Goal: Contribute content: Add original content to the website for others to see

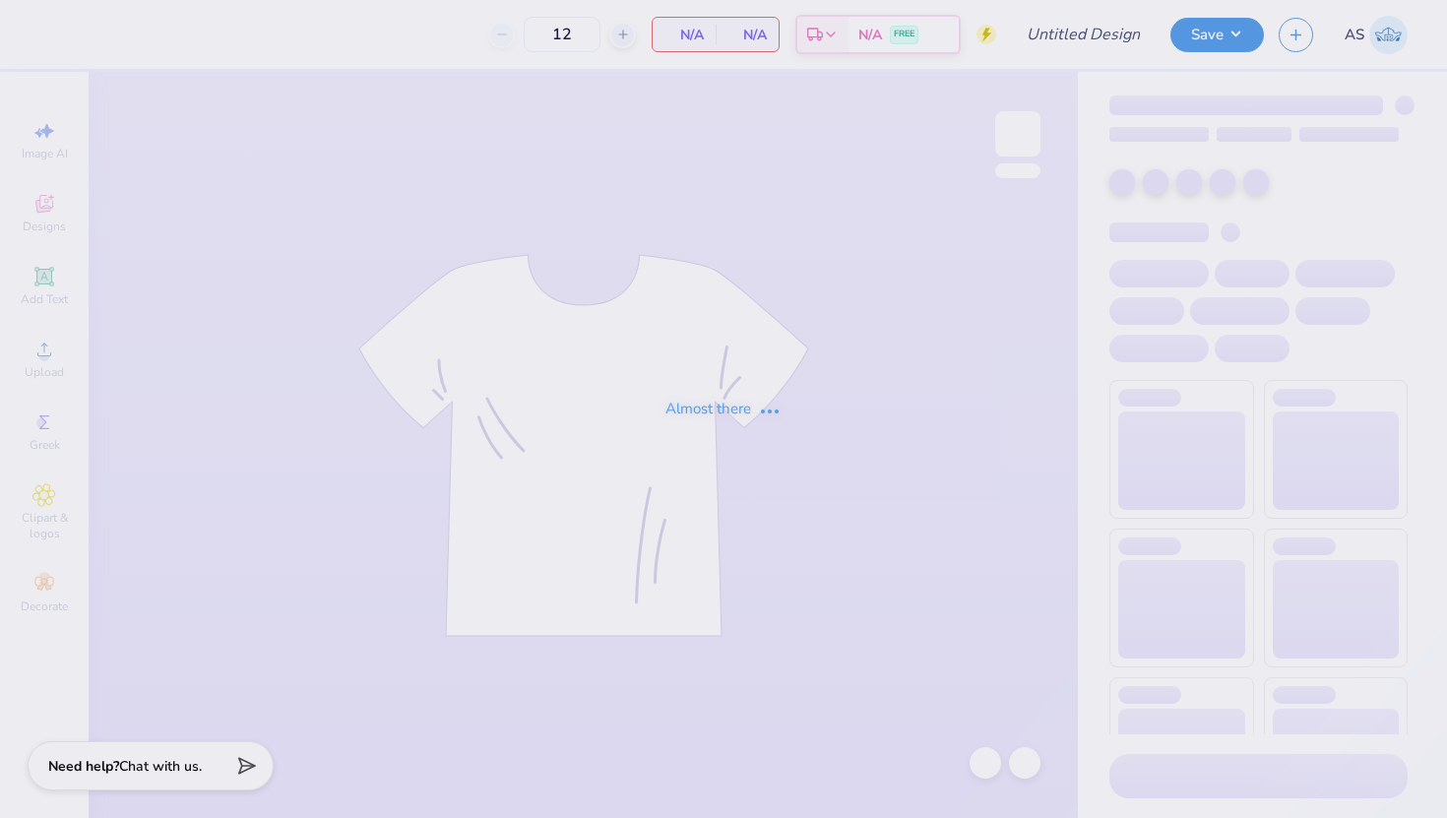
type input "DG DADS"
type input "24"
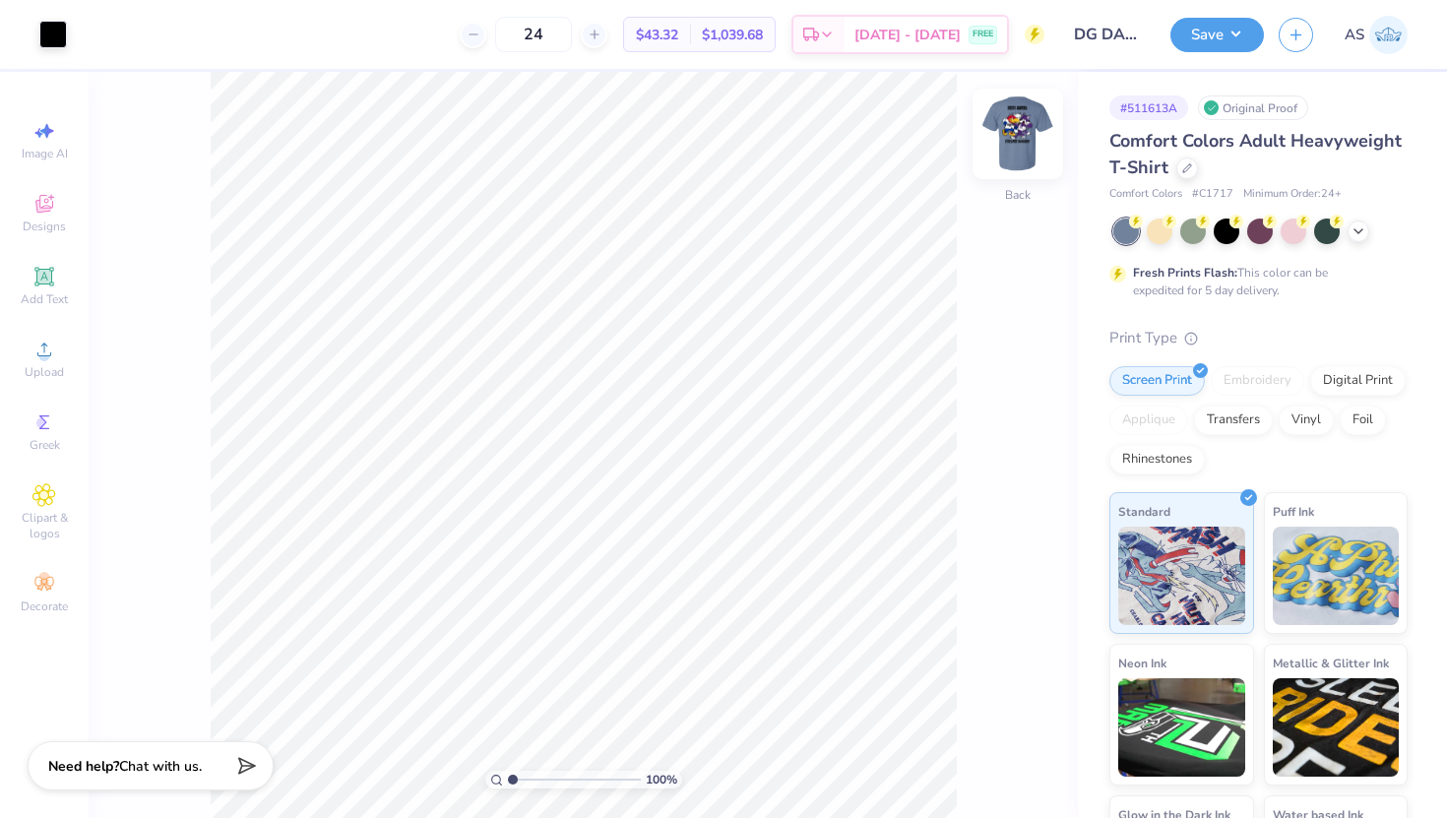
click at [997, 142] on img at bounding box center [1018, 134] width 79 height 79
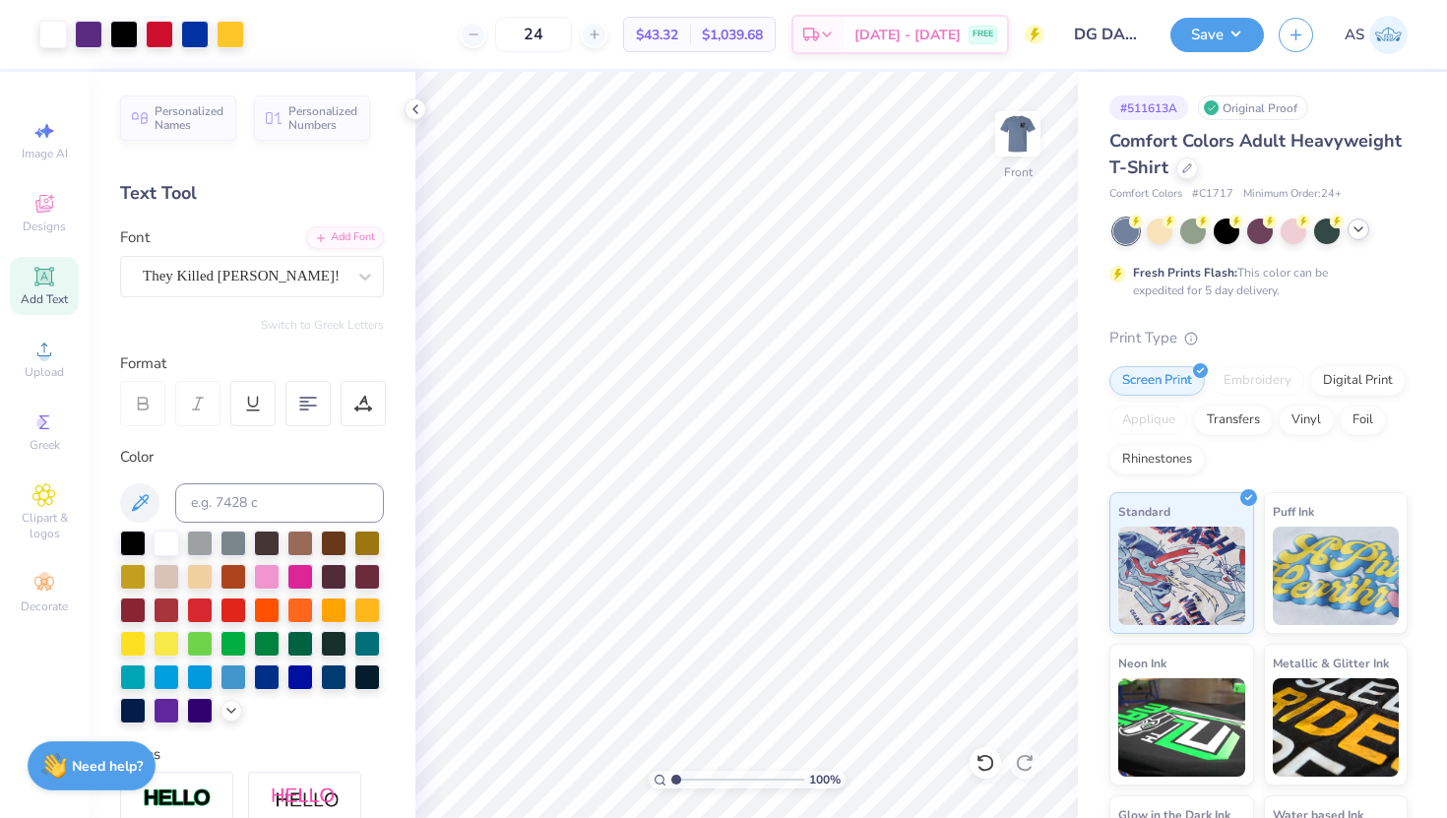
click at [1358, 231] on icon at bounding box center [1359, 230] width 16 height 16
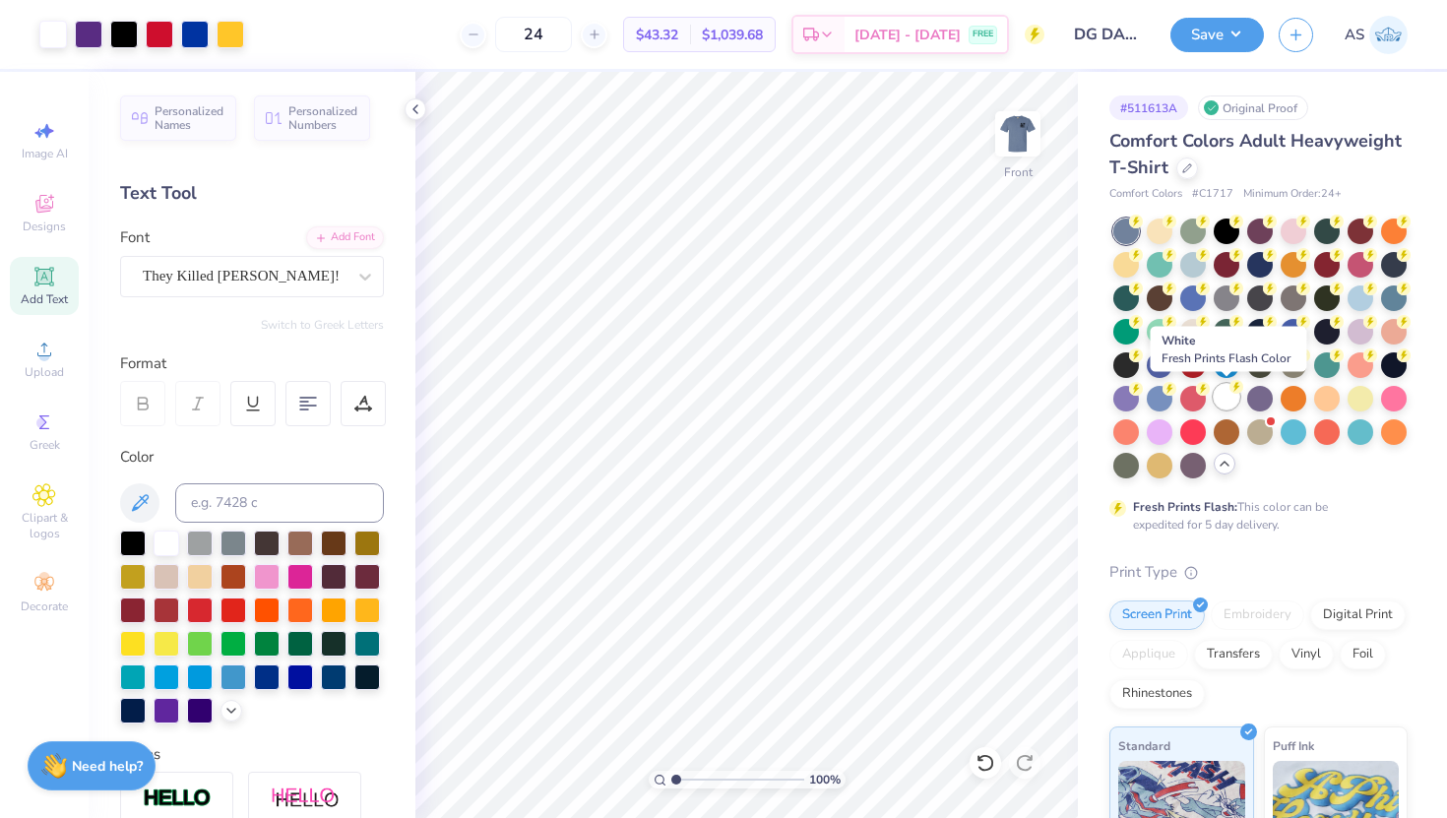
click at [1230, 399] on div at bounding box center [1227, 397] width 26 height 26
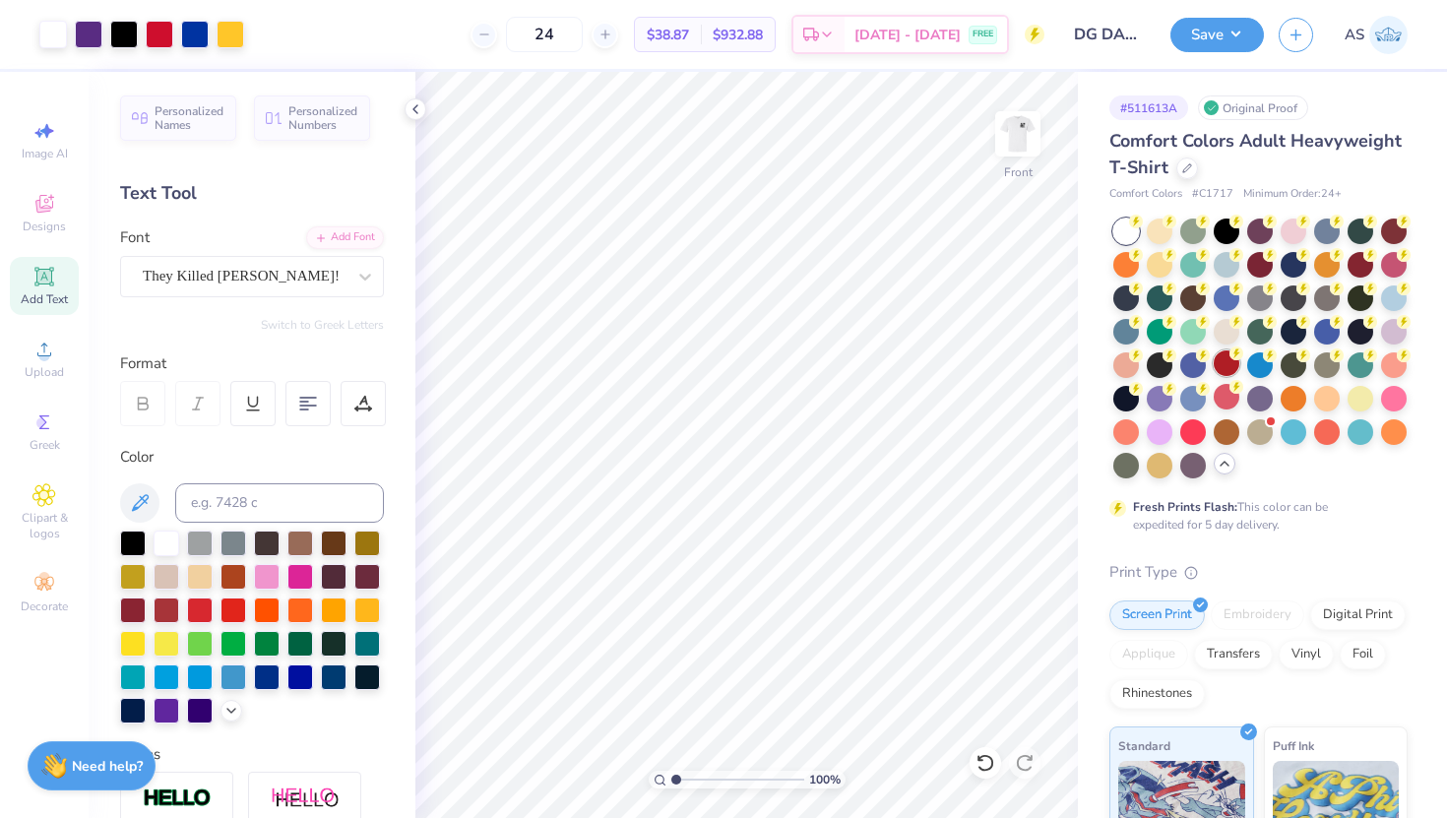
click at [1234, 361] on div at bounding box center [1227, 363] width 26 height 26
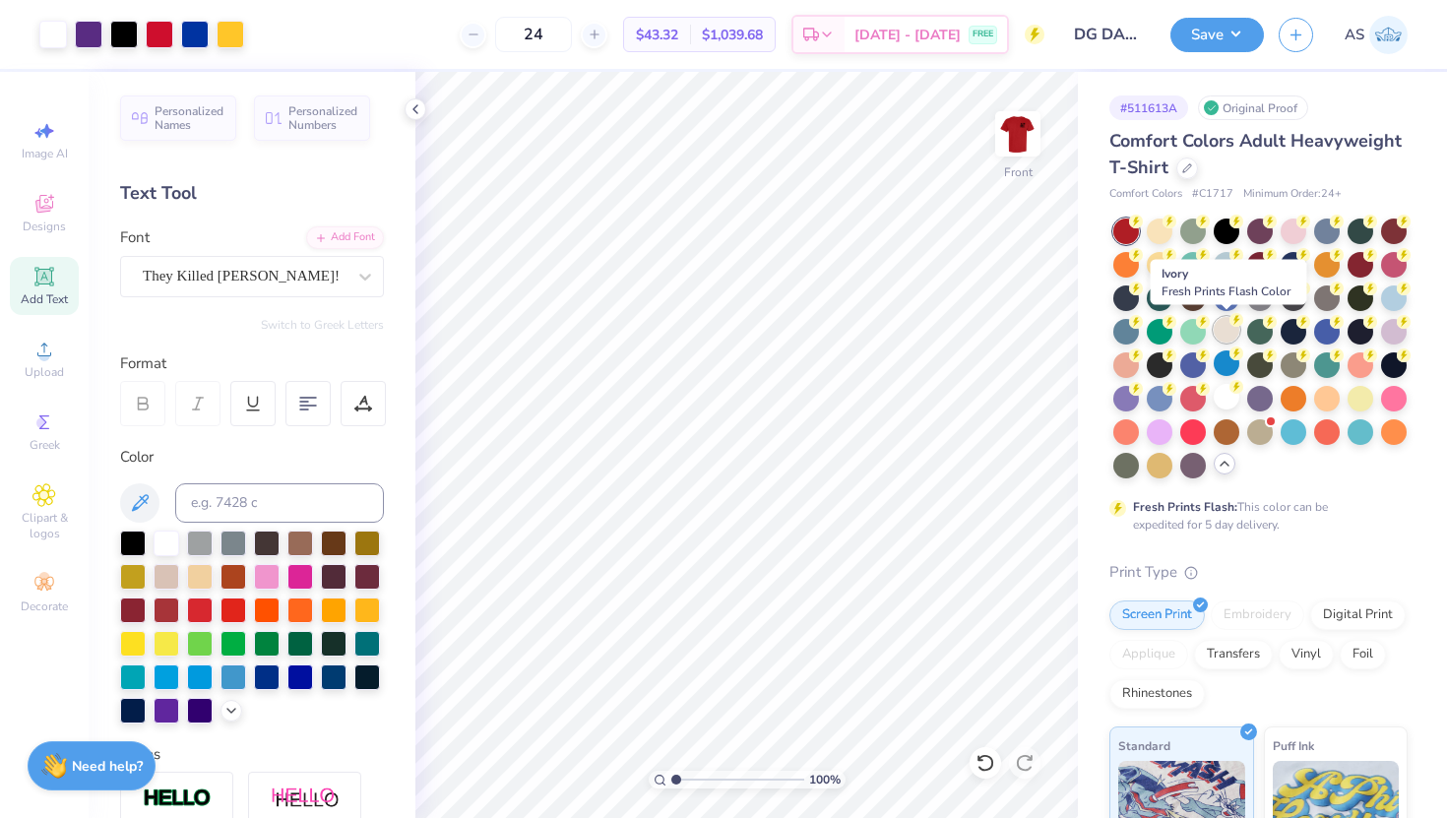
click at [1221, 331] on div at bounding box center [1227, 330] width 26 height 26
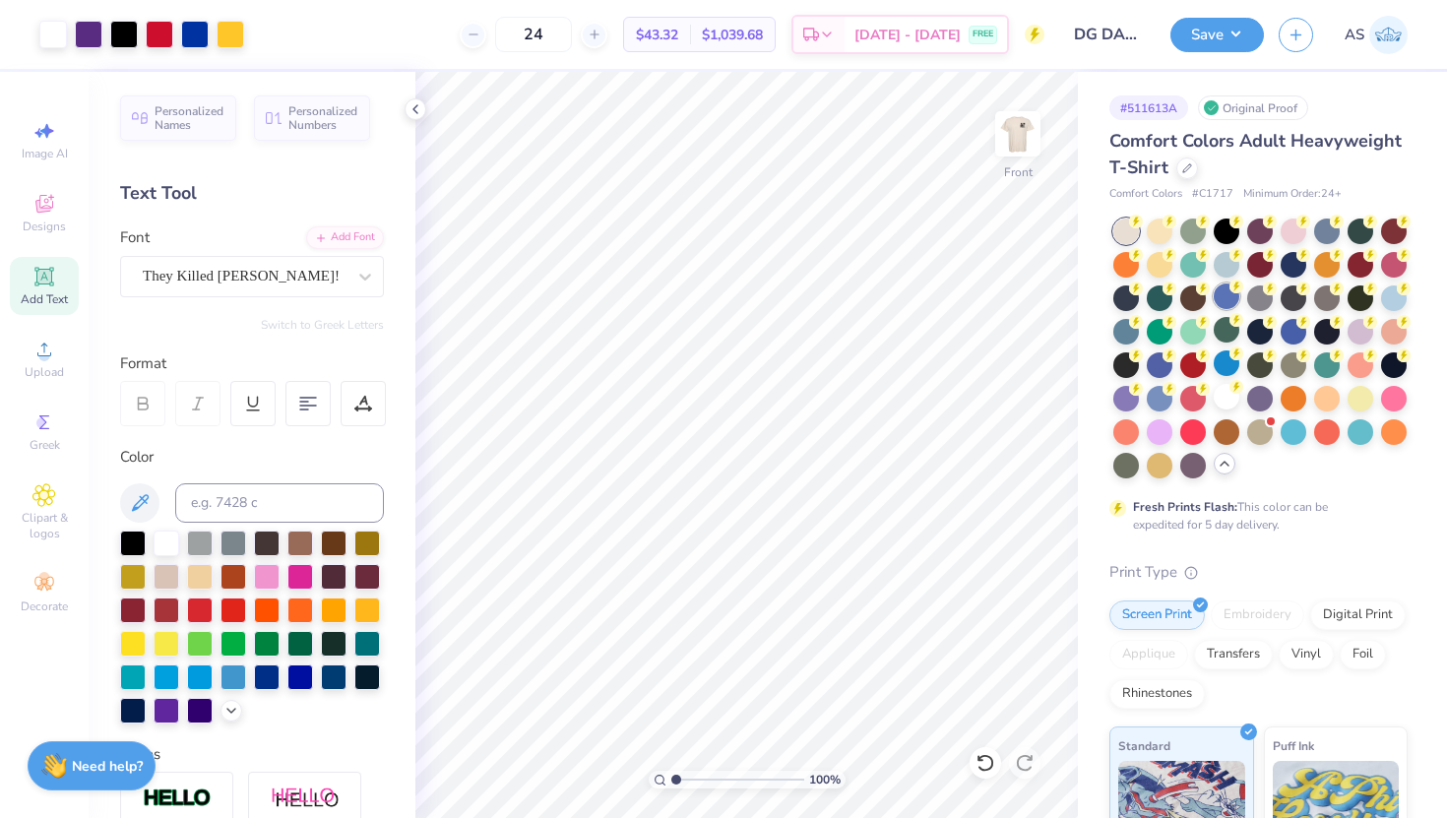
click at [1223, 288] on div at bounding box center [1227, 297] width 26 height 26
click at [1223, 272] on div at bounding box center [1227, 263] width 26 height 26
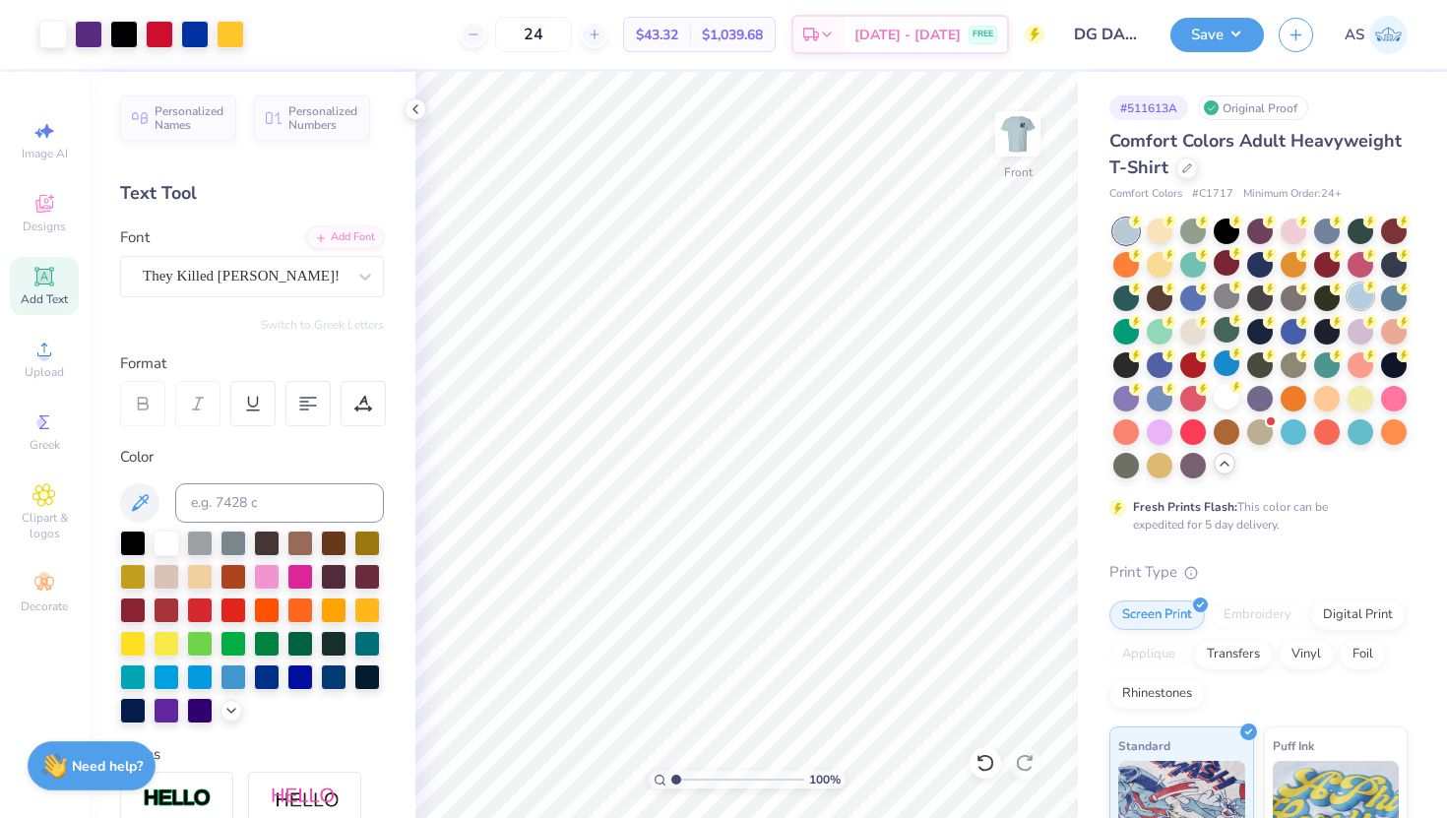
click at [1363, 304] on div at bounding box center [1361, 297] width 26 height 26
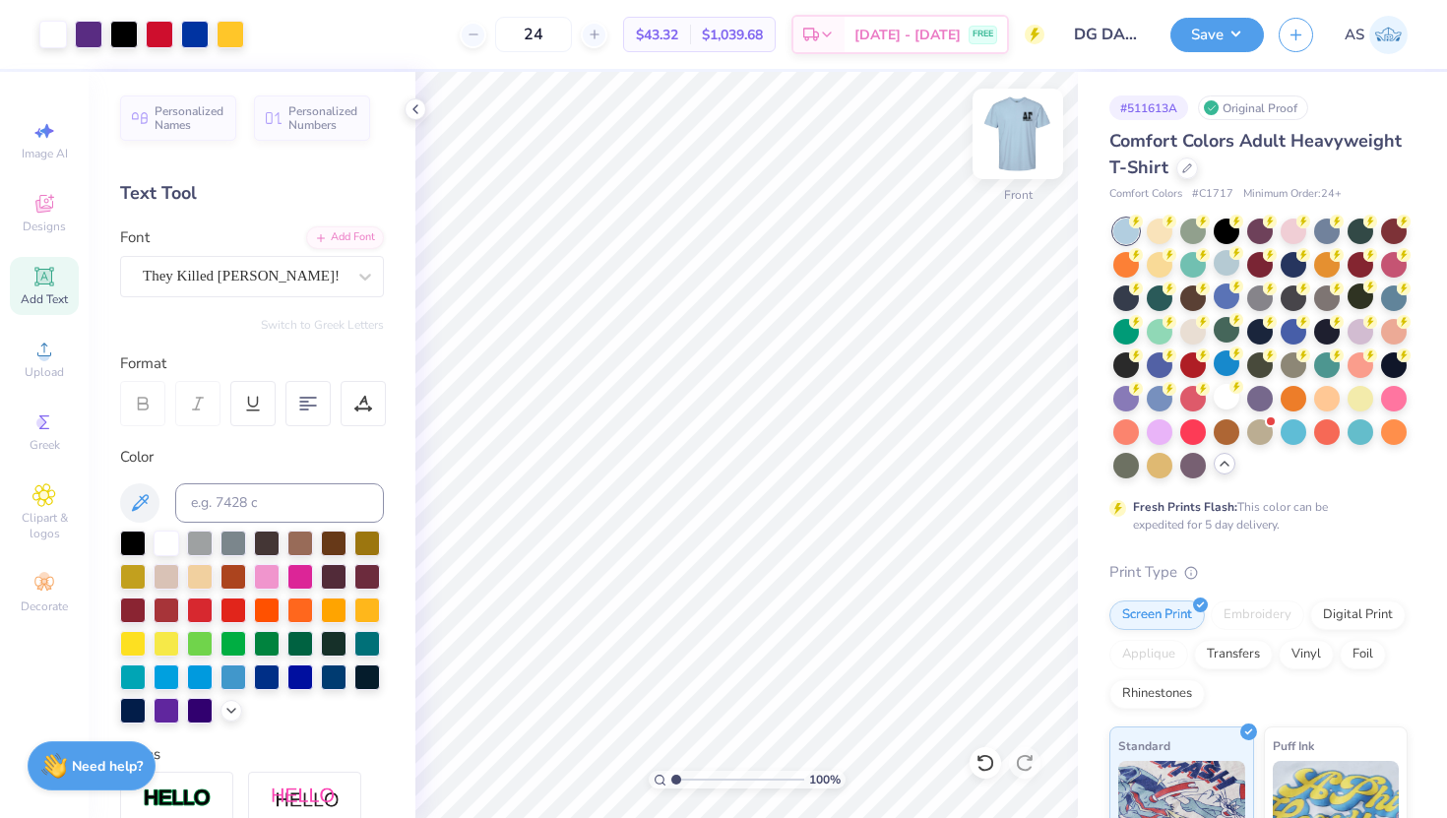
click at [1020, 132] on img at bounding box center [1018, 134] width 79 height 79
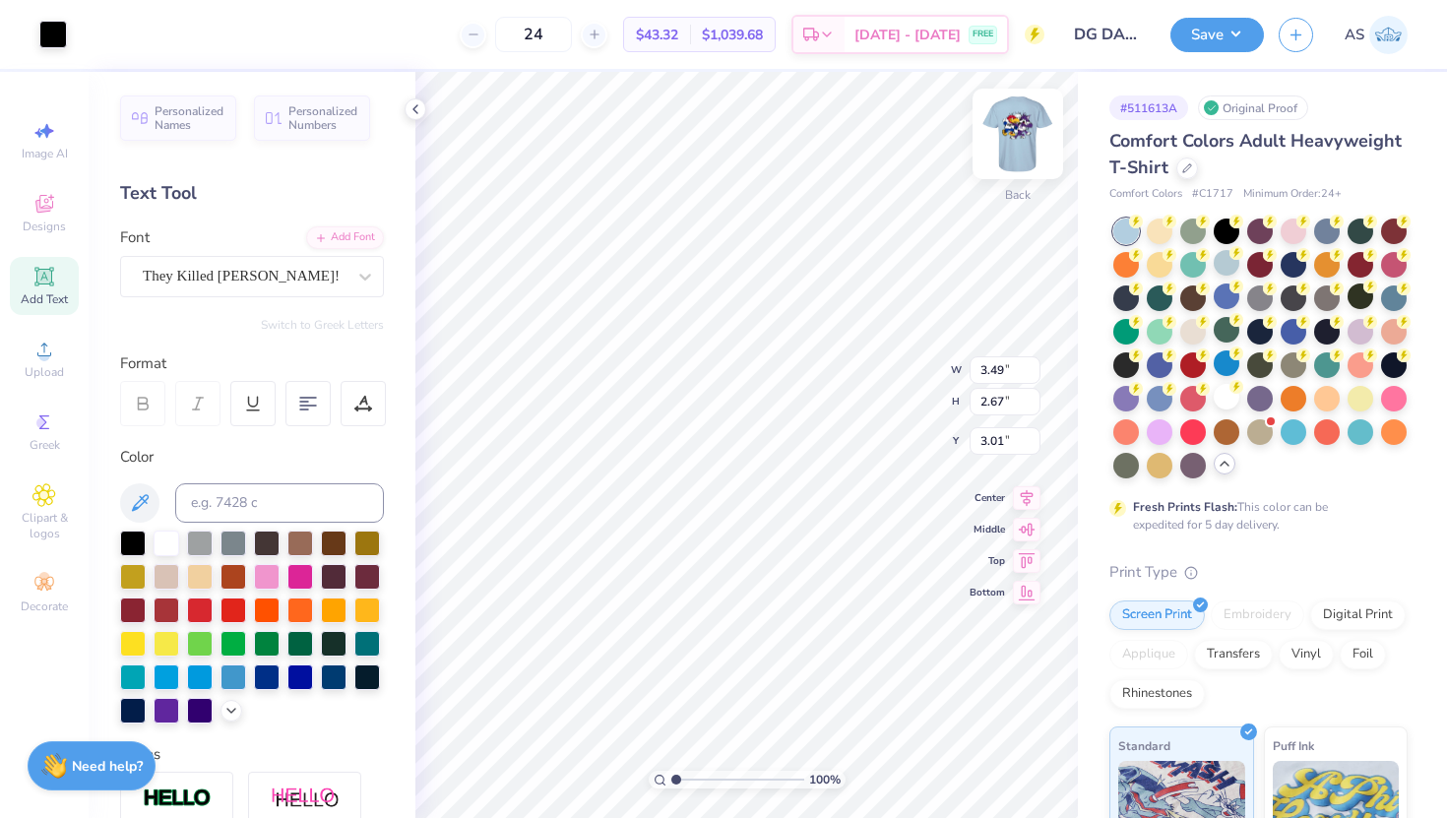
click at [874, 363] on div "100 % Back W 3.49 3.49 " H 2.67 2.67 " Y 3.01 3.01 " Center Middle Top Bottom" at bounding box center [746, 445] width 663 height 746
click at [1014, 143] on img at bounding box center [1018, 134] width 79 height 79
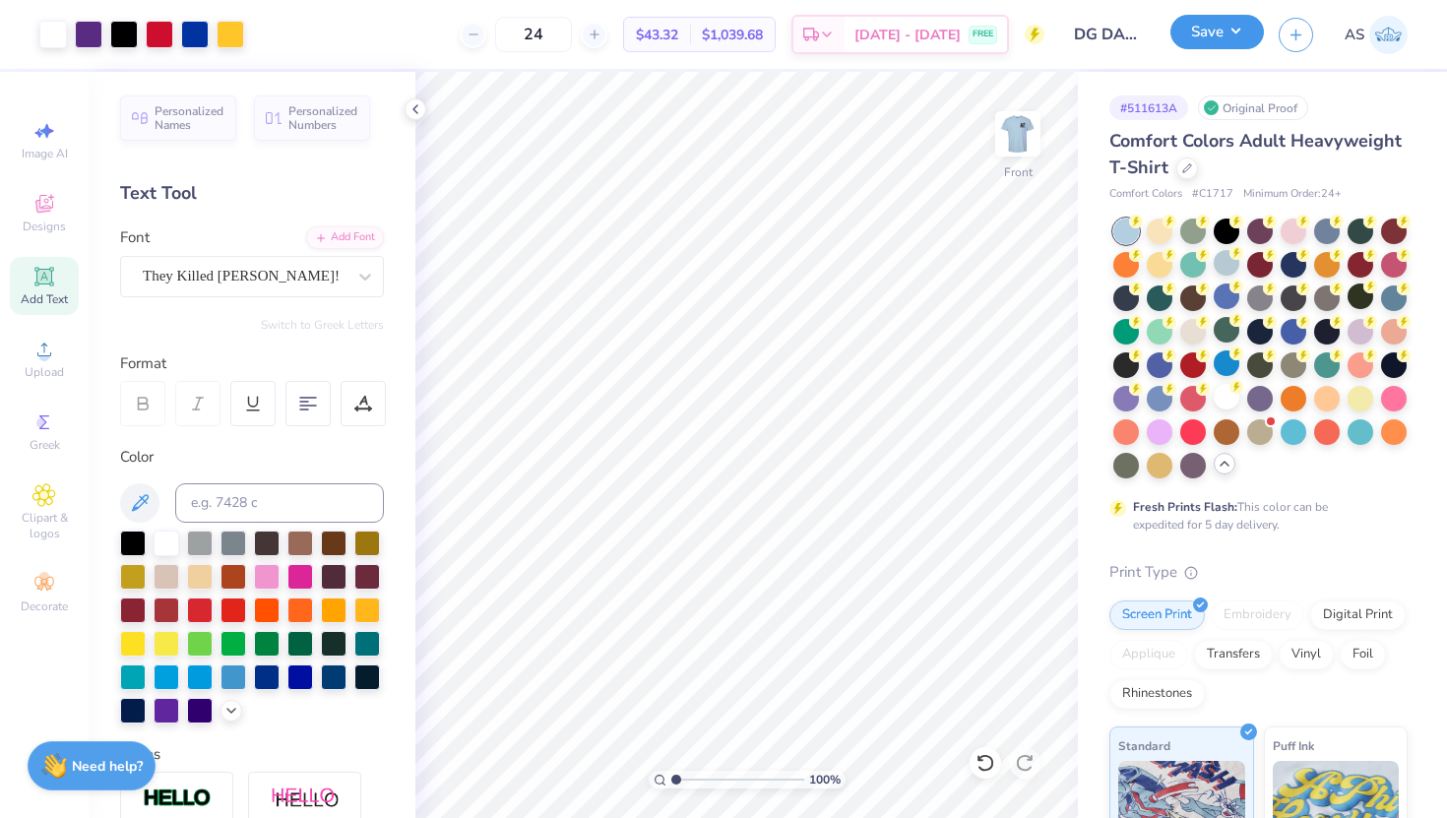
click at [1210, 37] on button "Save" at bounding box center [1218, 32] width 94 height 34
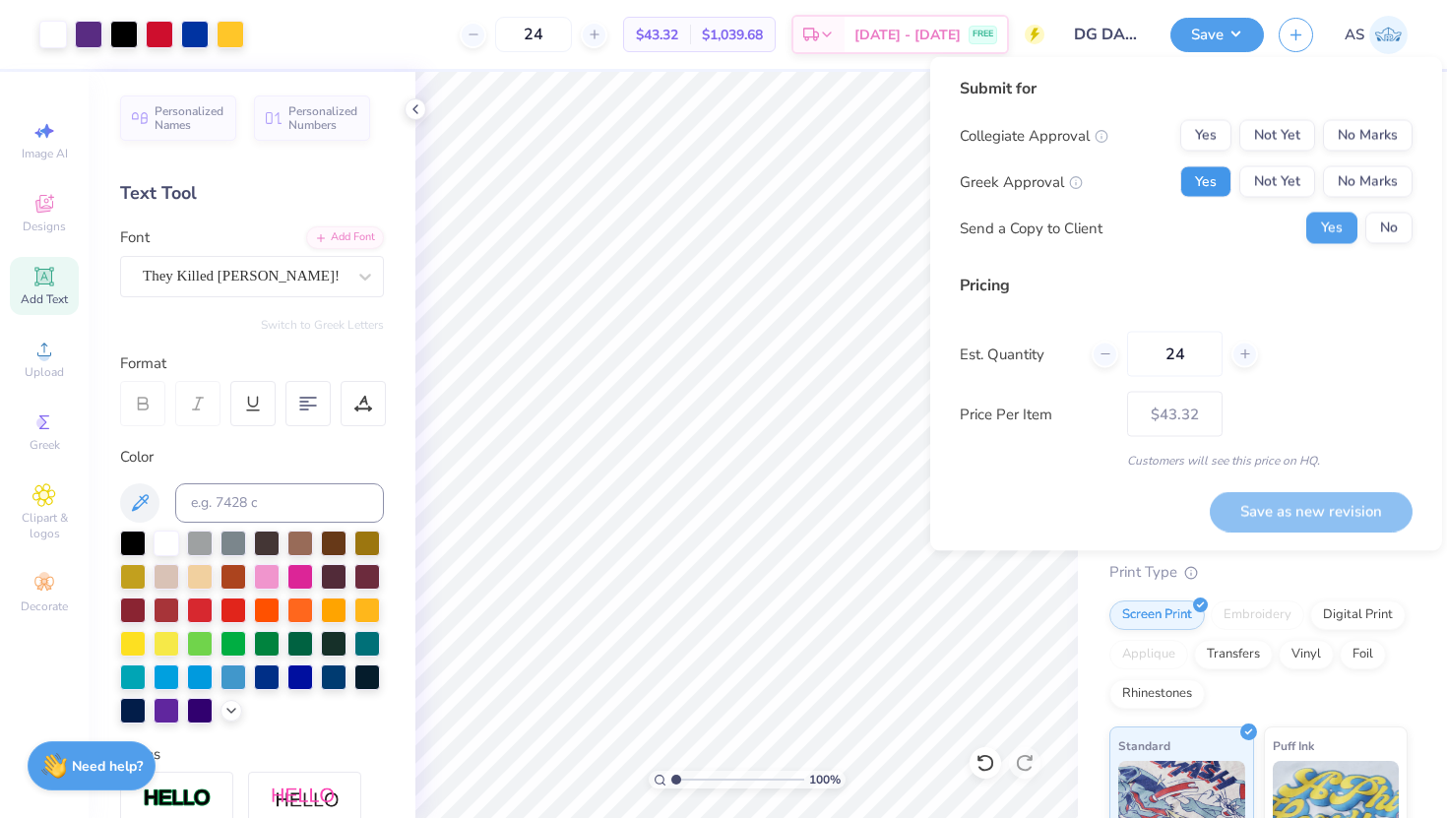
click at [1214, 178] on button "Yes" at bounding box center [1205, 182] width 51 height 32
click at [1211, 126] on button "Yes" at bounding box center [1205, 136] width 51 height 32
click at [1379, 209] on div "Collegiate Approval Yes Not Yet No Marks Greek Approval Yes Not Yet No Marks Se…" at bounding box center [1186, 182] width 453 height 124
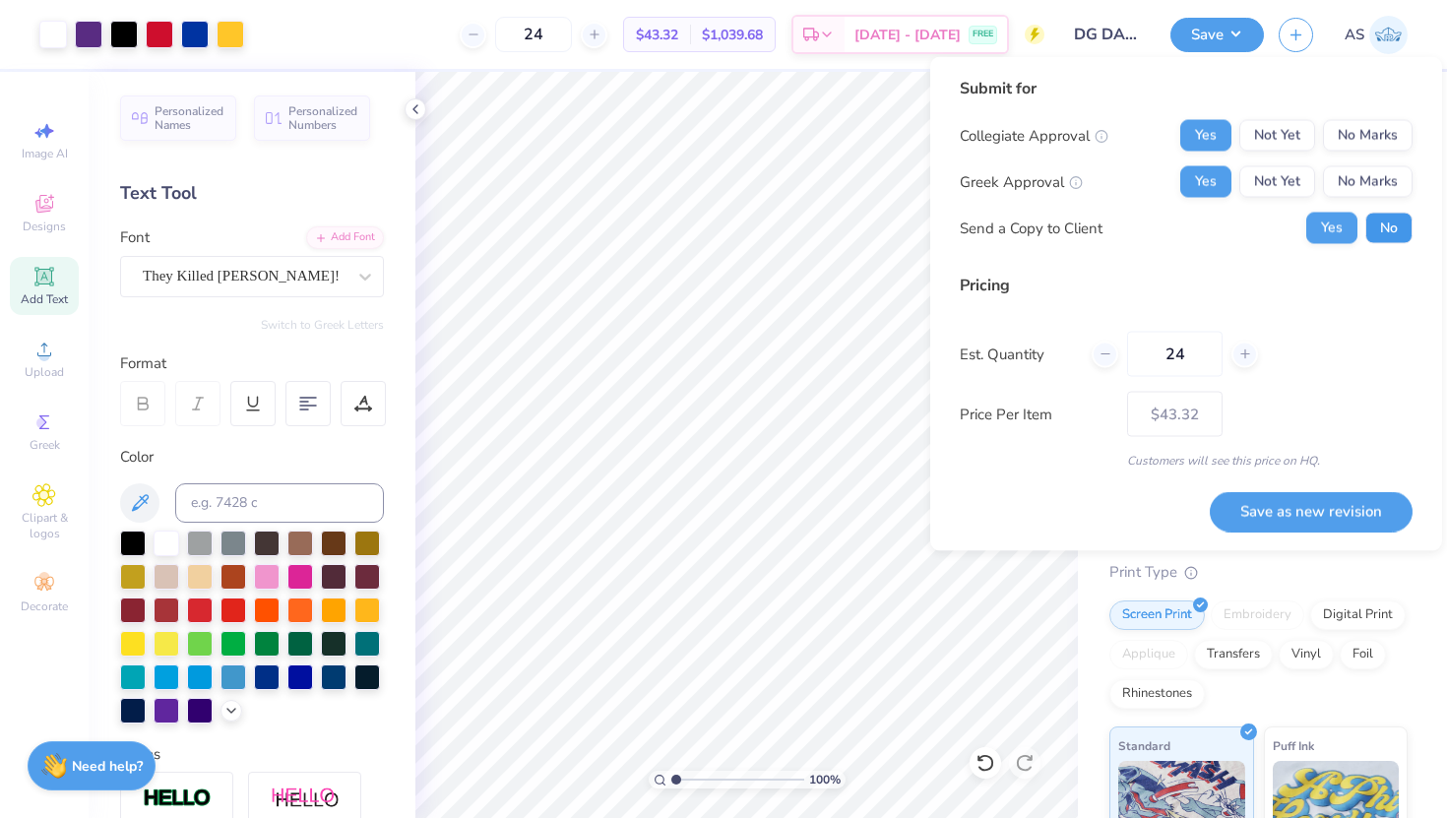
click at [1392, 233] on button "No" at bounding box center [1388, 229] width 47 height 32
click at [1307, 510] on button "Save as new revision" at bounding box center [1311, 511] width 203 height 40
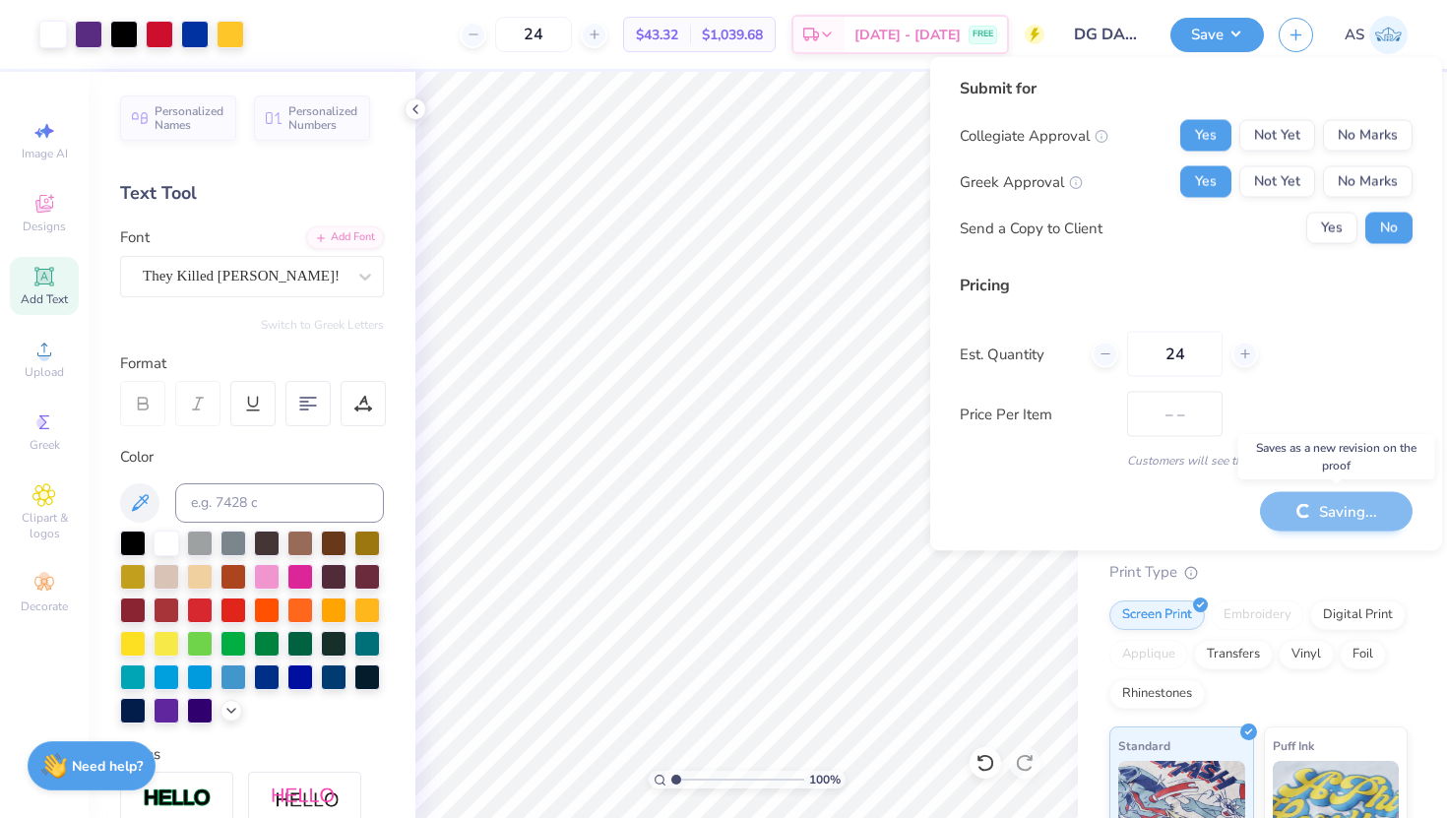
type input "$43.32"
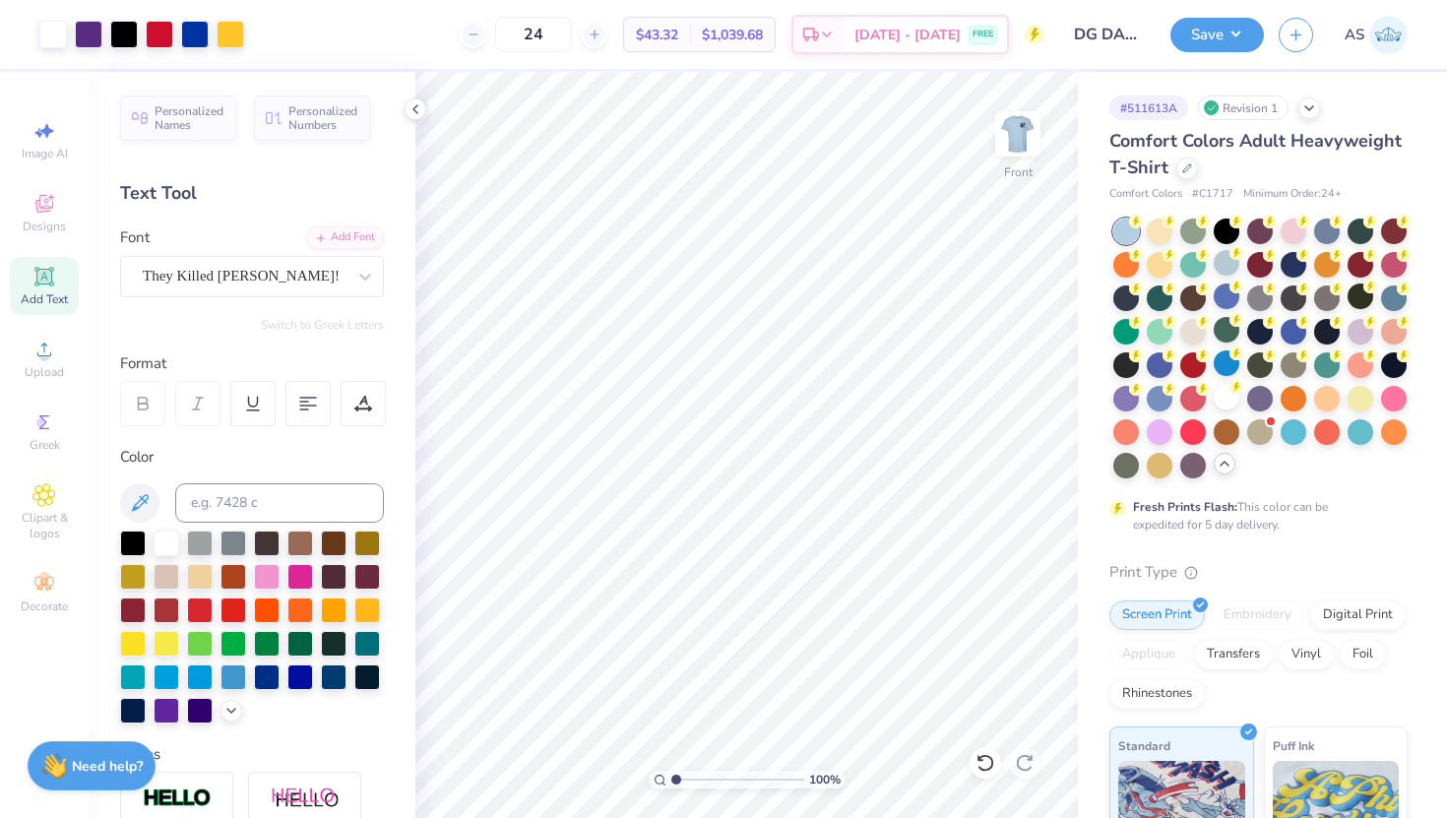
click at [50, 306] on span "Add Text" at bounding box center [44, 299] width 47 height 16
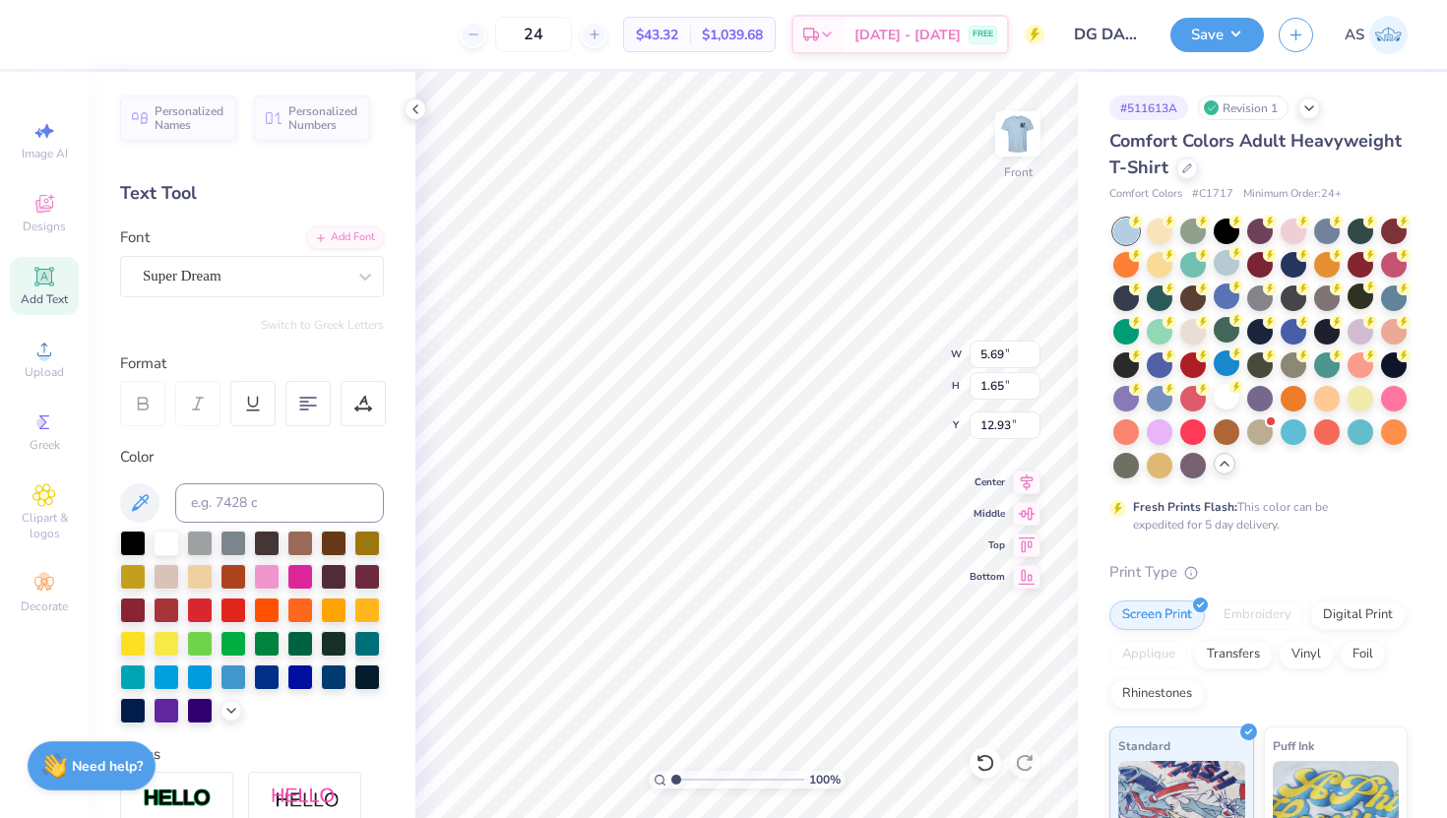
type textarea "D"
type textarea "DELTA GAMMA"
click at [250, 271] on div "Super Dream" at bounding box center [244, 276] width 207 height 31
type input "sport"
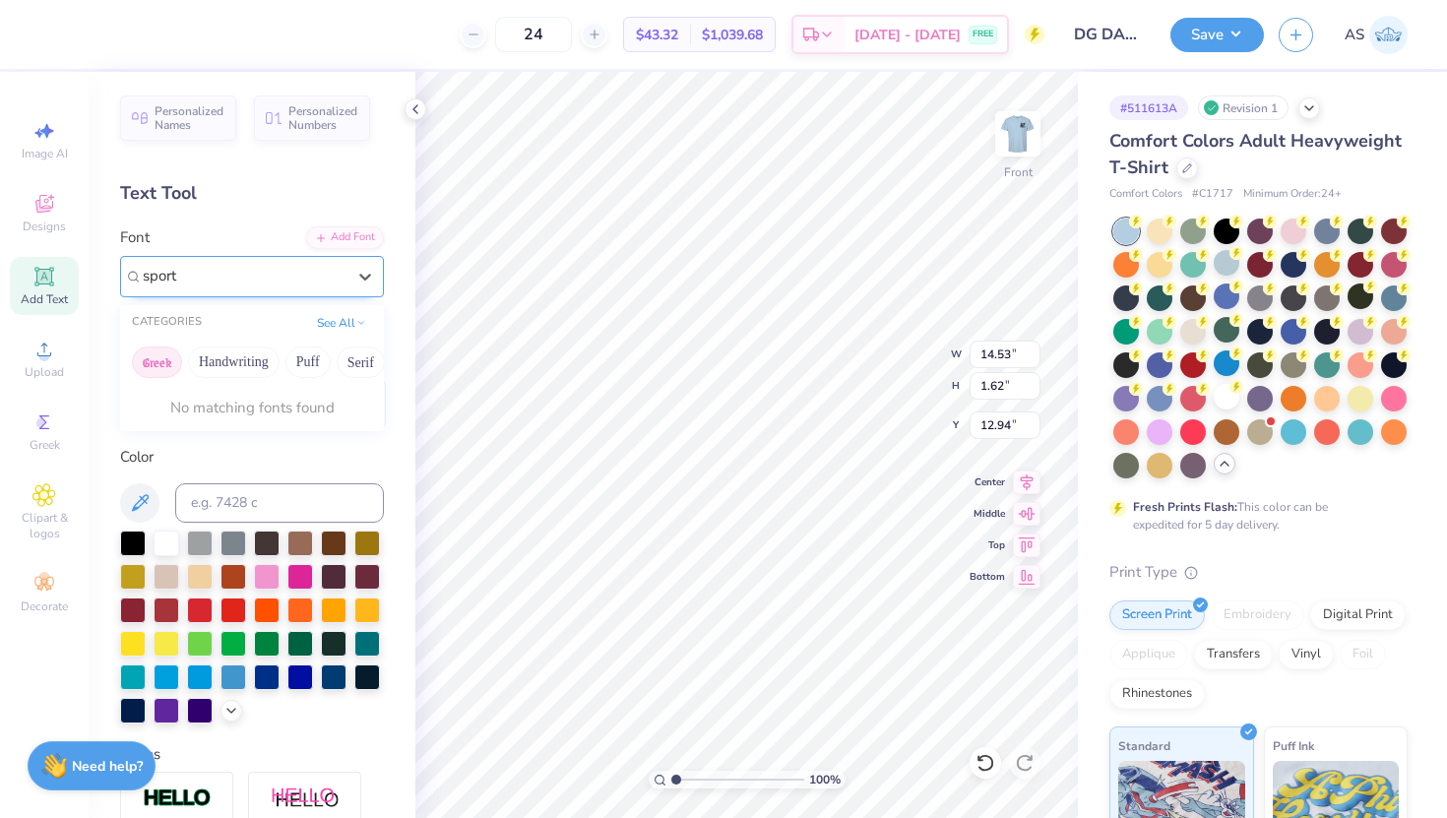
click at [163, 362] on button "Greek" at bounding box center [157, 363] width 50 height 32
click at [343, 279] on div "Super Dream" at bounding box center [244, 276] width 207 height 31
click at [343, 279] on div "Super Dream" at bounding box center [244, 276] width 203 height 23
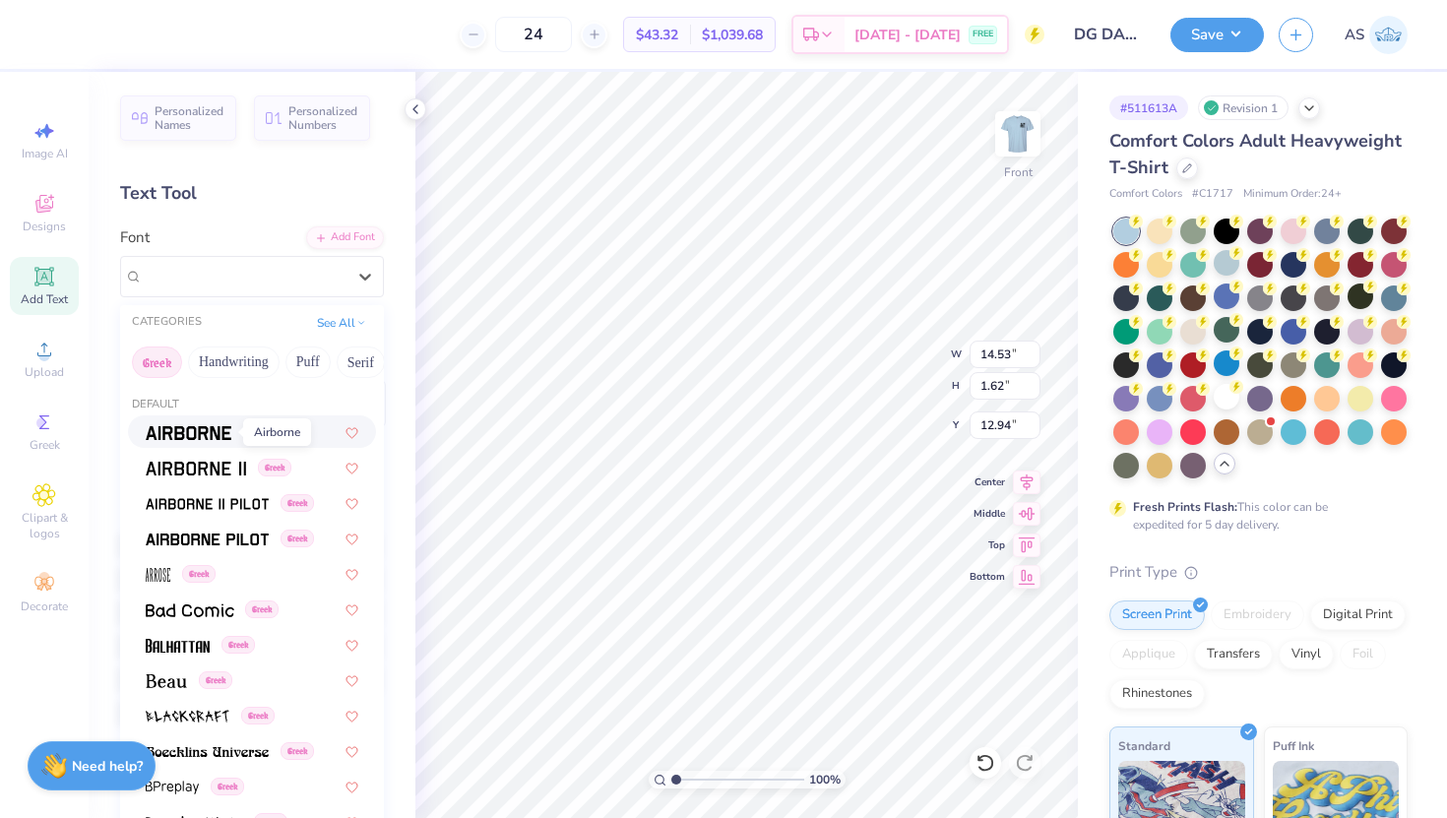
click at [192, 430] on img at bounding box center [189, 433] width 86 height 14
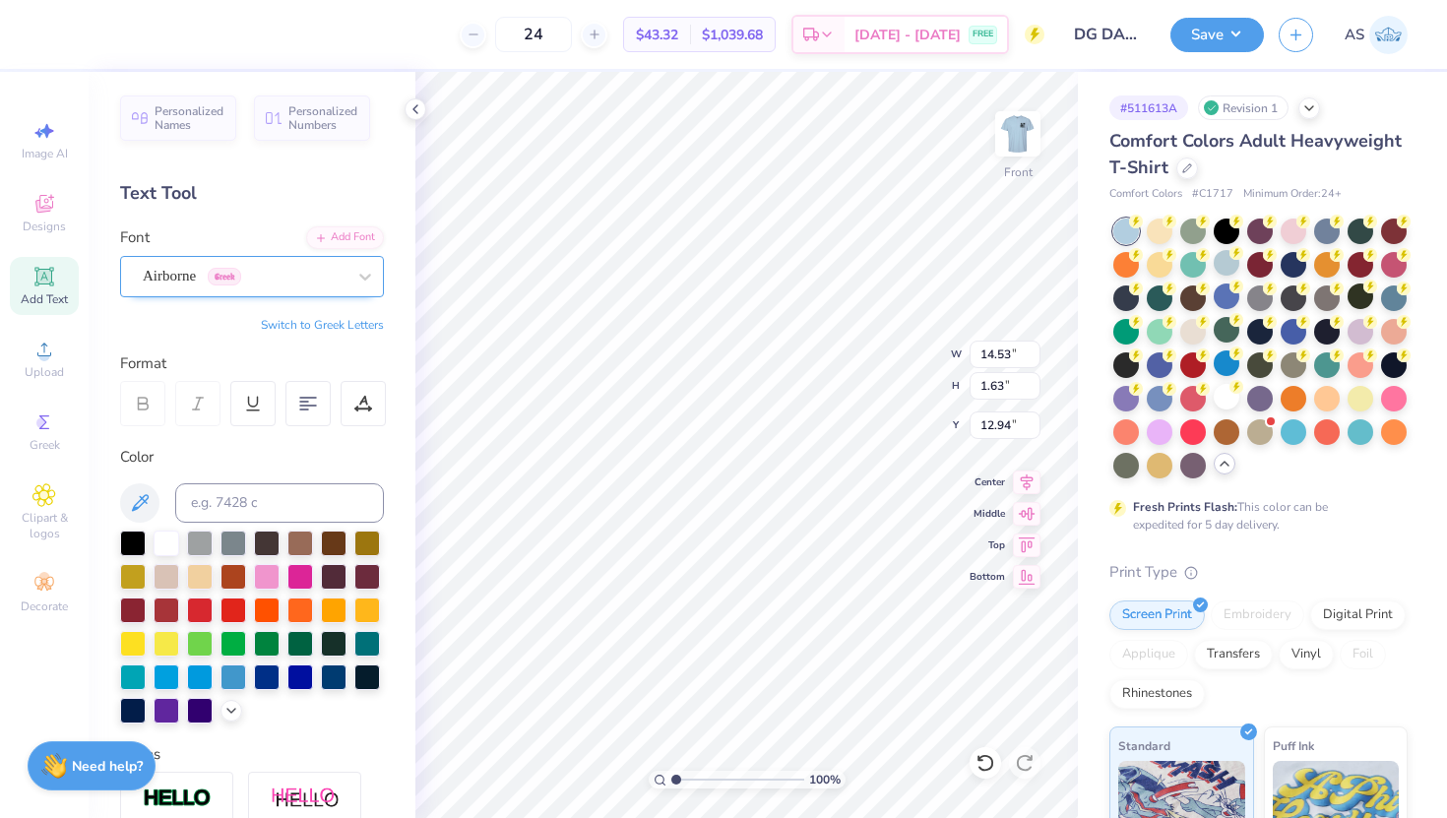
click at [262, 279] on div "Airborne Greek" at bounding box center [244, 276] width 207 height 31
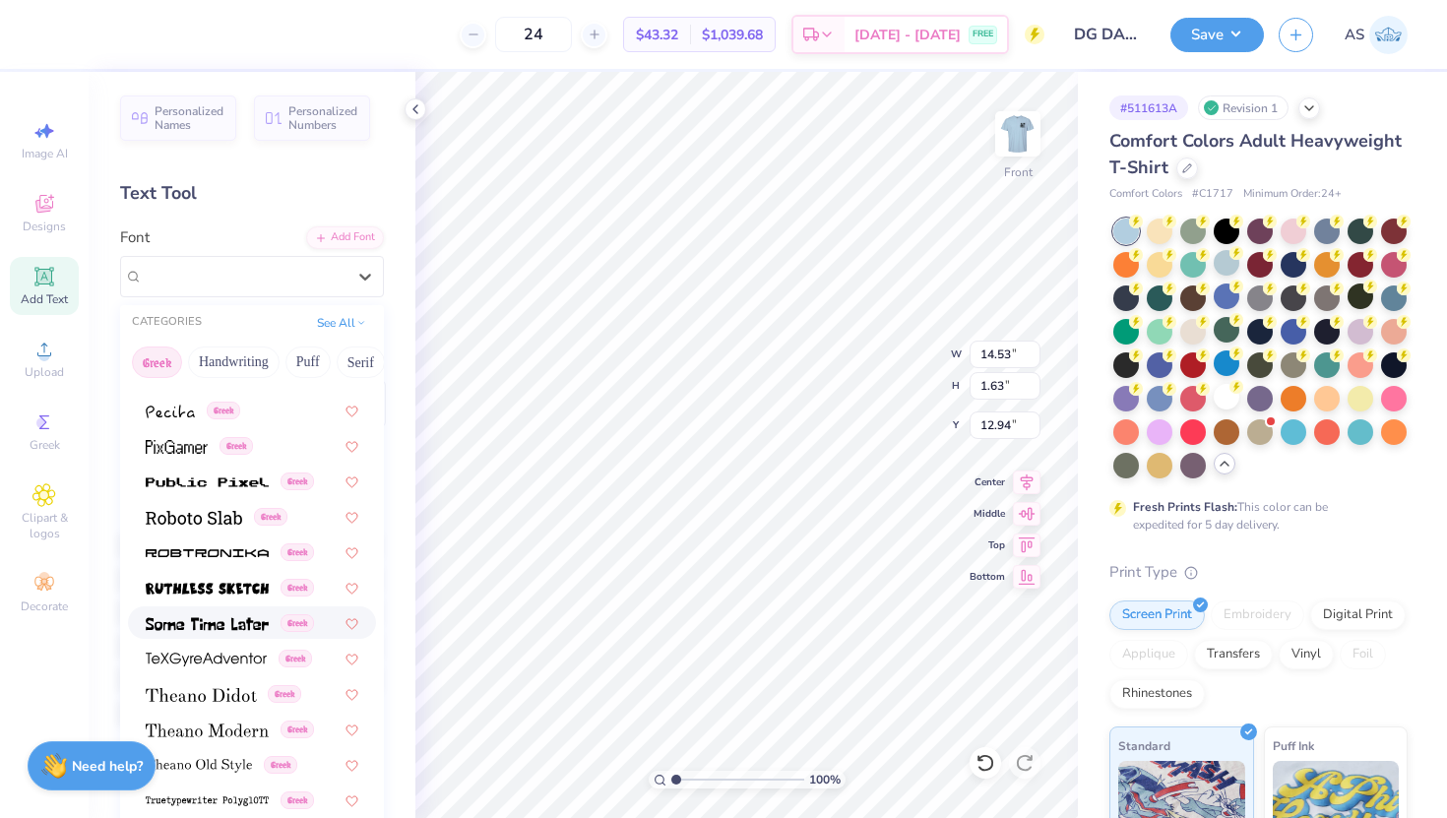
scroll to position [1191, 0]
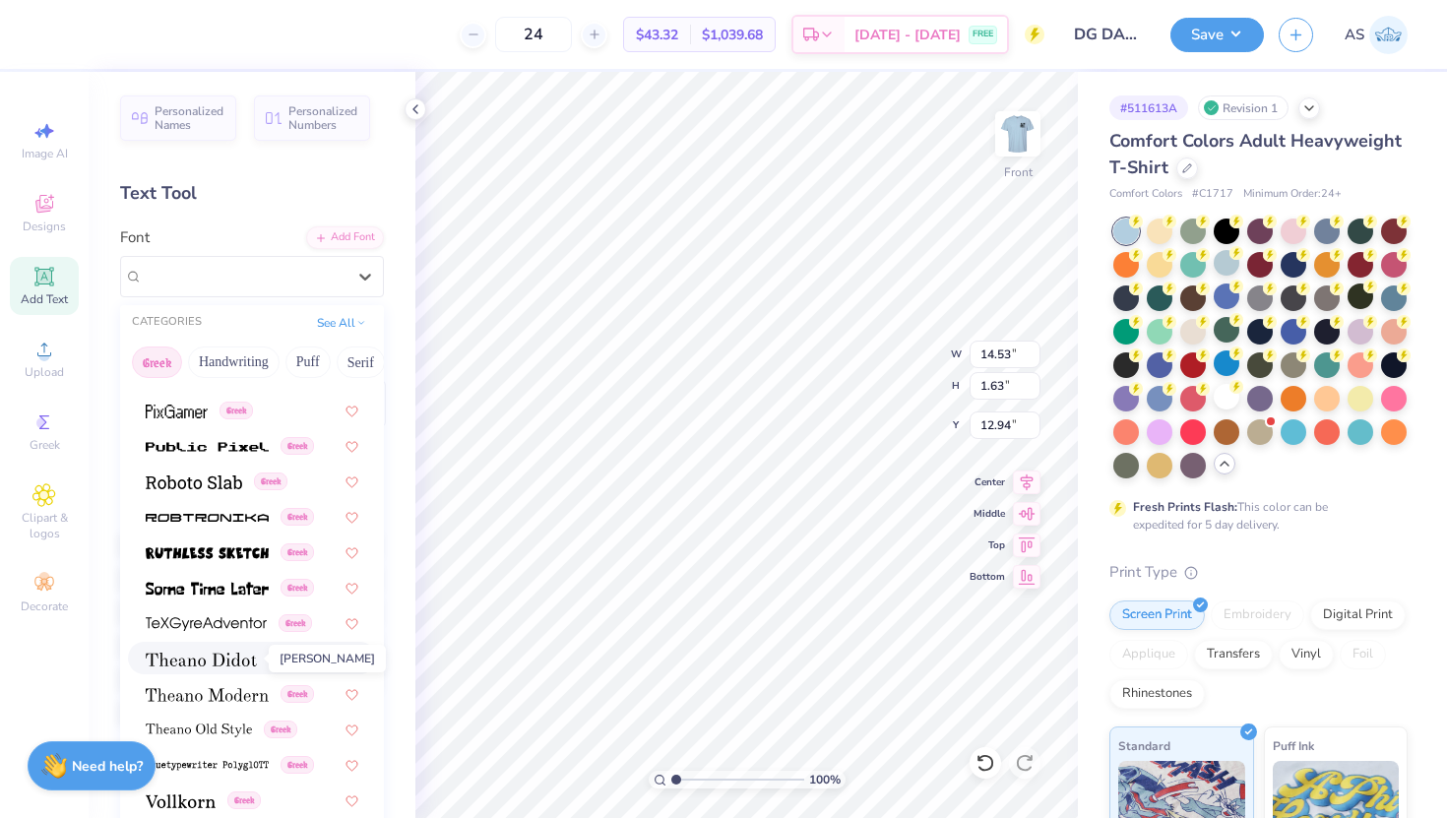
click at [217, 661] on img at bounding box center [201, 660] width 111 height 14
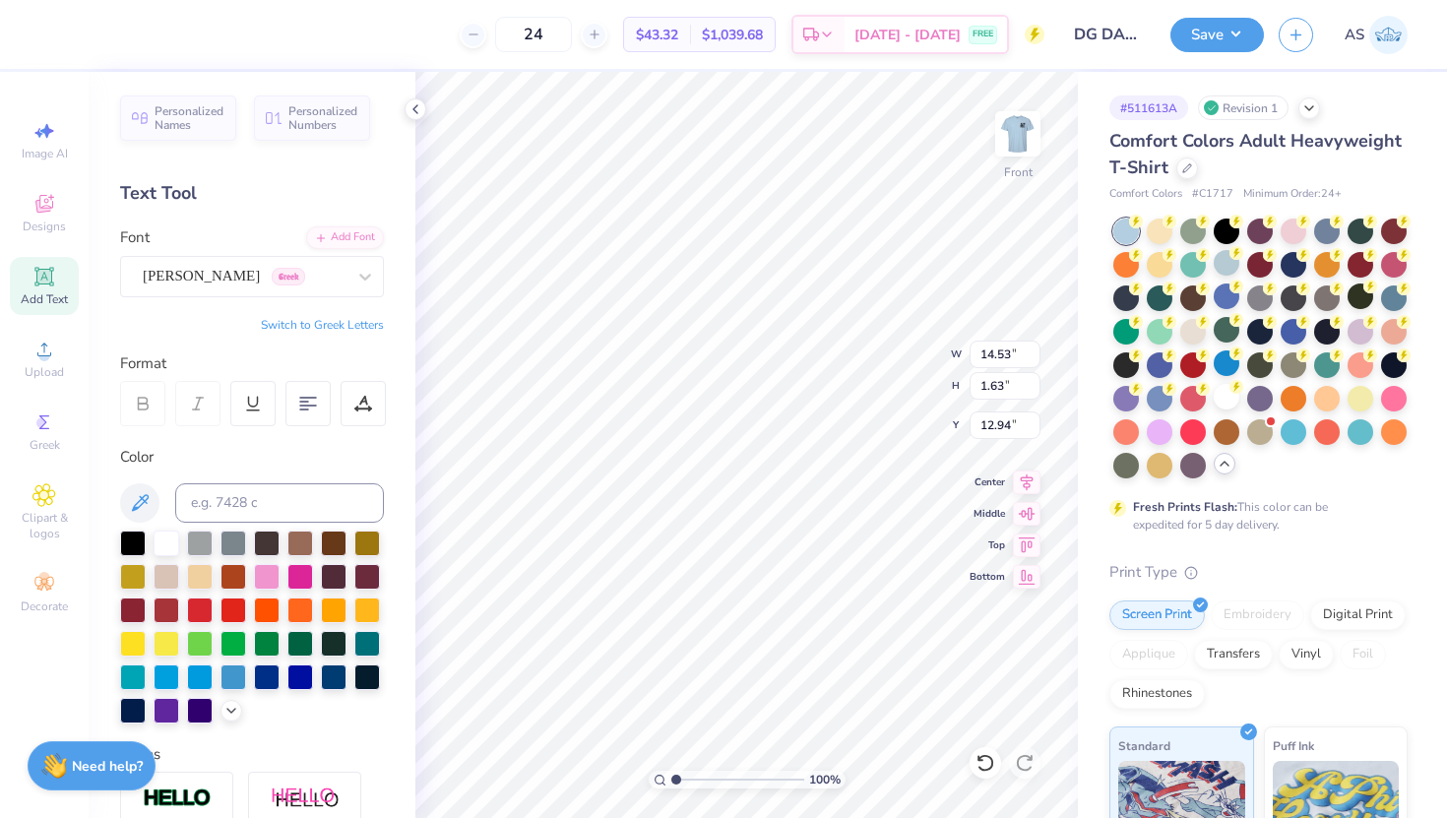
type input "1.35"
type input "13.08"
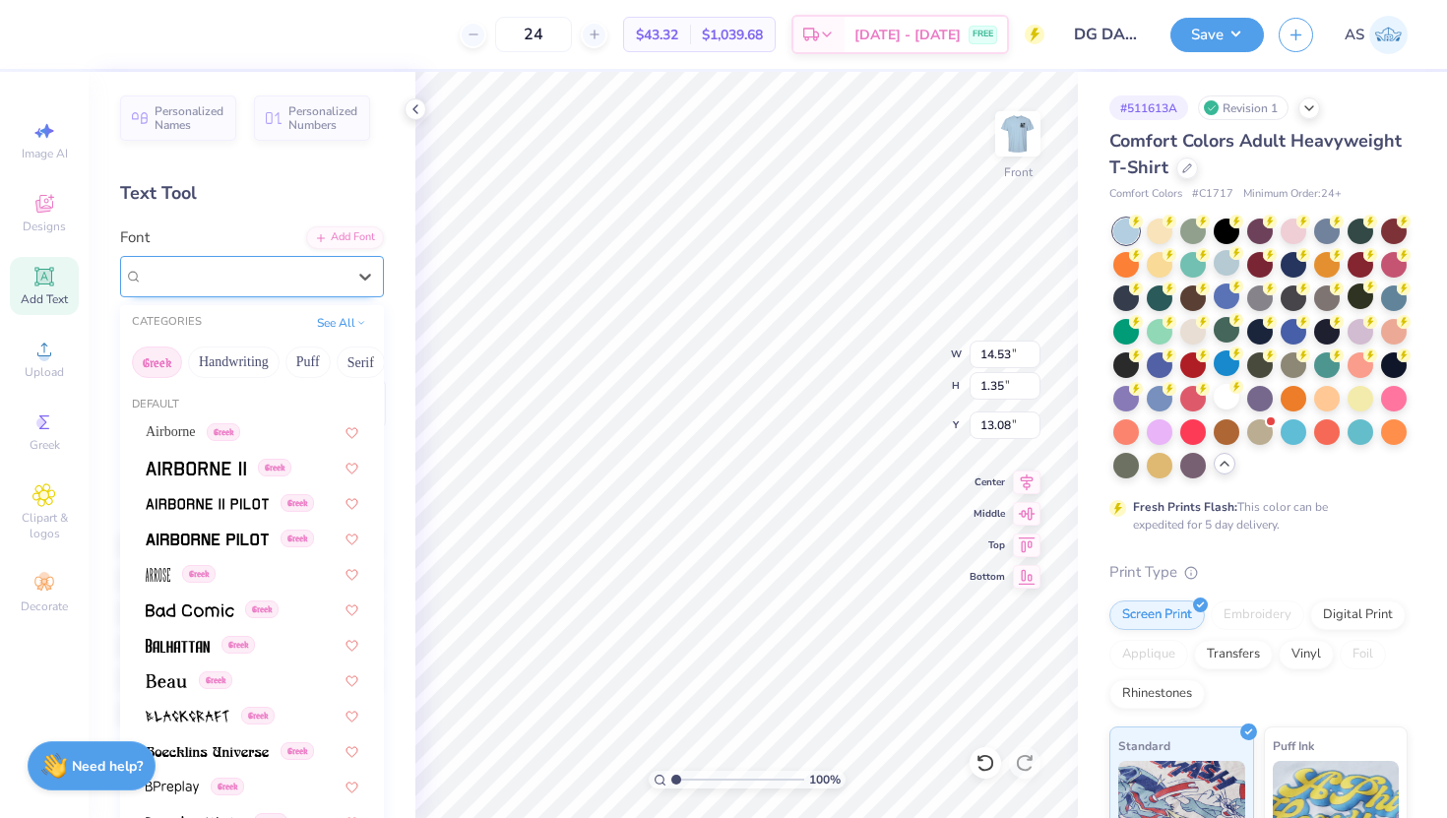
click at [293, 286] on div "Theano Didot Greek" at bounding box center [244, 276] width 207 height 31
click at [321, 372] on button "Bold" at bounding box center [311, 363] width 48 height 32
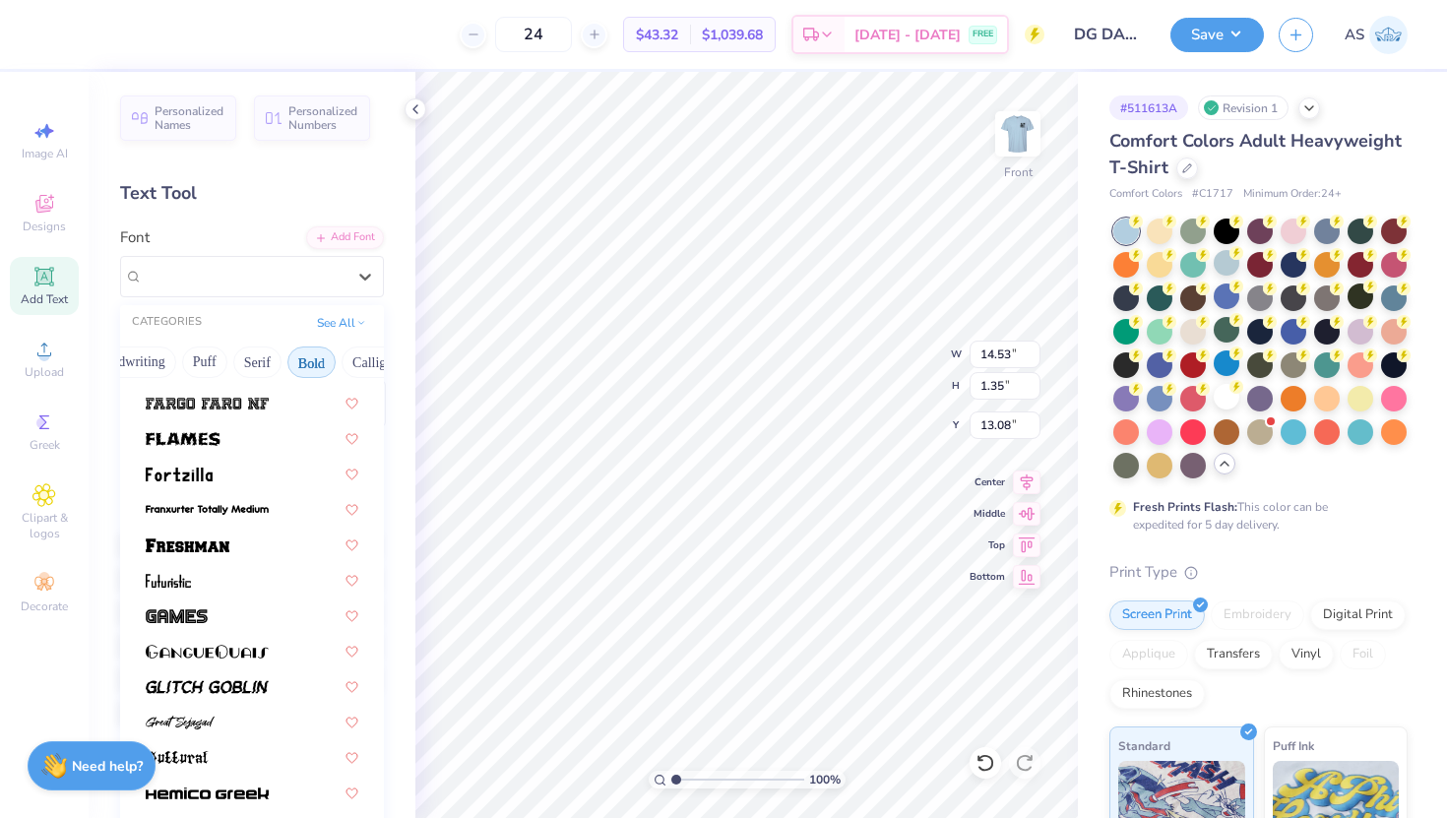
scroll to position [599, 0]
click at [264, 533] on div at bounding box center [252, 542] width 213 height 21
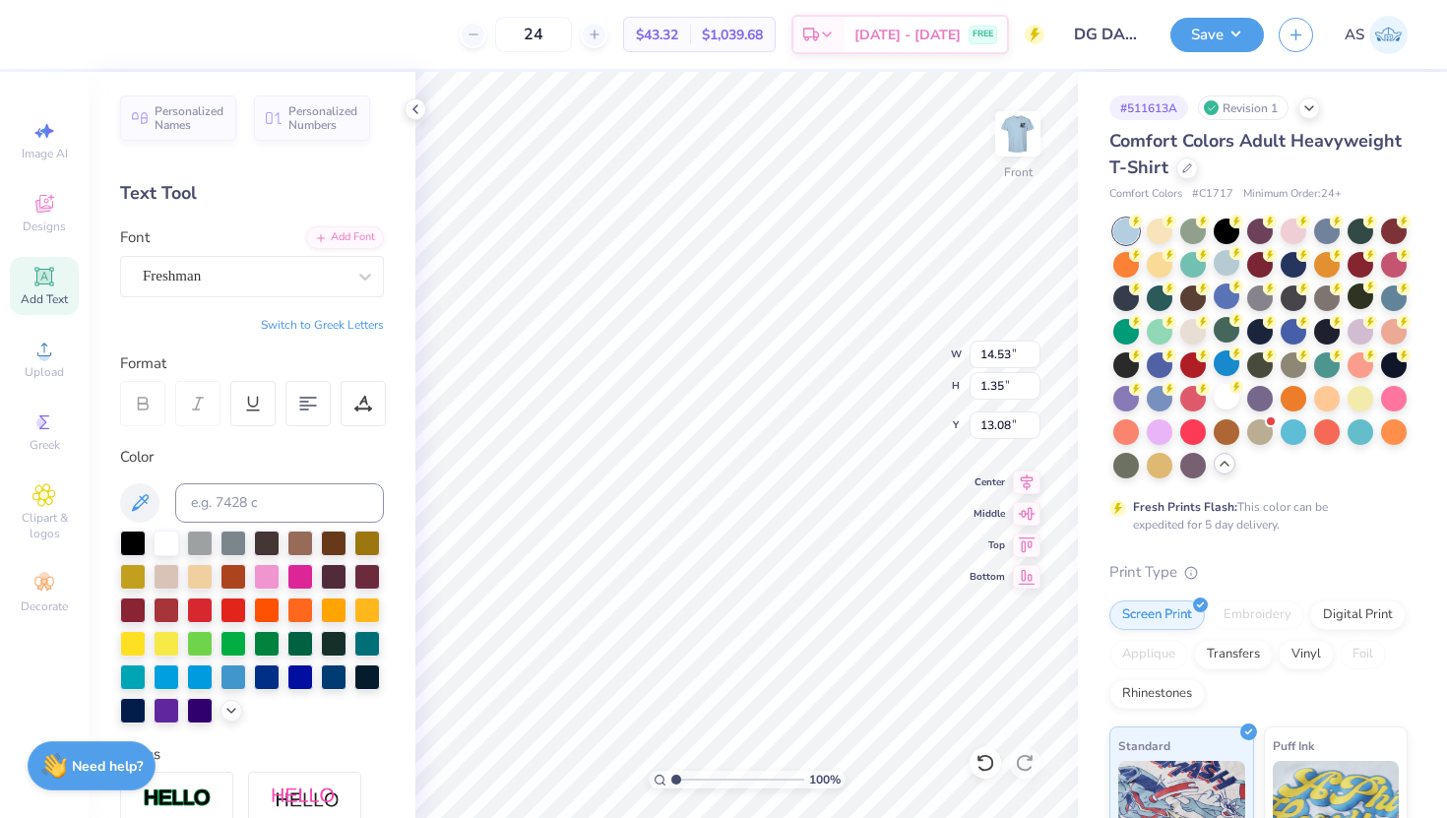
type input "1.49"
type input "13.00"
click at [274, 271] on div "Freshman" at bounding box center [244, 276] width 207 height 31
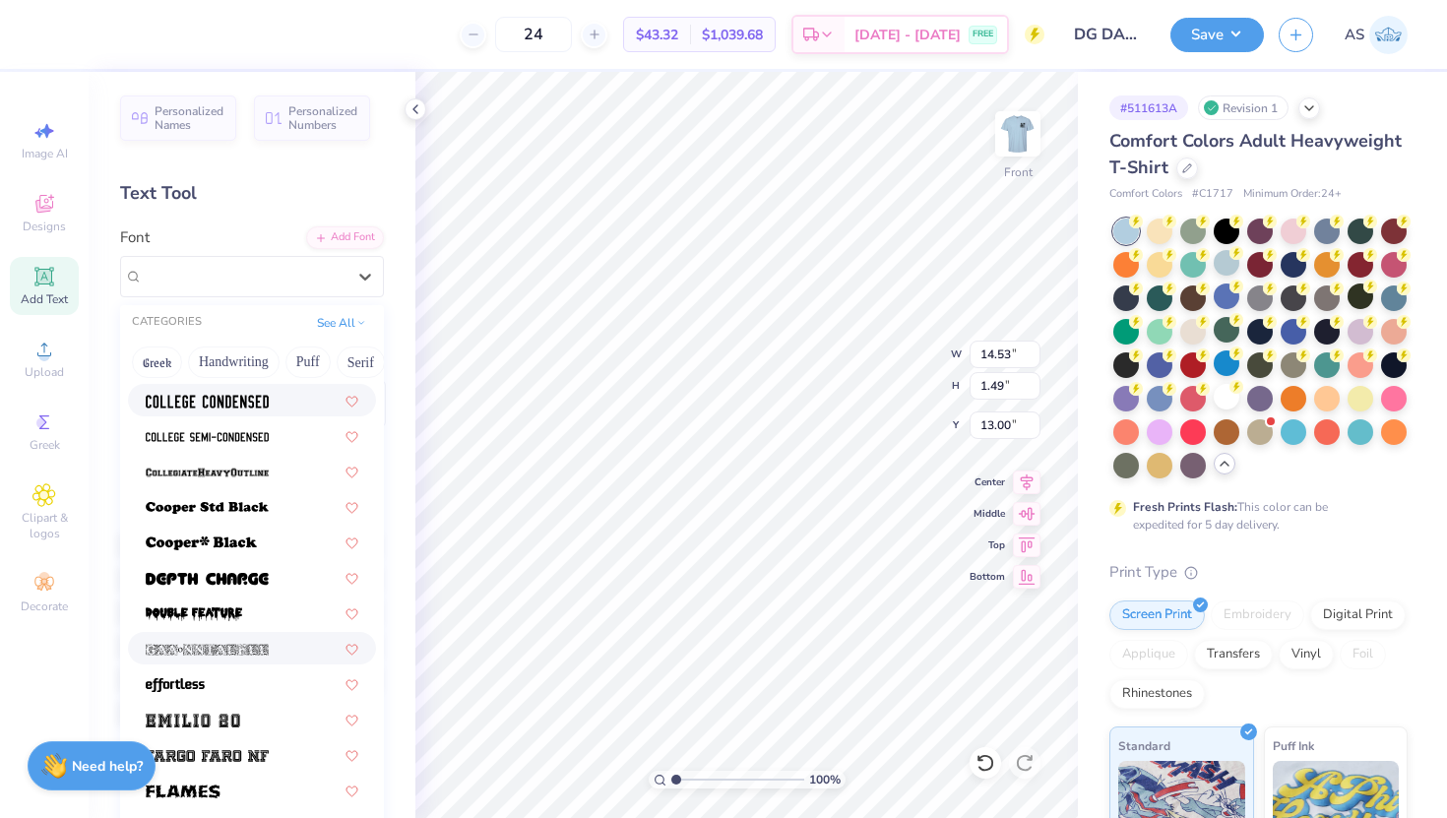
scroll to position [471, 0]
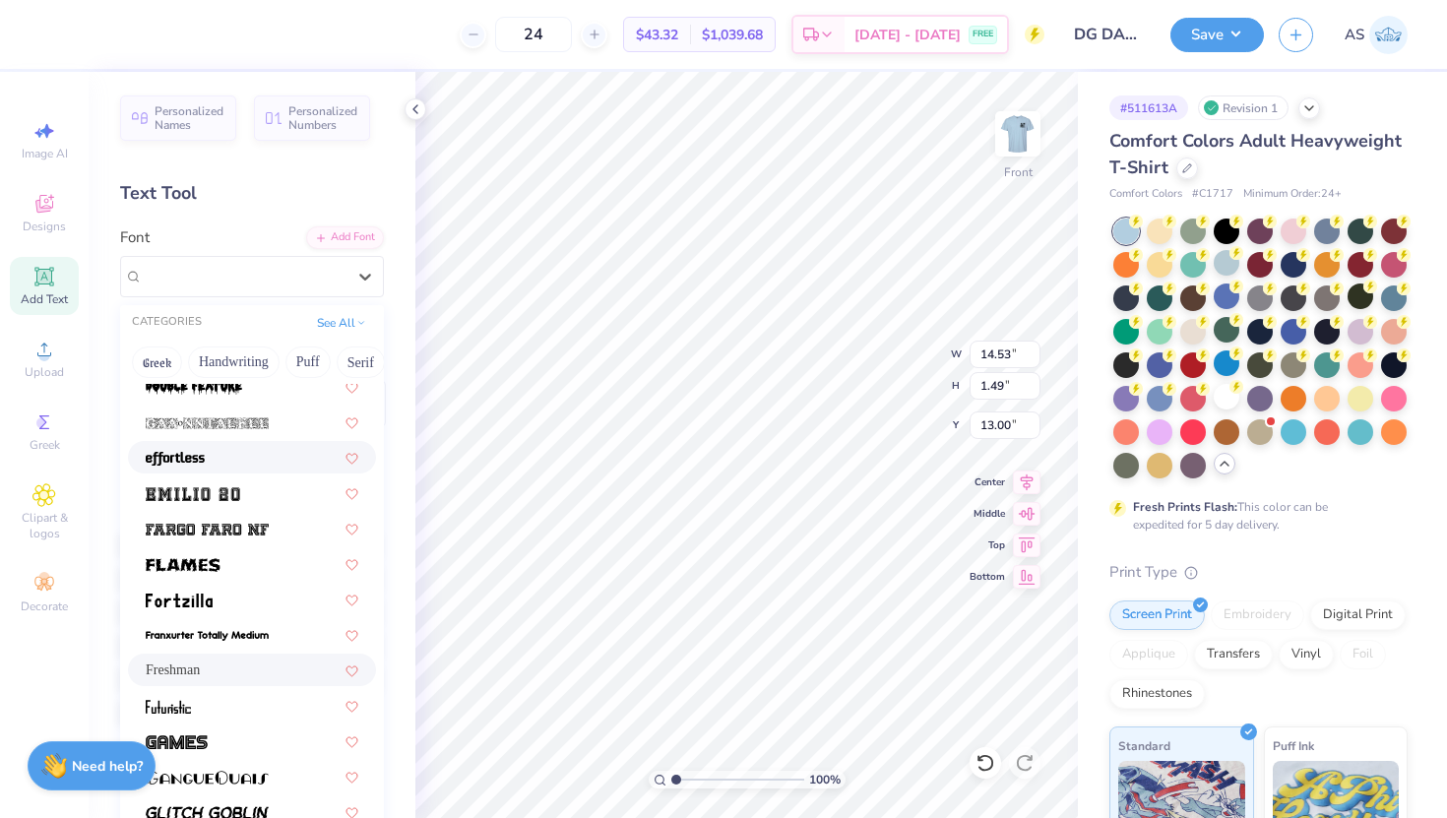
click at [249, 463] on div at bounding box center [252, 457] width 213 height 21
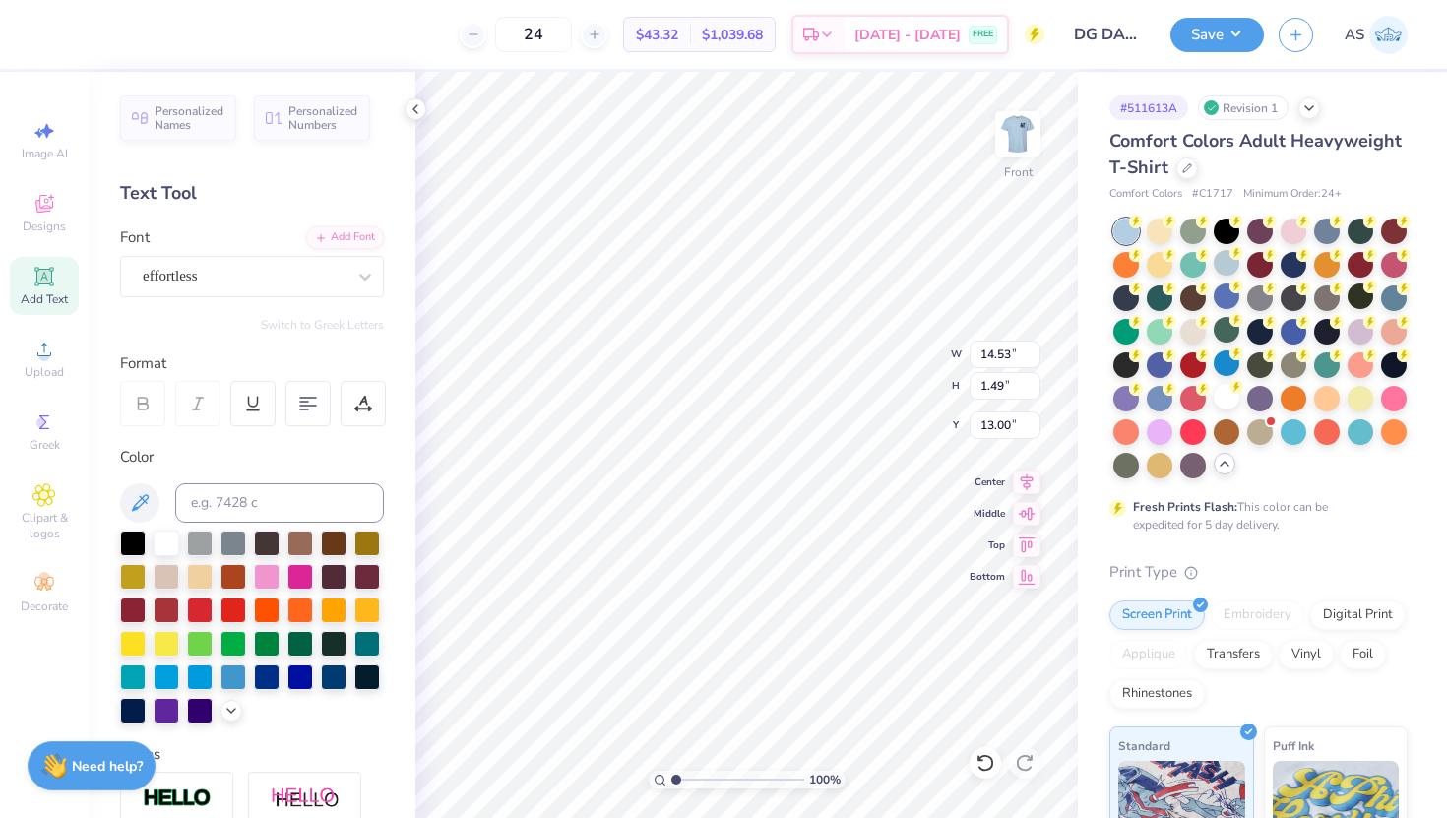
type input "9.75"
type input "1.78"
type input "12.86"
click at [248, 278] on div "effortless" at bounding box center [244, 276] width 207 height 31
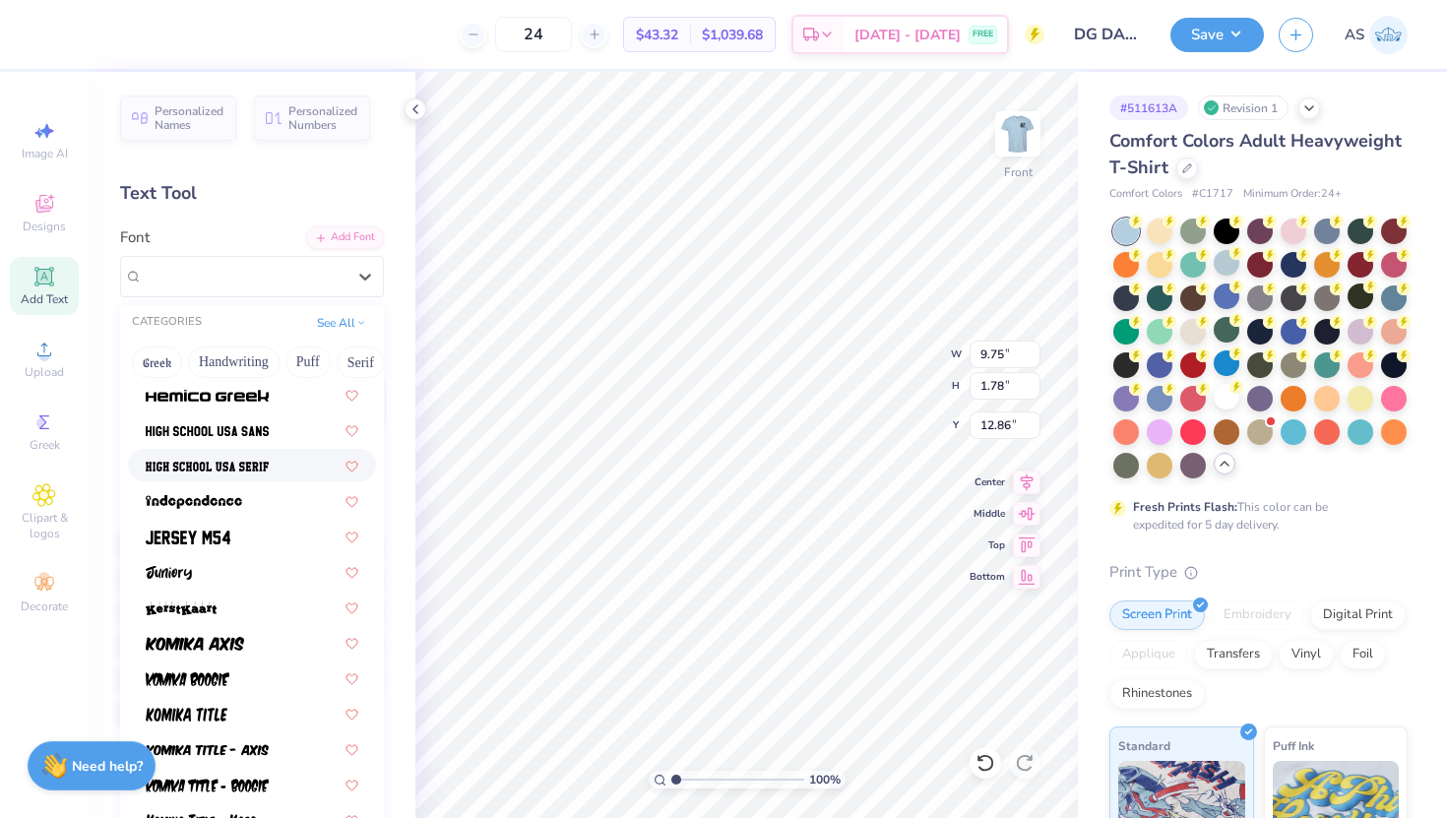
scroll to position [1009, 0]
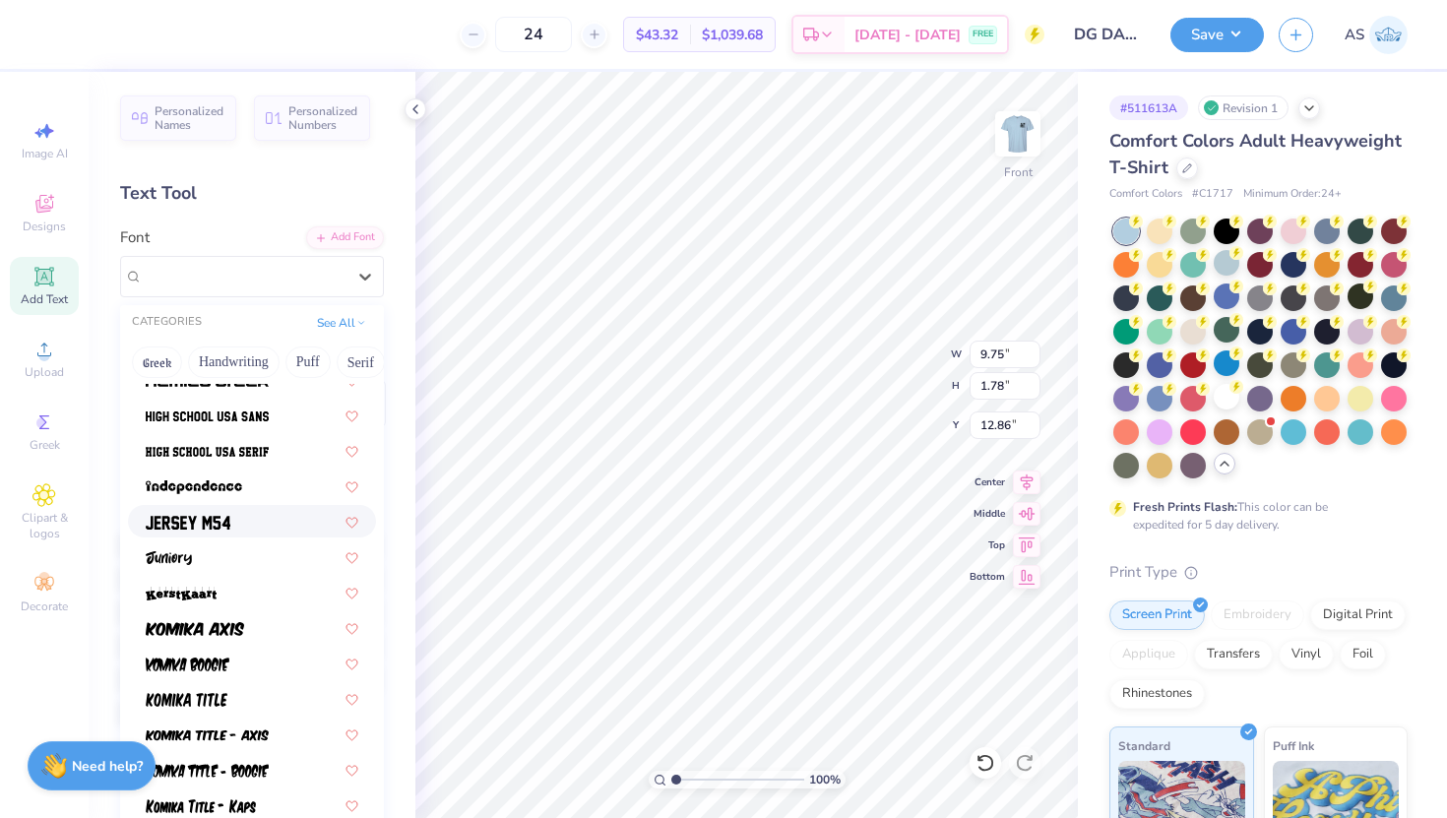
click at [250, 520] on div at bounding box center [252, 521] width 213 height 21
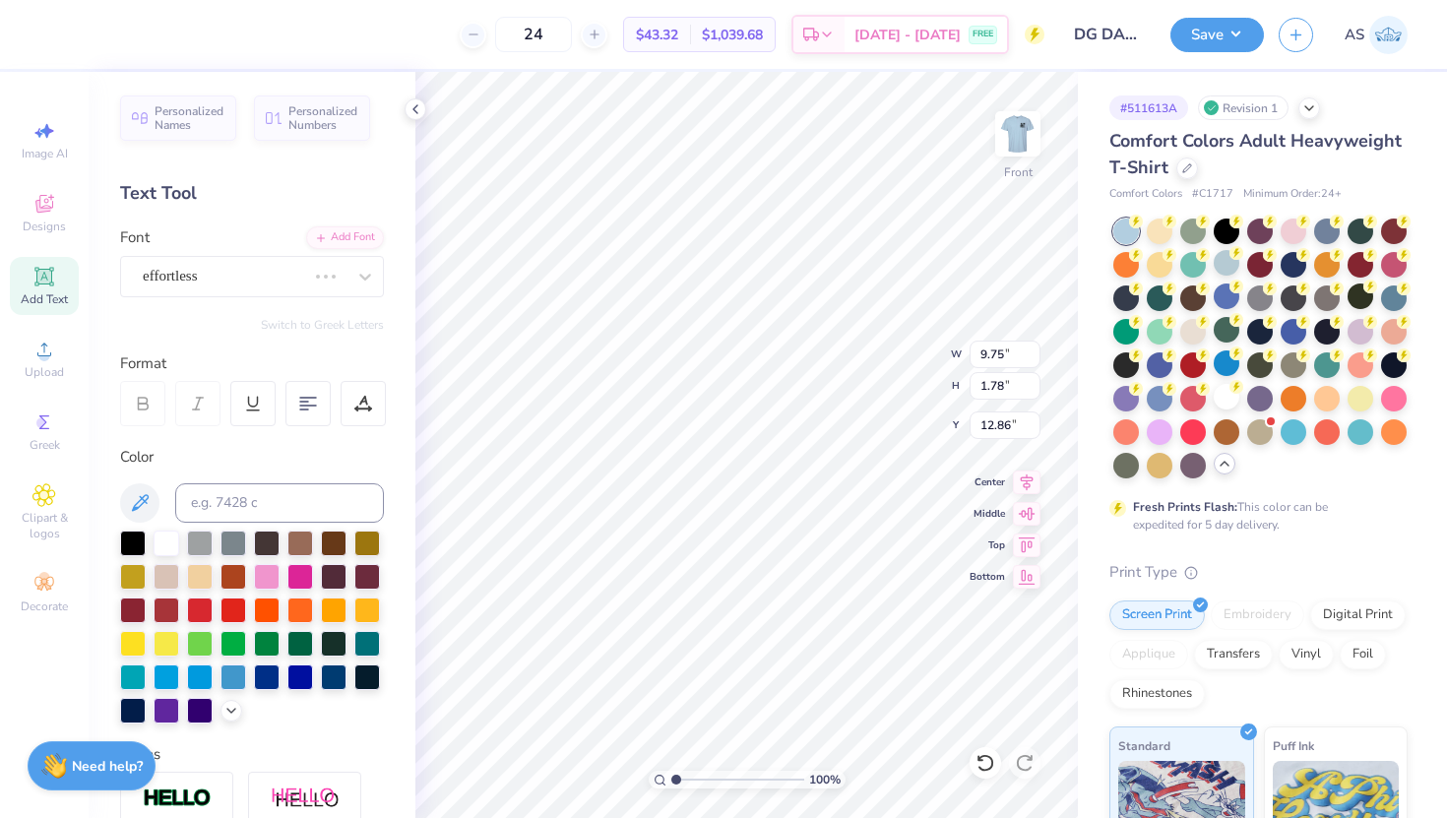
type input "9.23"
type input "1.37"
type input "3.82"
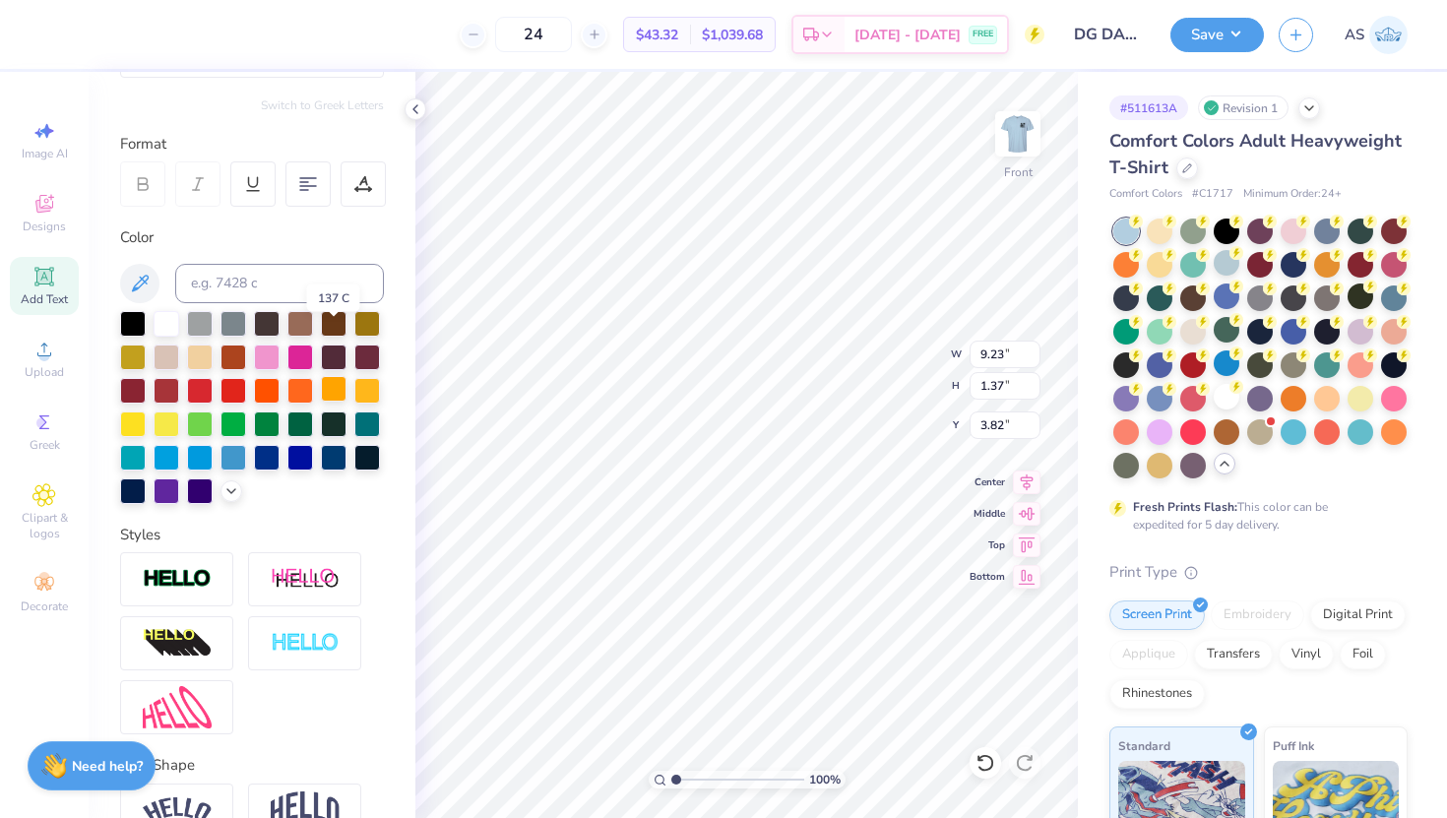
scroll to position [273, 0]
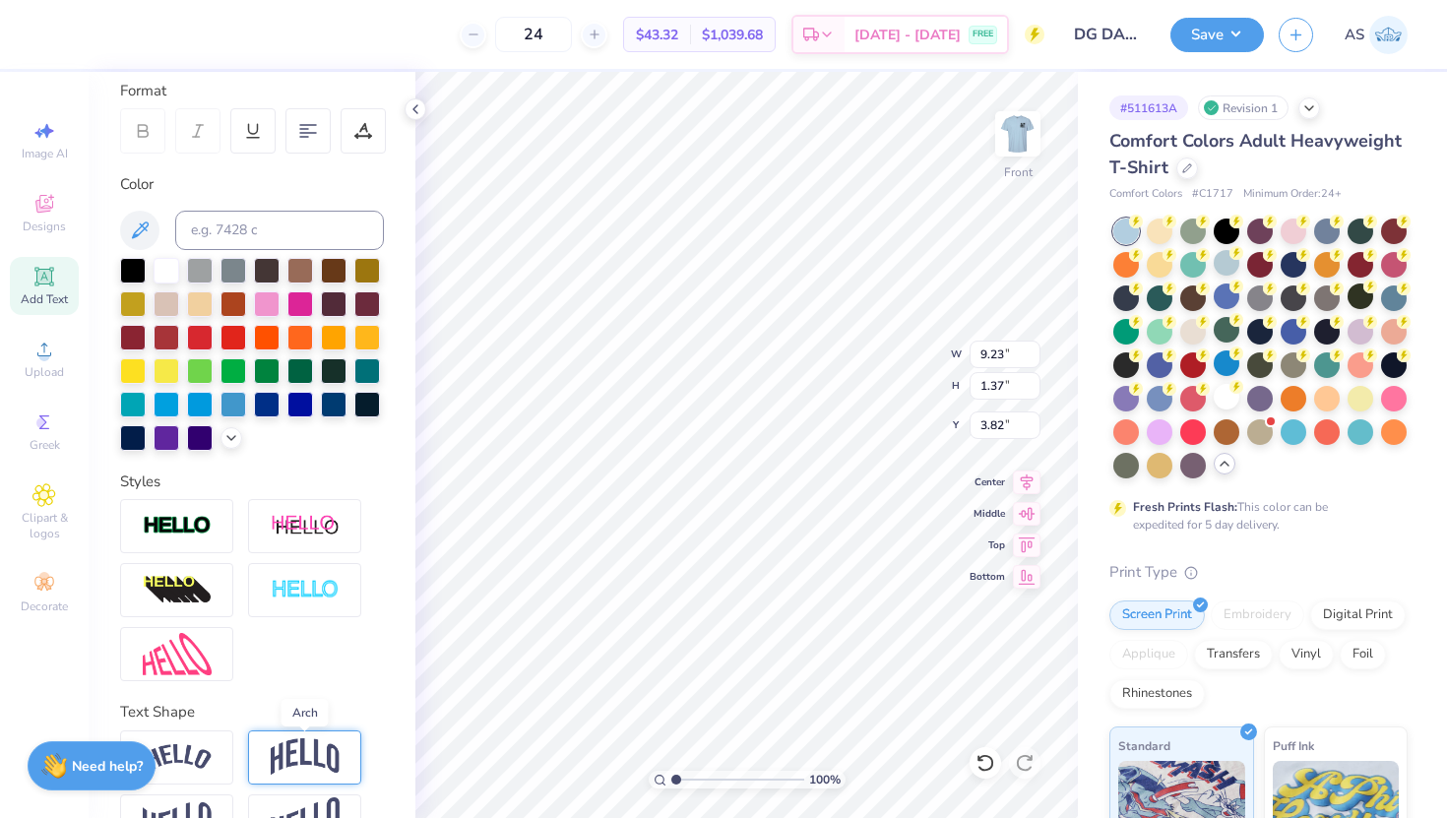
click at [318, 761] on img at bounding box center [305, 756] width 69 height 37
type input "3.28"
type input "2.87"
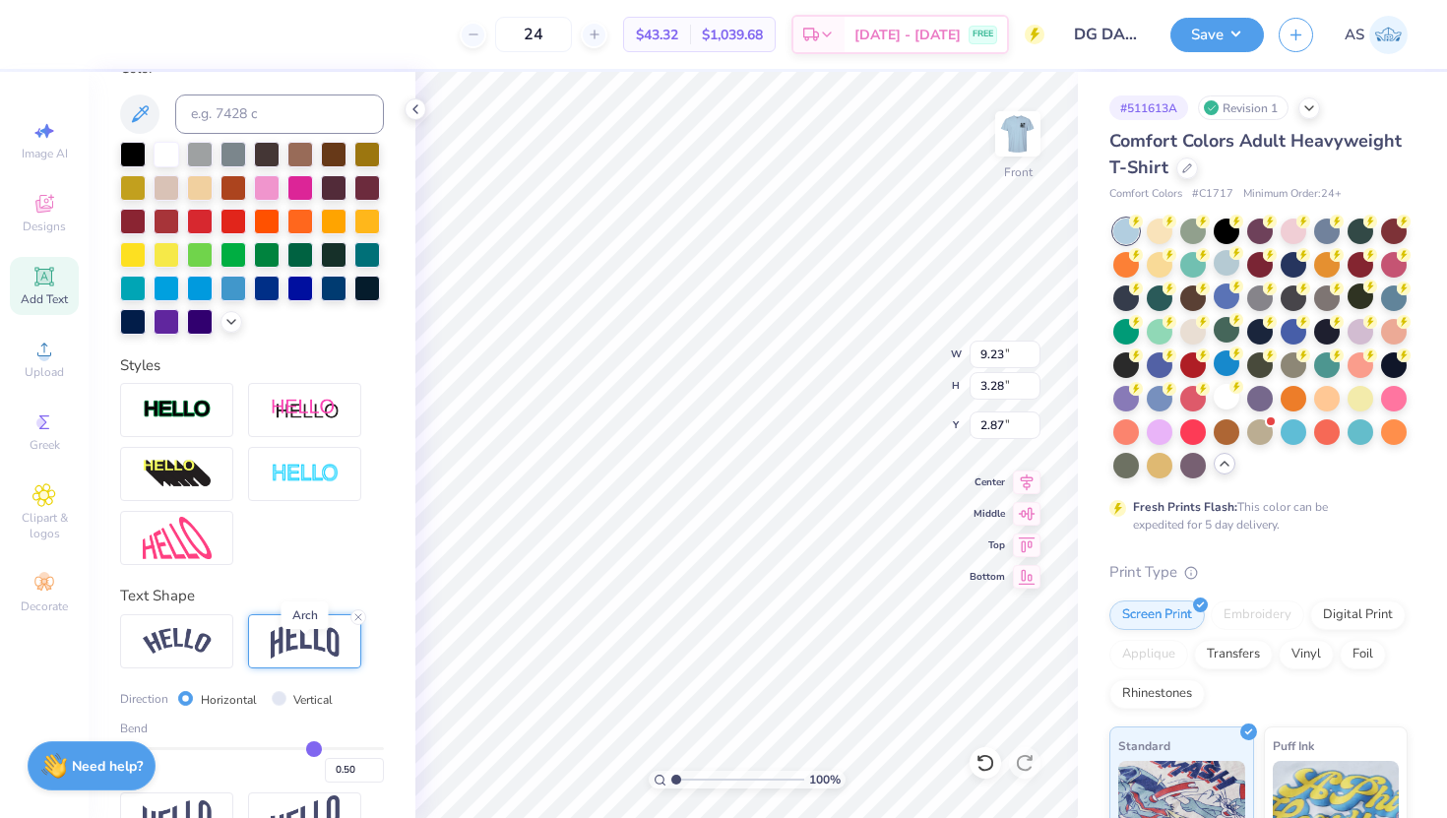
scroll to position [390, 0]
click at [201, 639] on img at bounding box center [177, 640] width 69 height 27
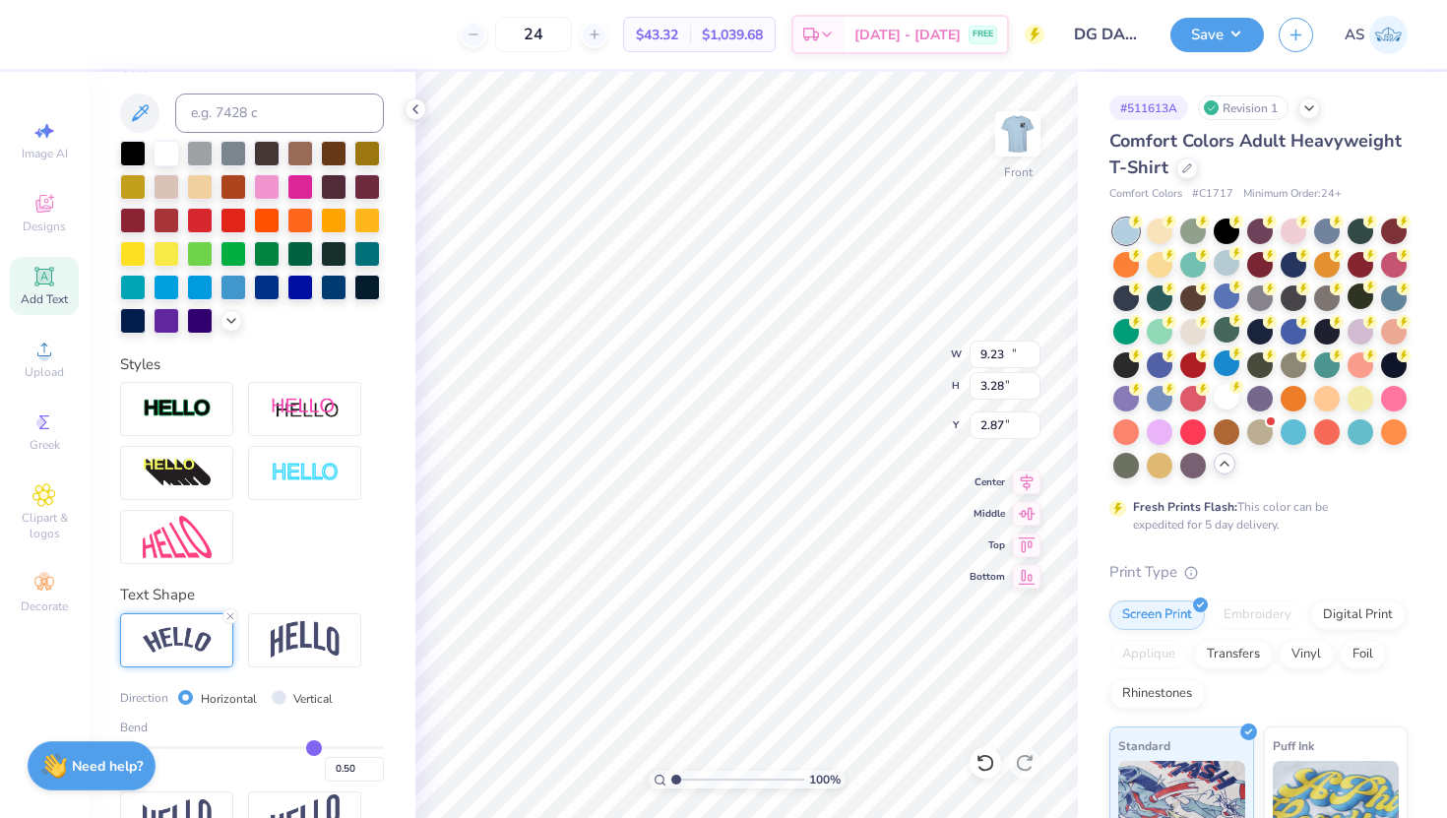
type input "10.90"
type input "2.72"
type input "3.15"
click at [289, 633] on img at bounding box center [305, 639] width 69 height 37
type input "9.23"
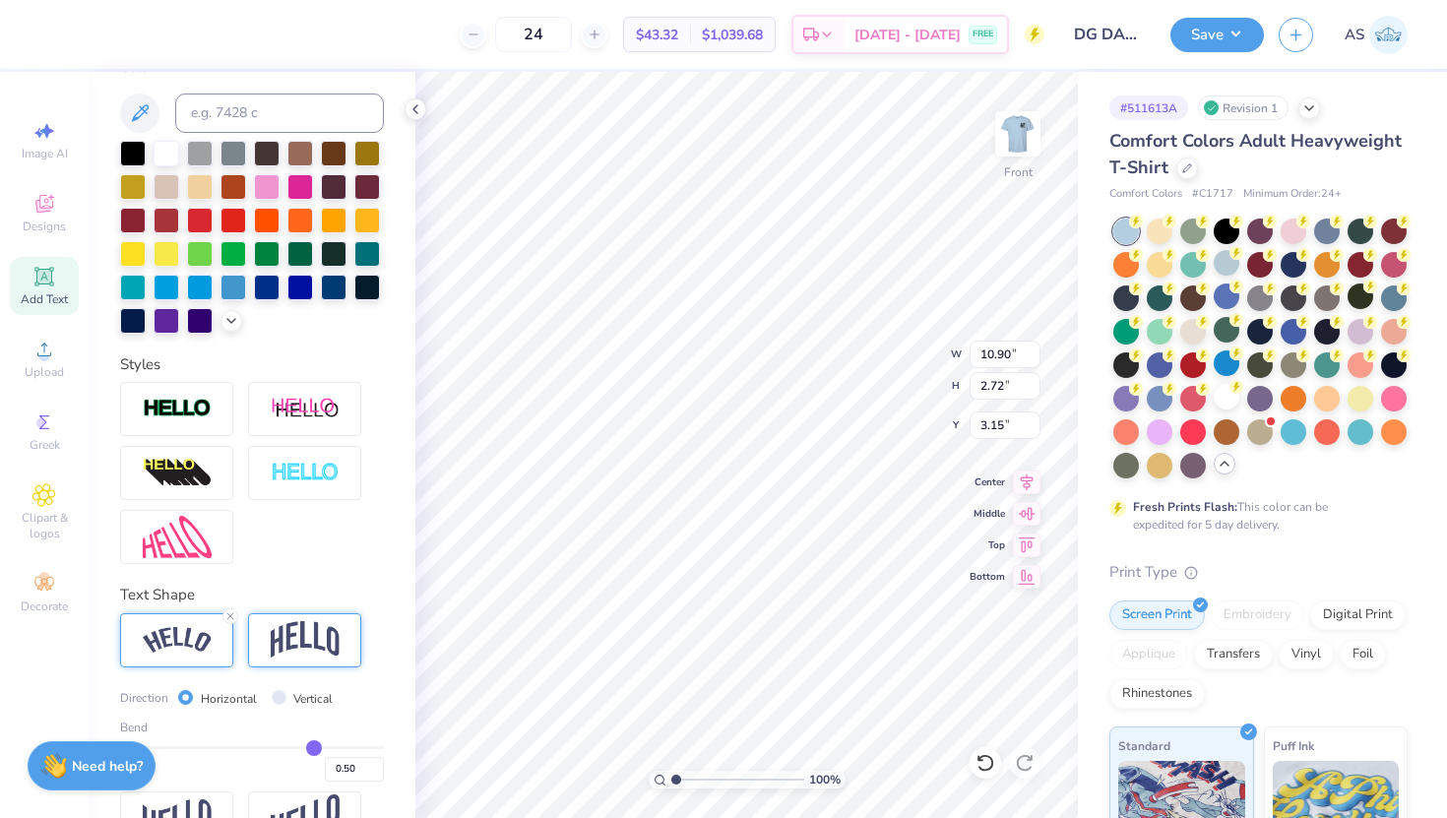
type input "3.28"
type input "2.87"
type input "0.52"
type input "0.51"
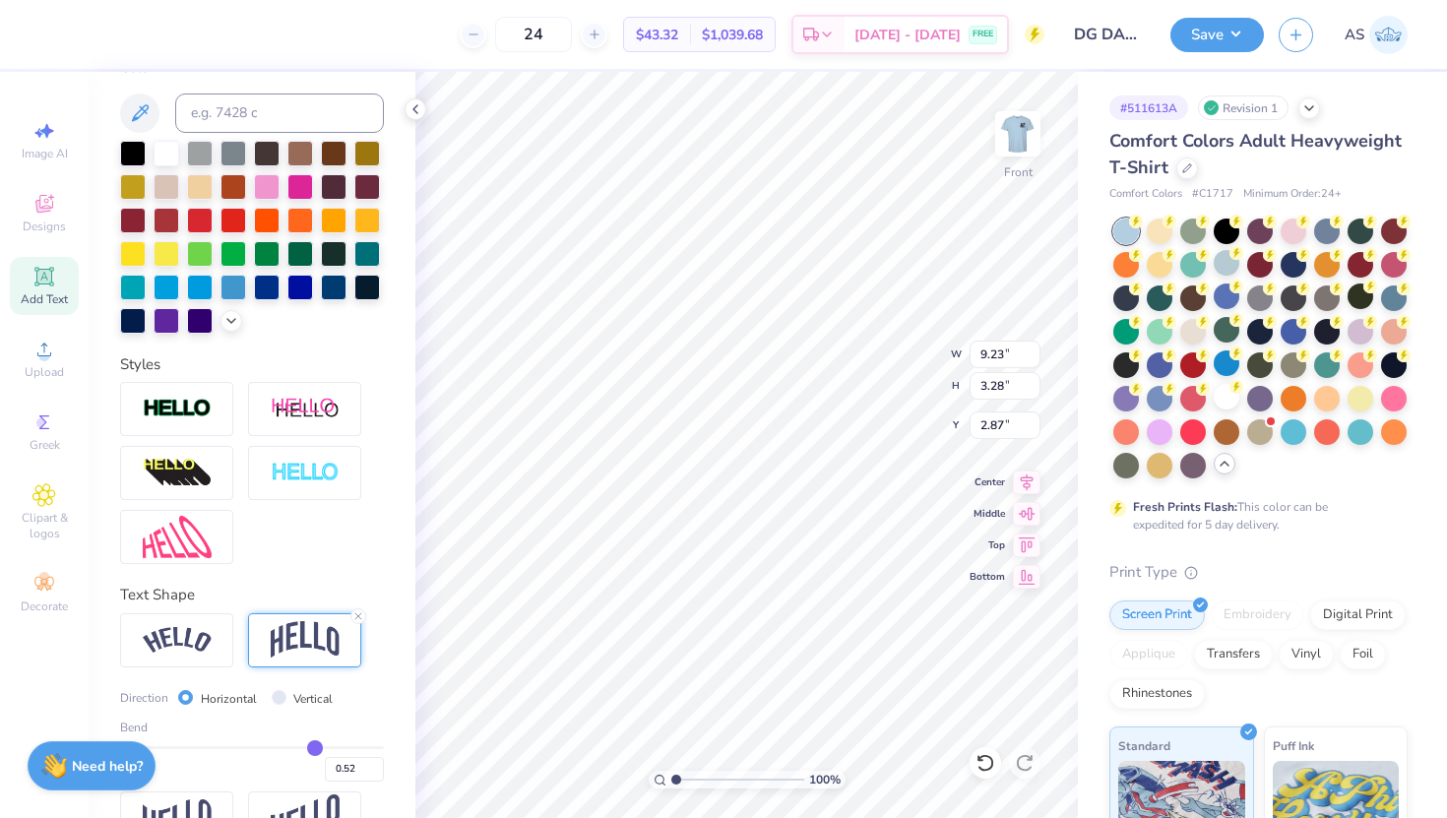
type input "0.51"
type input "0.5"
type input "0.50"
type input "0.49"
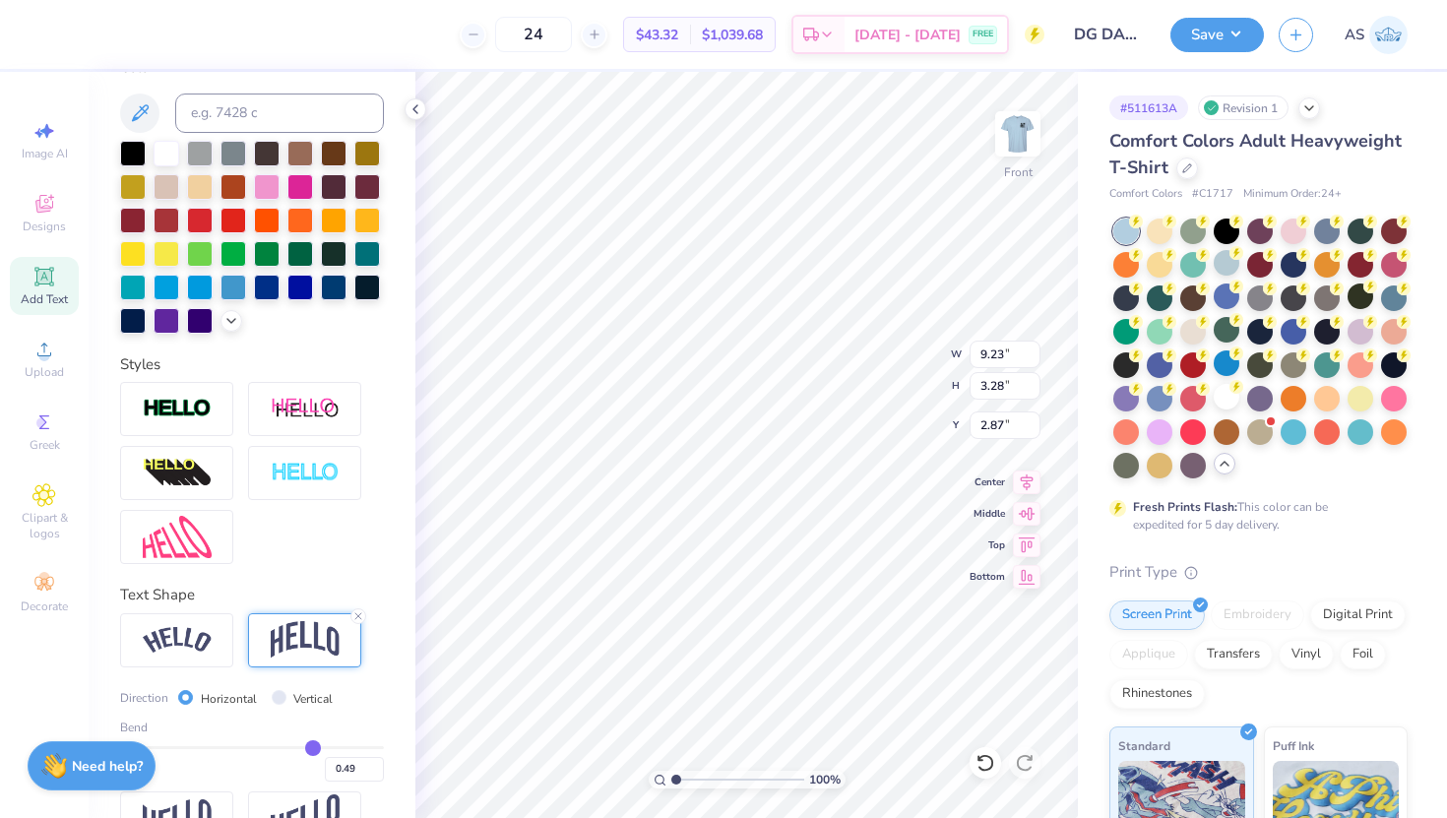
type input "0.47"
type input "0.45"
type input "0.43"
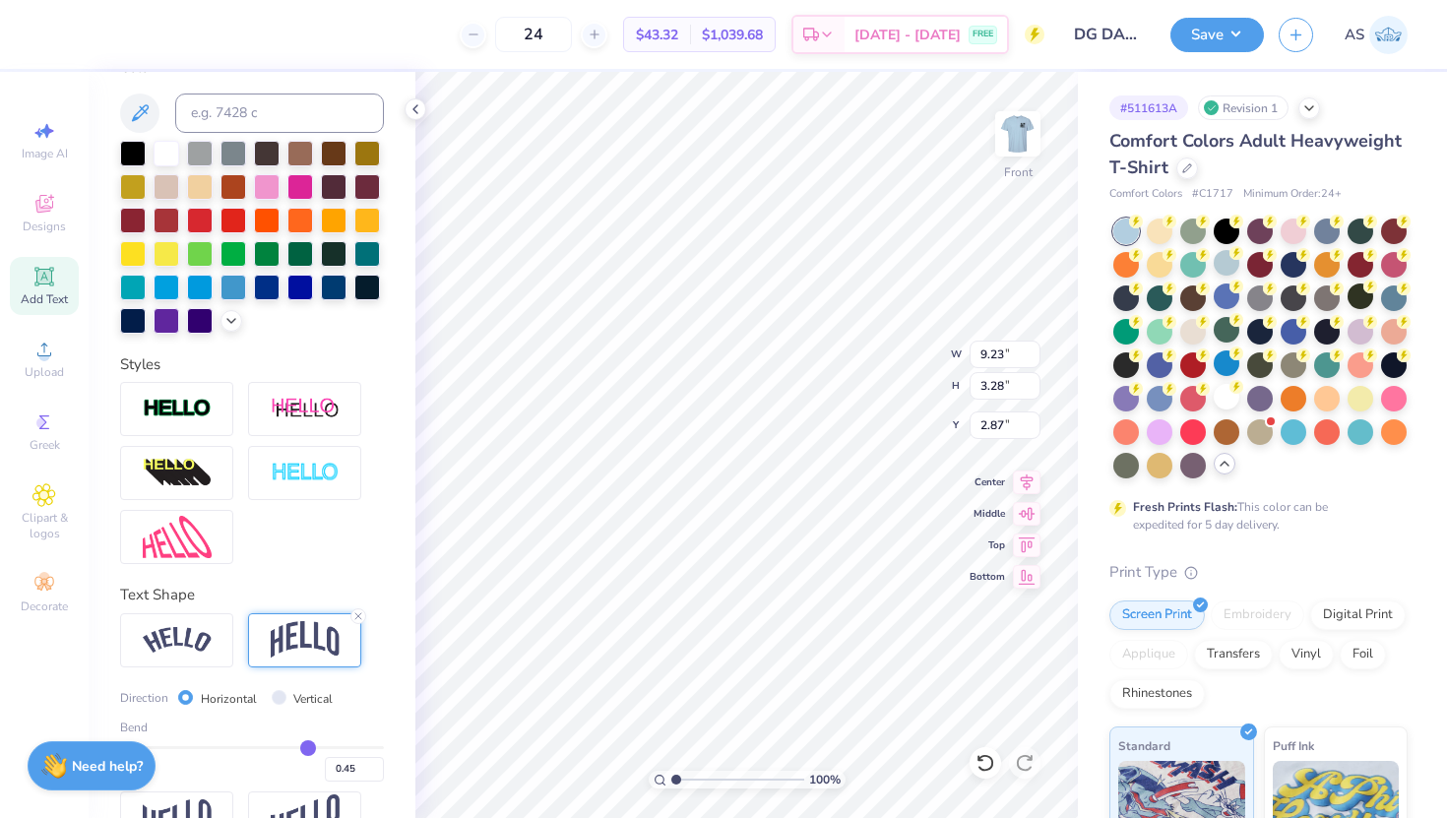
type input "0.43"
type input "0.41"
type input "0.39"
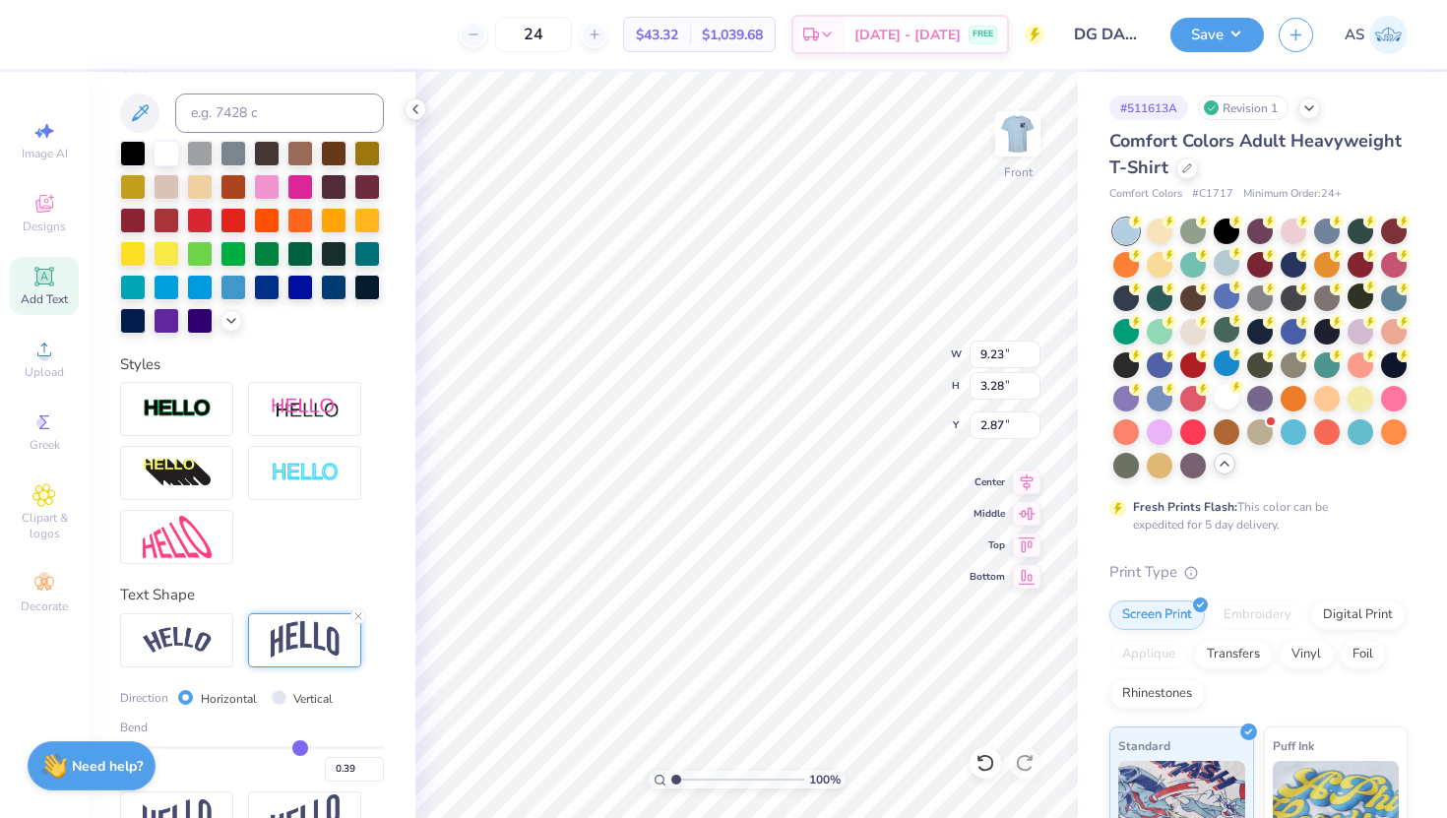
type input "0.37"
type input "0.36"
type input "0.34"
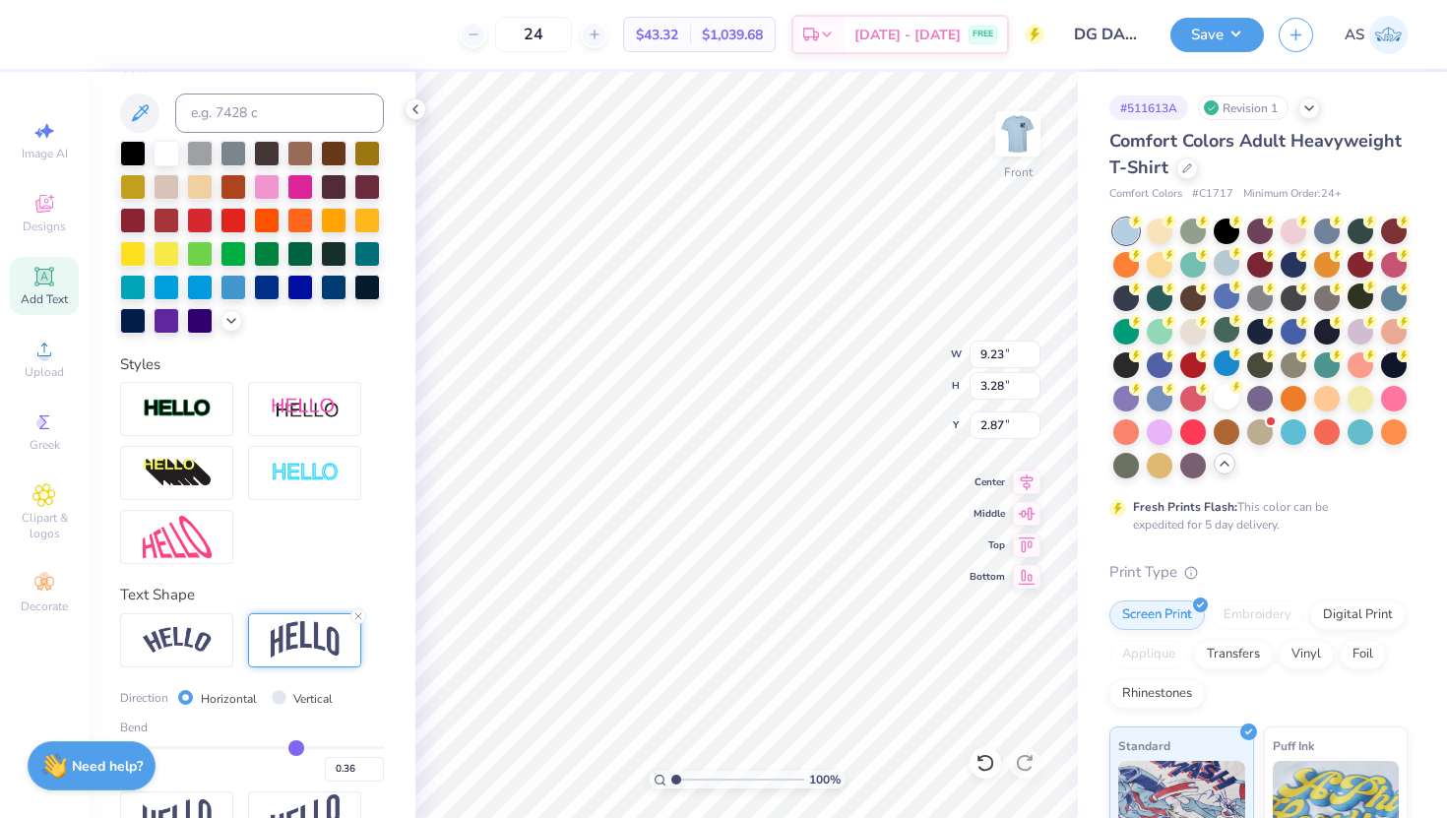
type input "0.34"
type input "0.33"
type input "0.32"
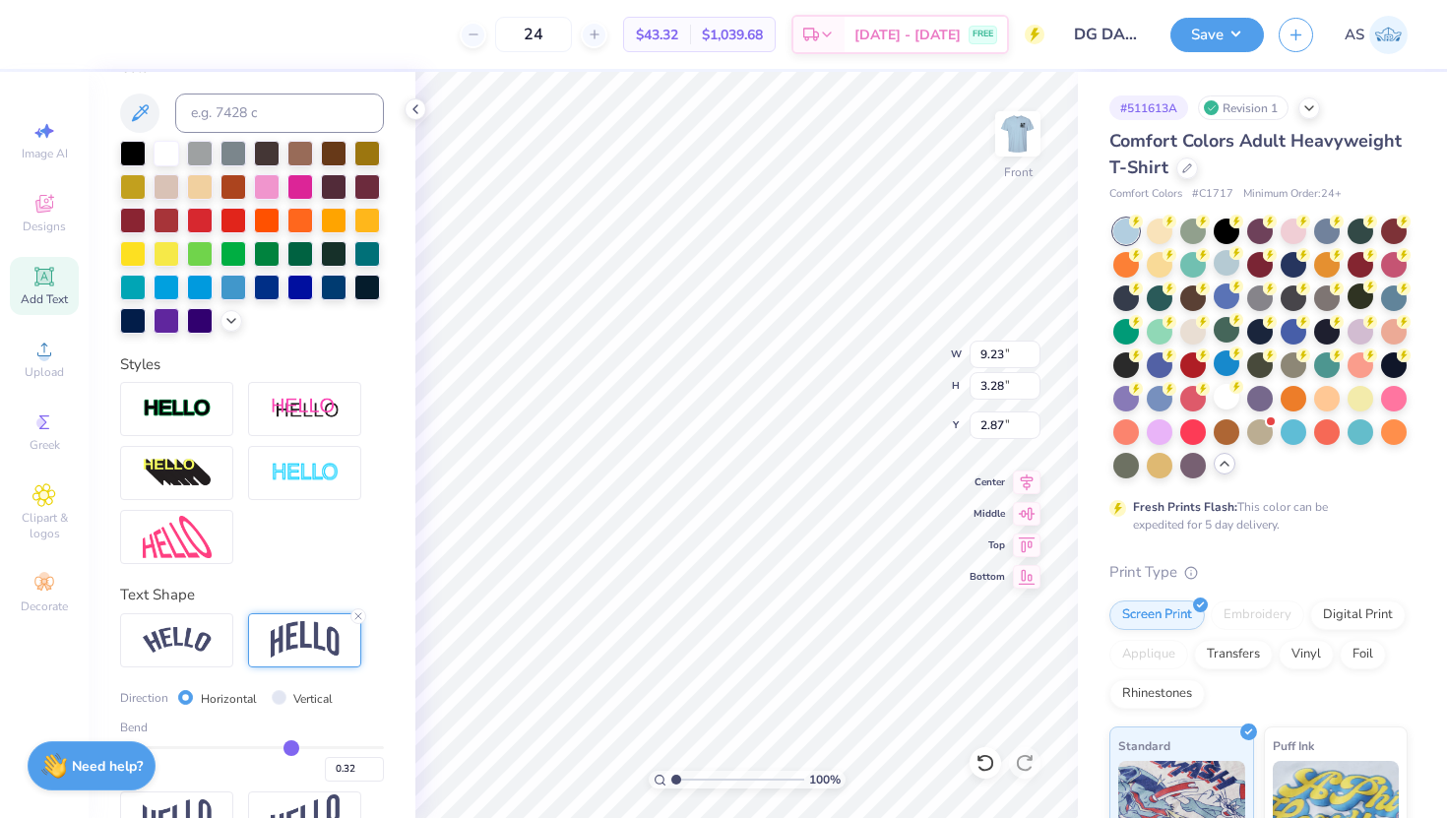
type input "0.3"
type input "0.30"
type input "0.29"
type input "0.28"
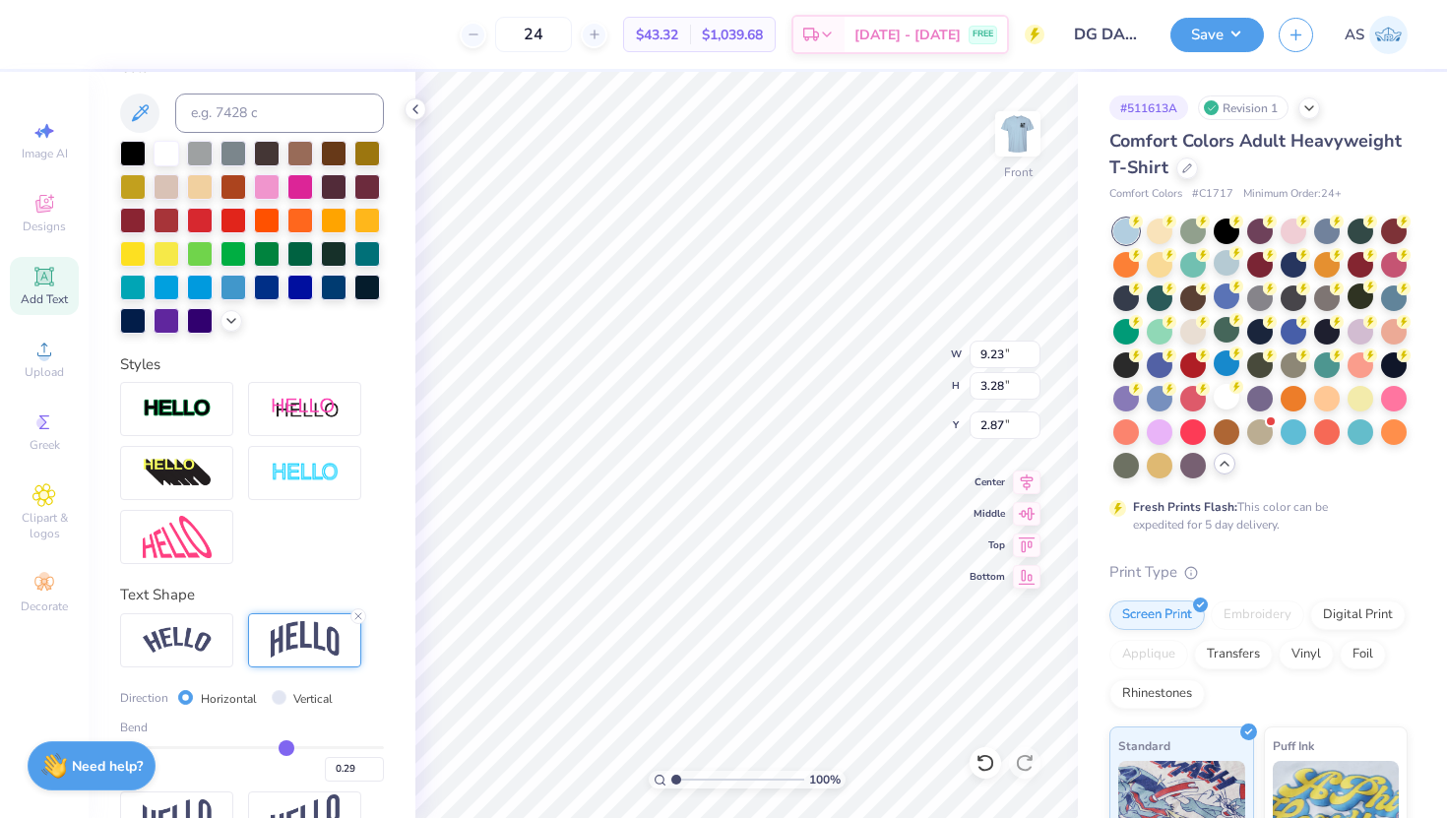
type input "0.28"
type input "0.27"
type input "0.26"
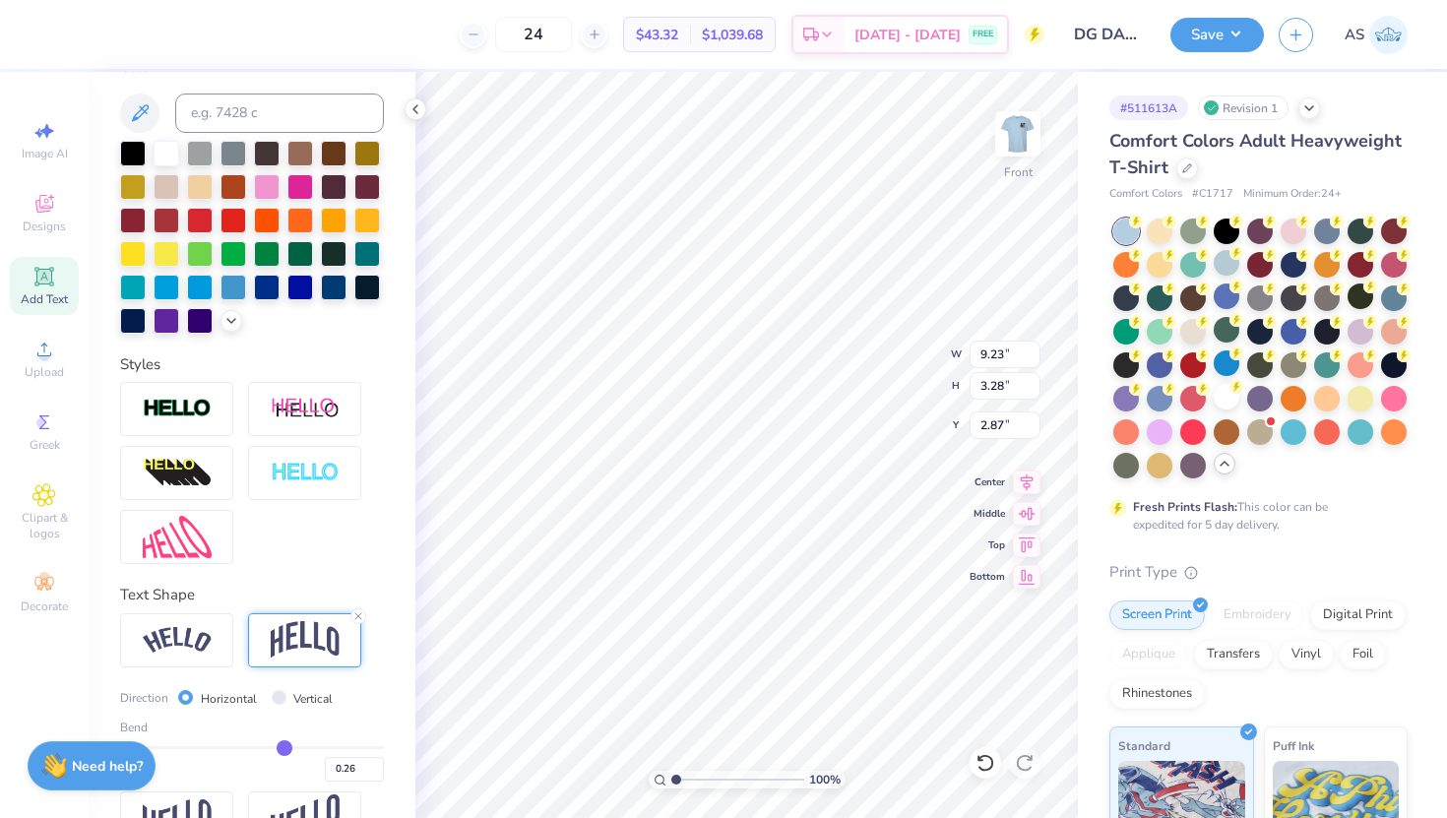
type input "0.25"
type input "0.24"
drag, startPoint x: 317, startPoint y: 742, endPoint x: 281, endPoint y: 743, distance: 36.4
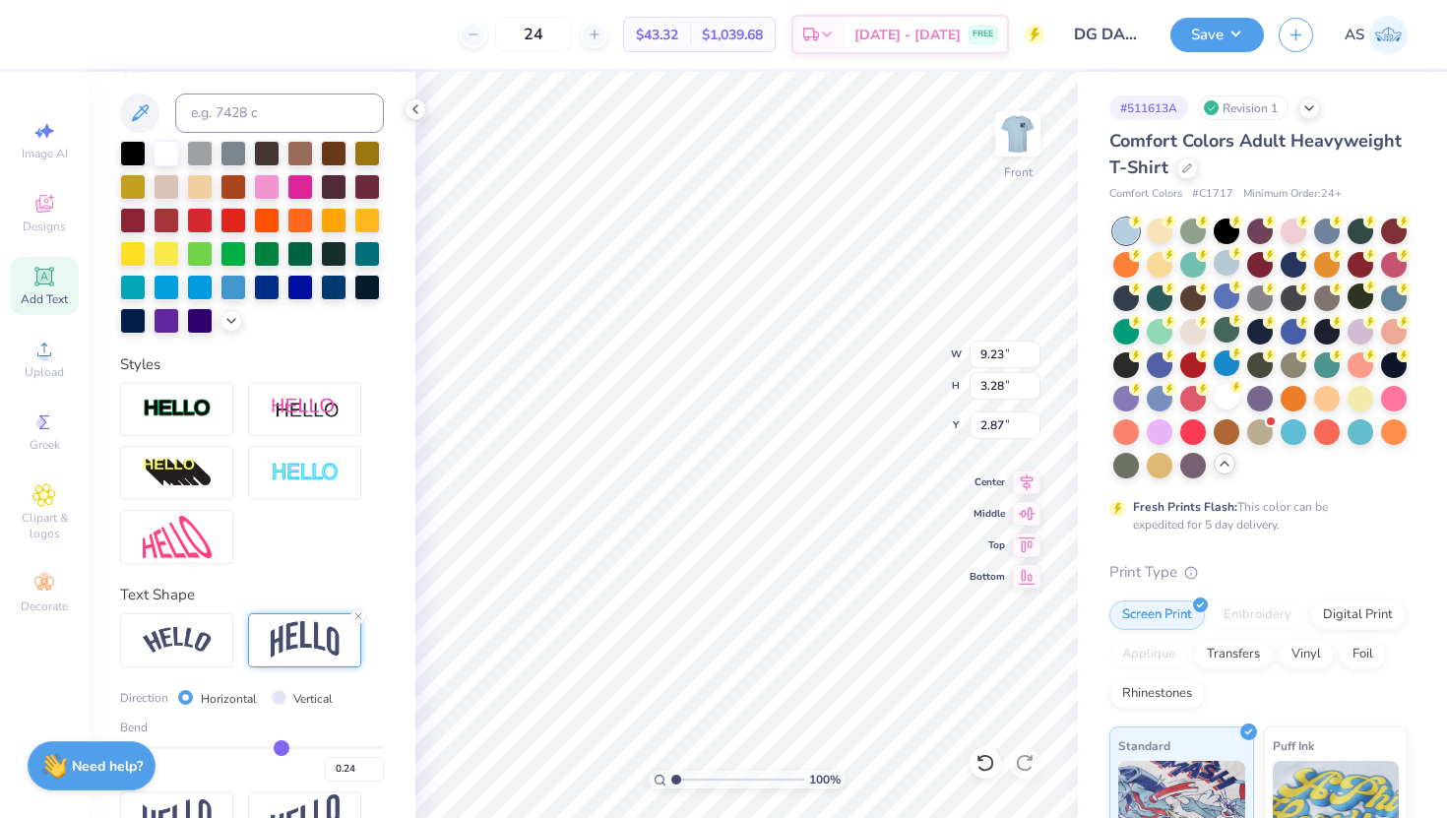
type input "0.24"
click at [281, 746] on input "range" at bounding box center [252, 747] width 264 height 3
type input "2.25"
type input "3.38"
type input "0.23"
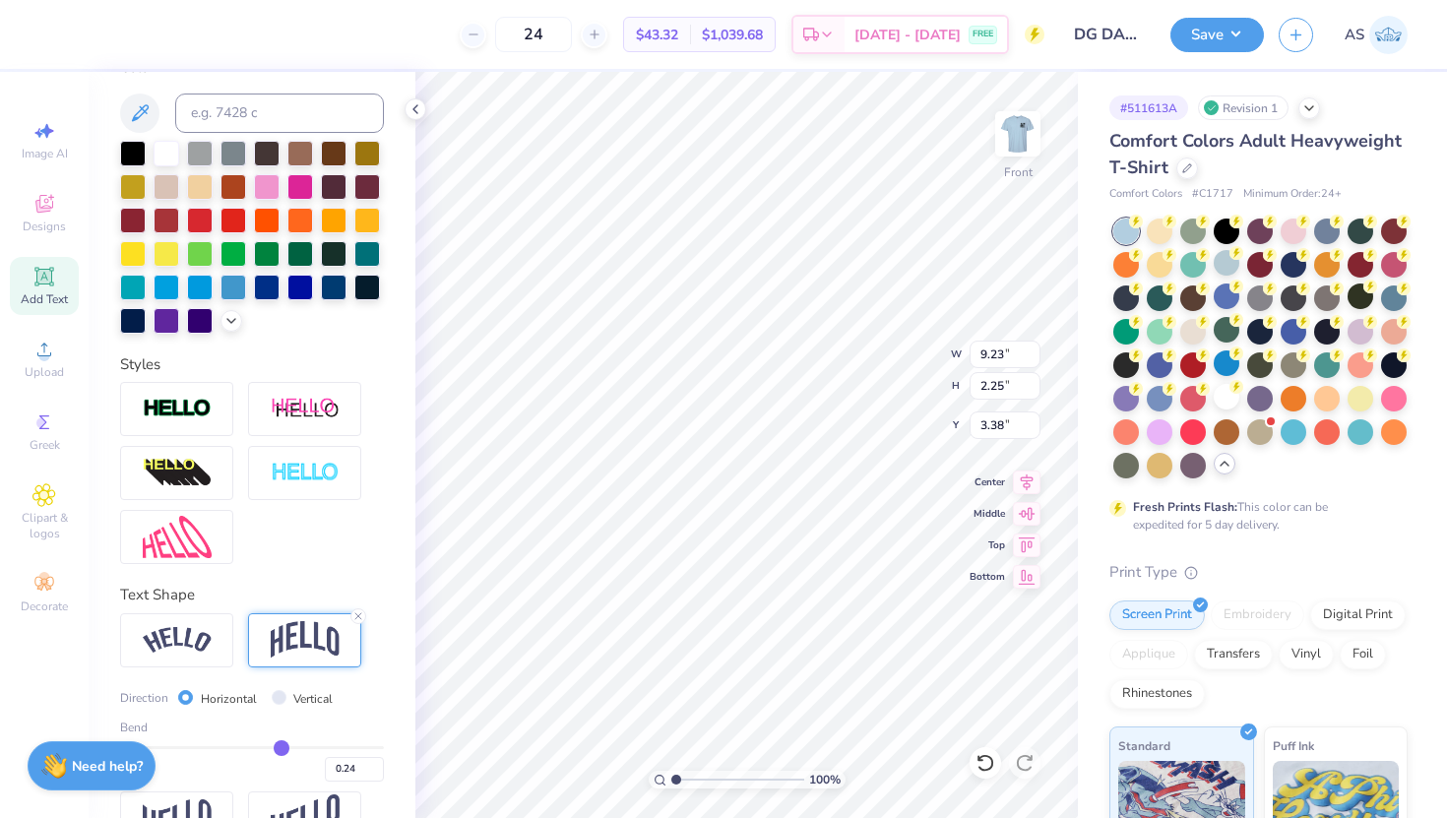
type input "0.23"
type input "0.22"
type input "0.21"
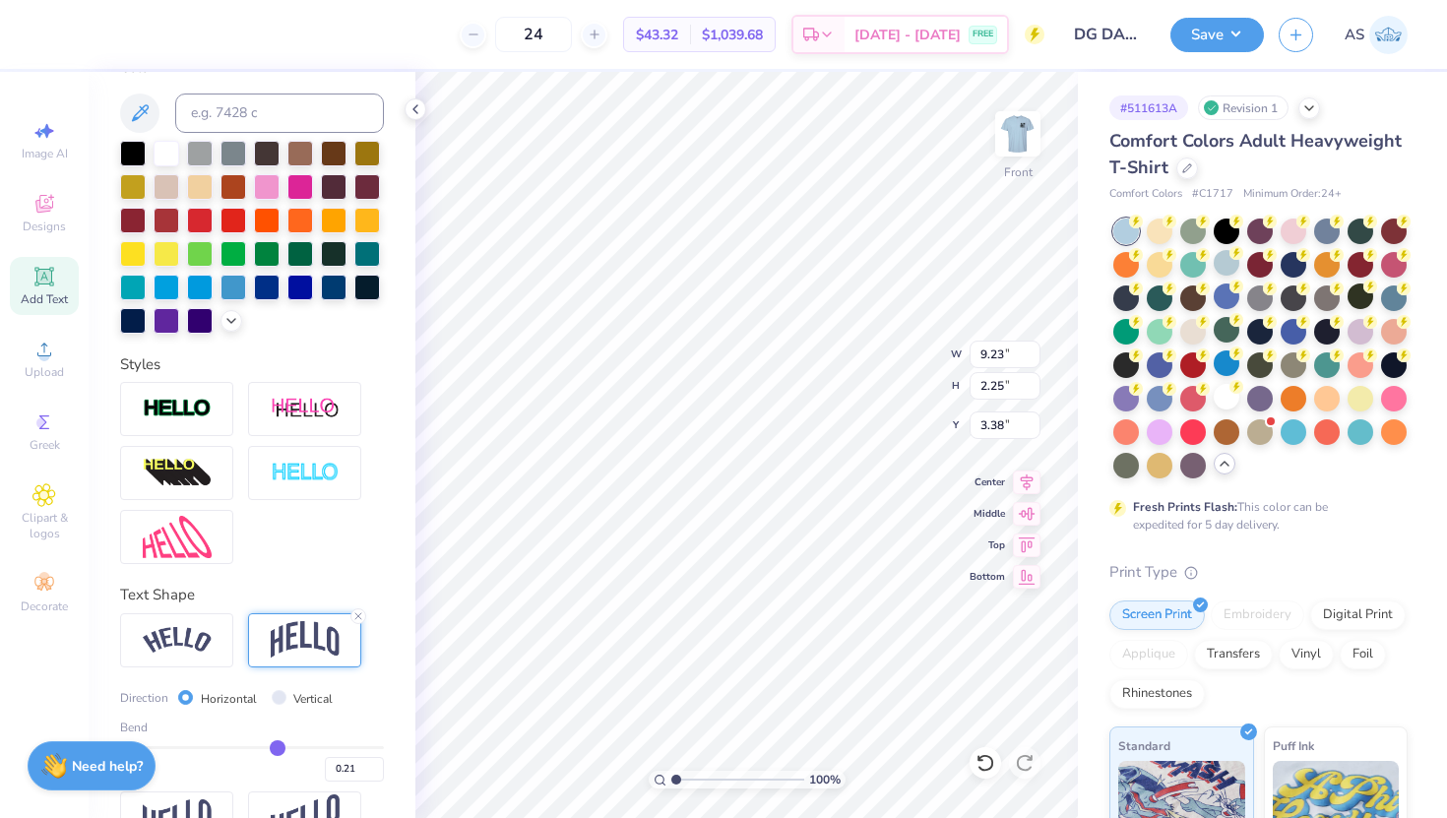
type input "0.2"
type input "0.20"
type input "0.19"
type input "0.18"
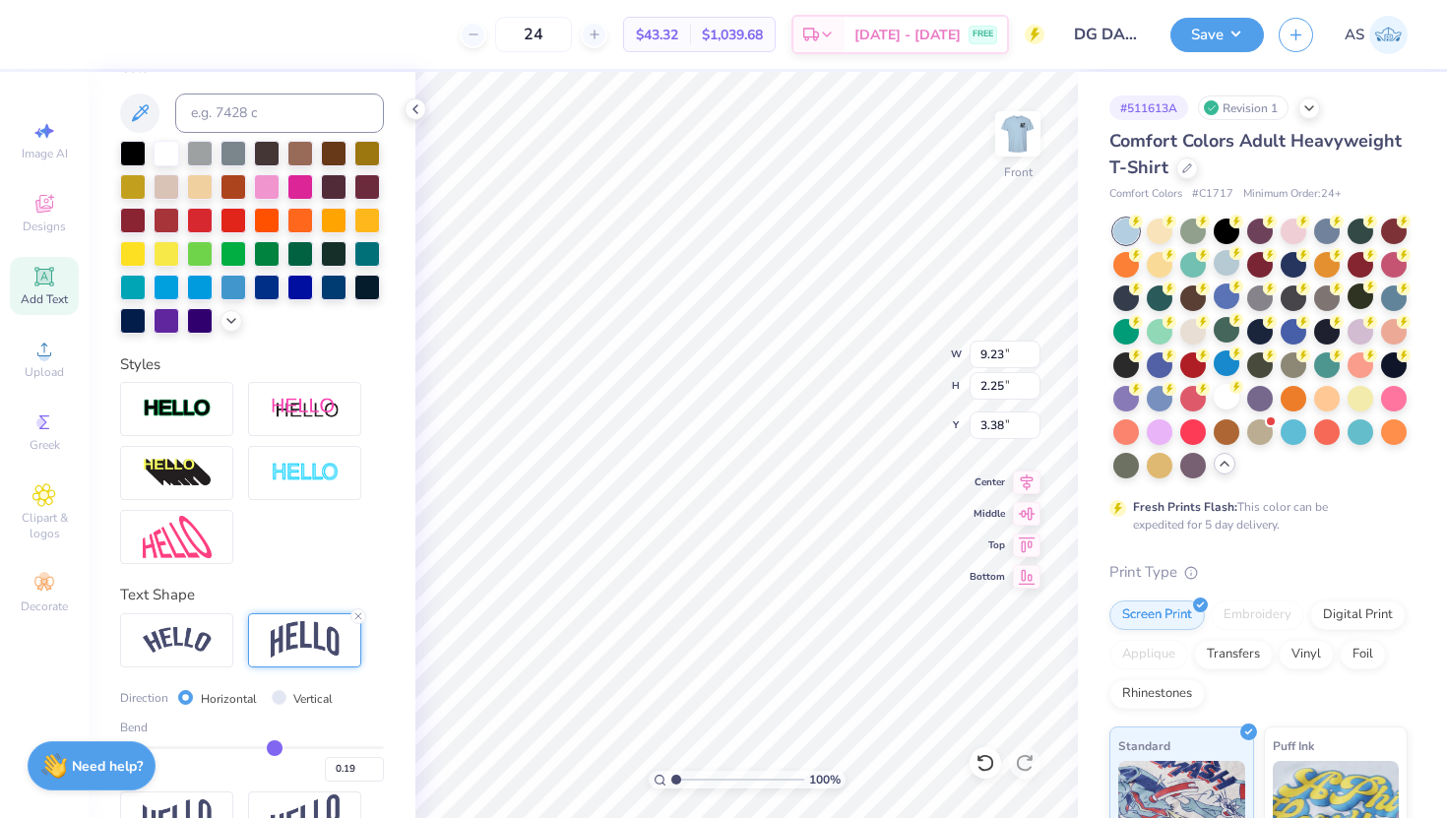
type input "0.18"
type input "0.17"
type input "0.16"
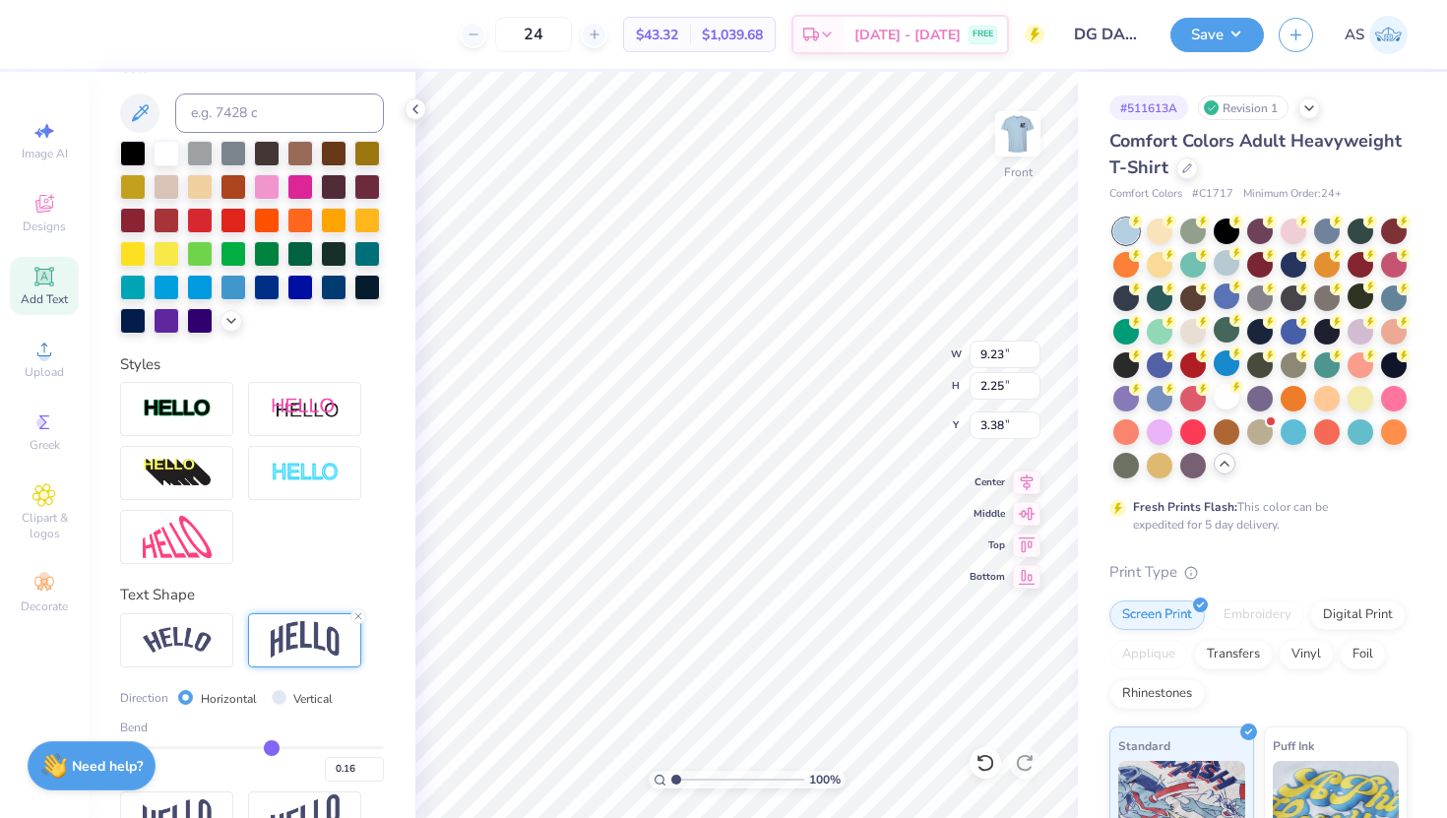
type input "0.16"
click at [272, 746] on input "range" at bounding box center [252, 747] width 264 height 3
type input "1.96"
type input "3.53"
type input "3.29"
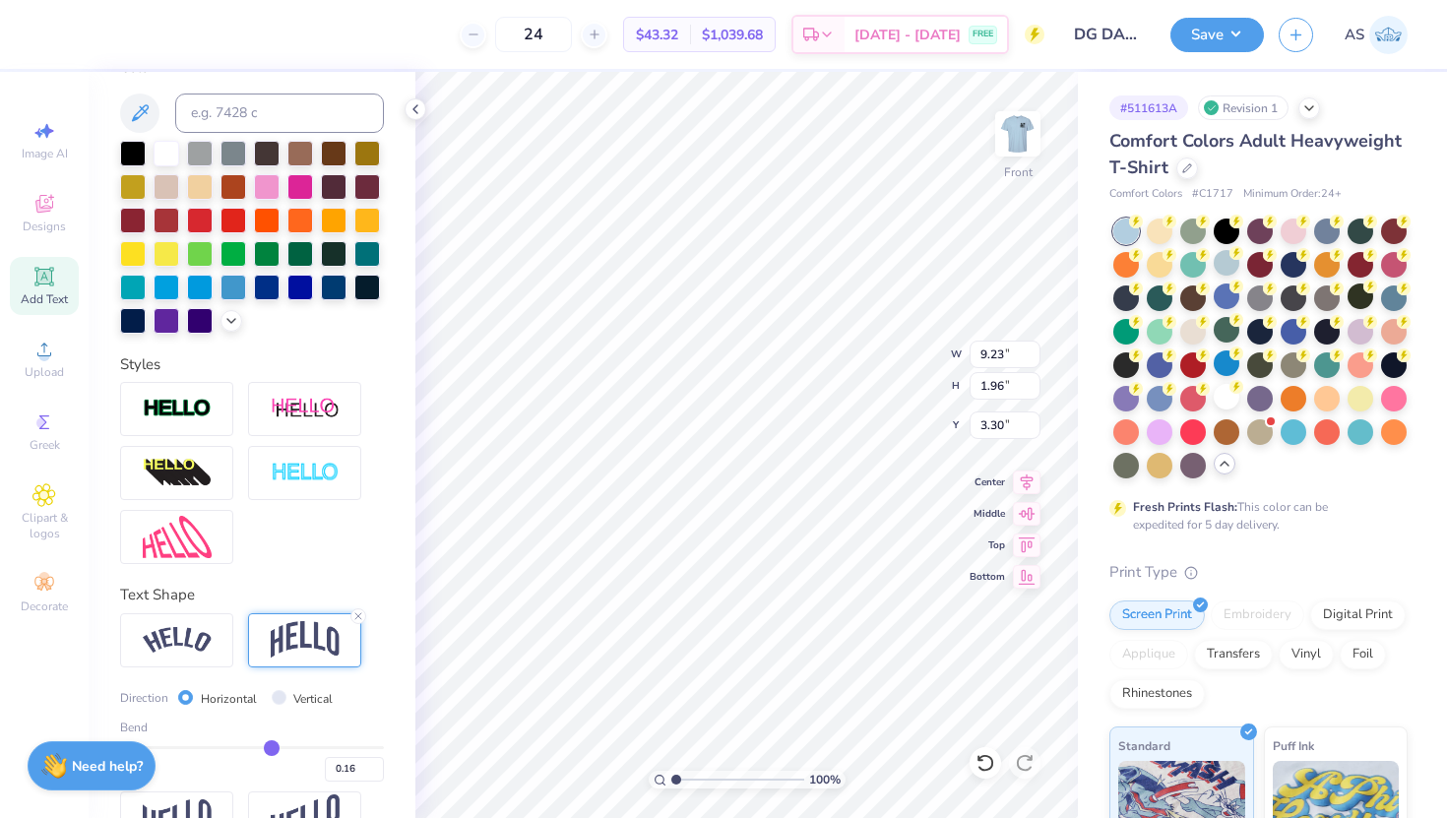
type input "16.01"
click at [361, 613] on icon at bounding box center [358, 616] width 12 height 12
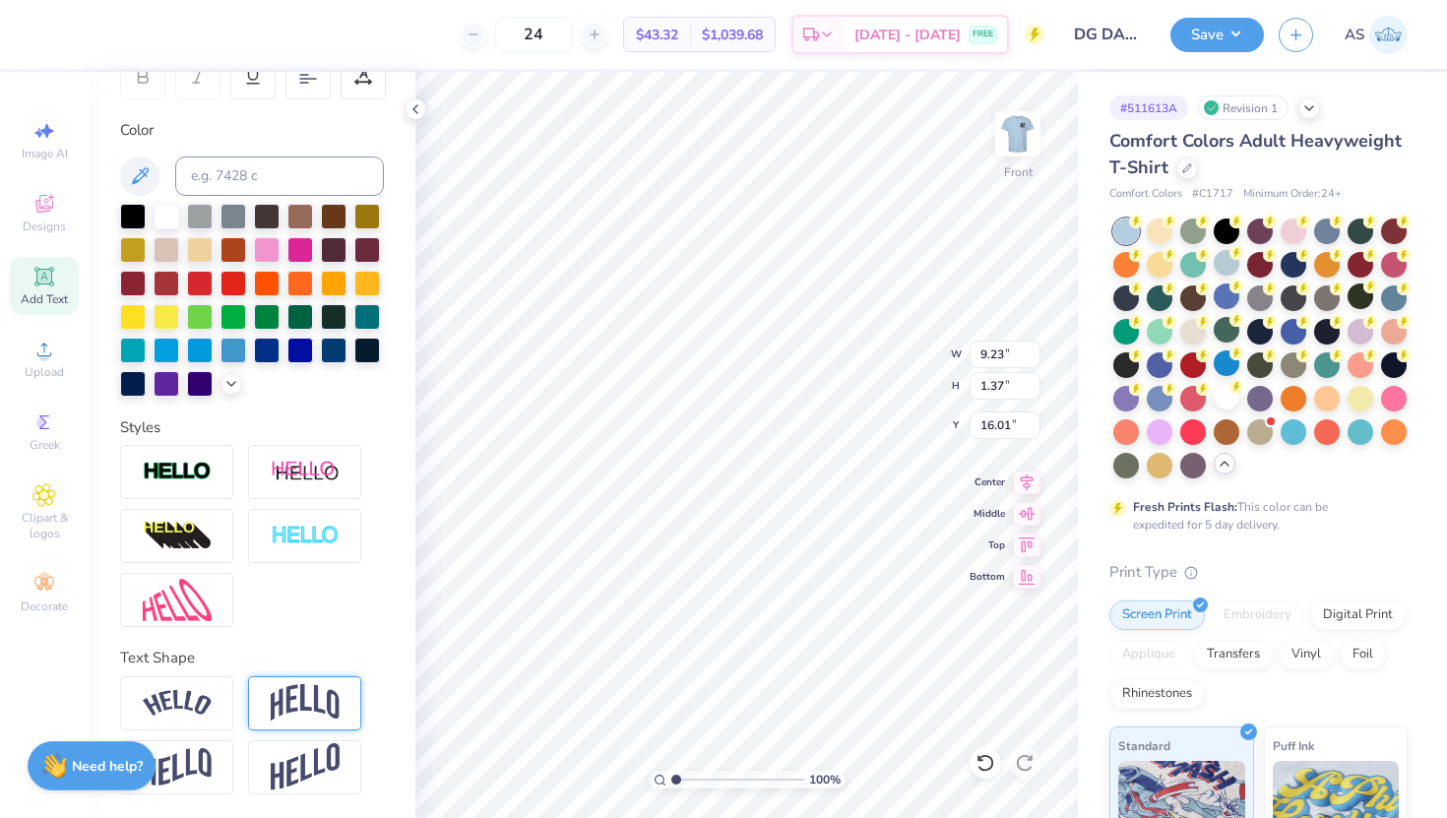
type input "1.37"
type input "16.30"
type input "6.58"
type input "0.98"
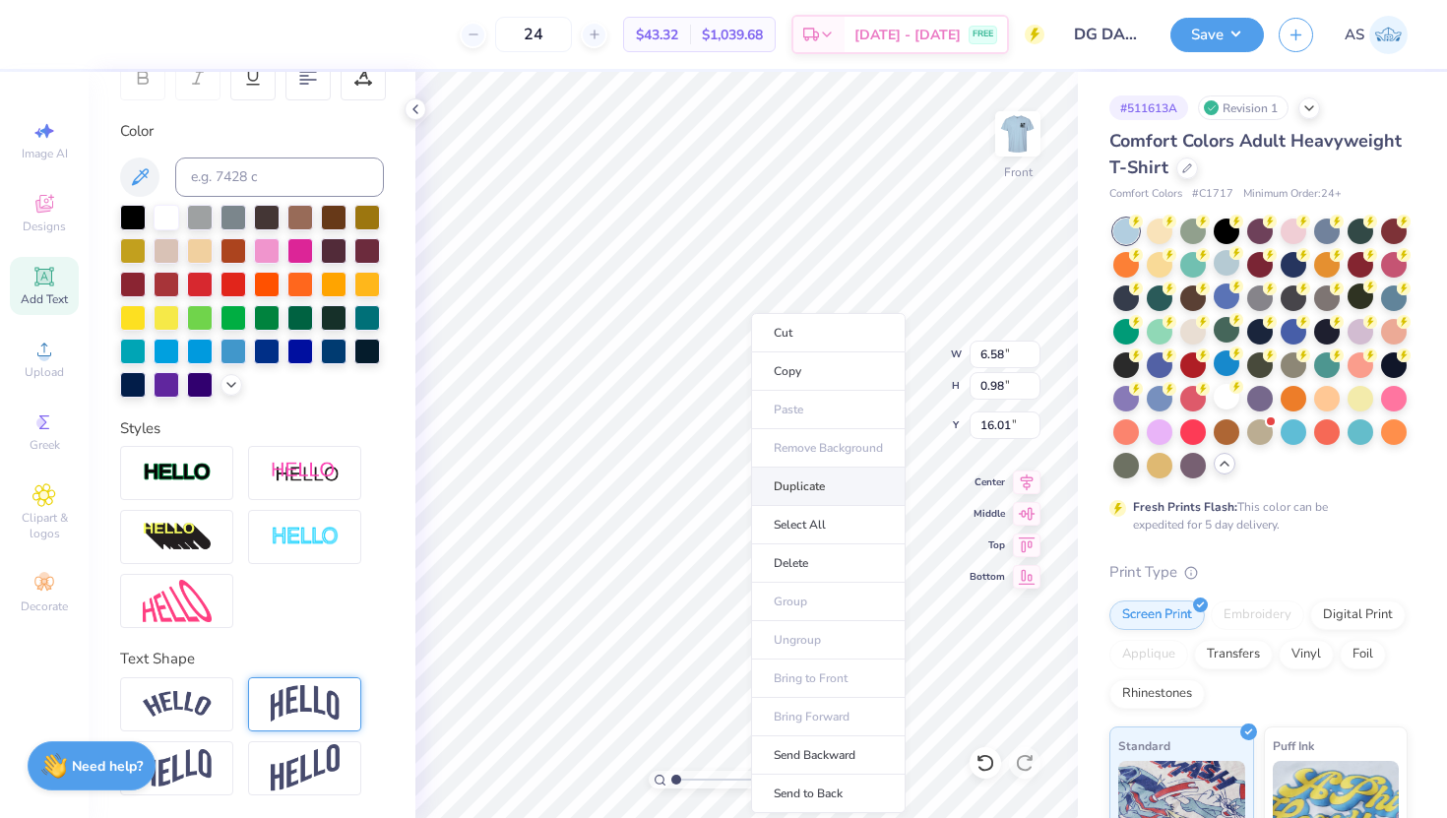
click at [796, 491] on li "Duplicate" at bounding box center [828, 487] width 155 height 38
type input "16.99"
type textarea "D"
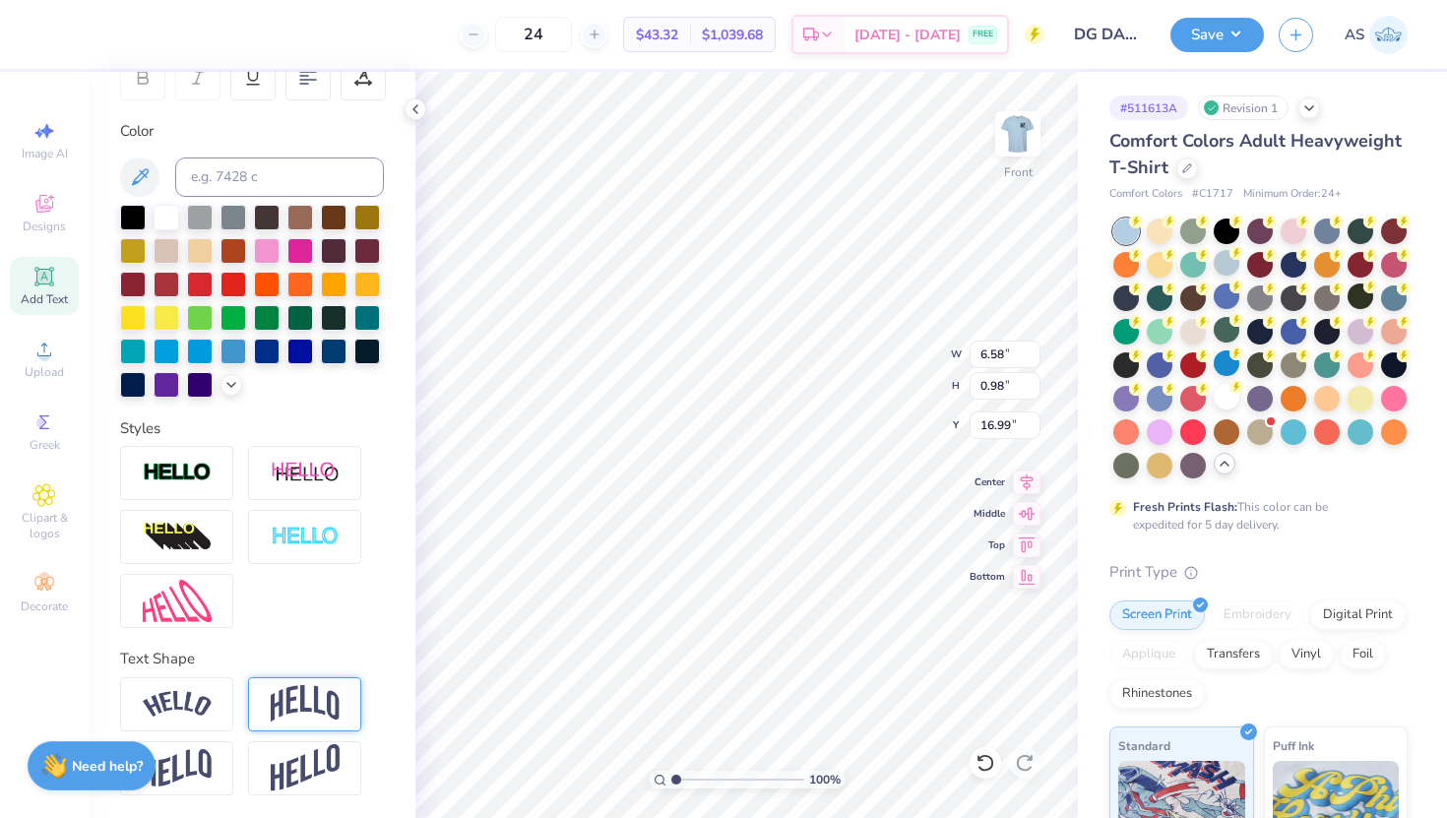
type textarea "Dad's weekend"
type input "5.15"
type input "0.67"
click at [793, 483] on li "Duplicate" at bounding box center [819, 487] width 155 height 38
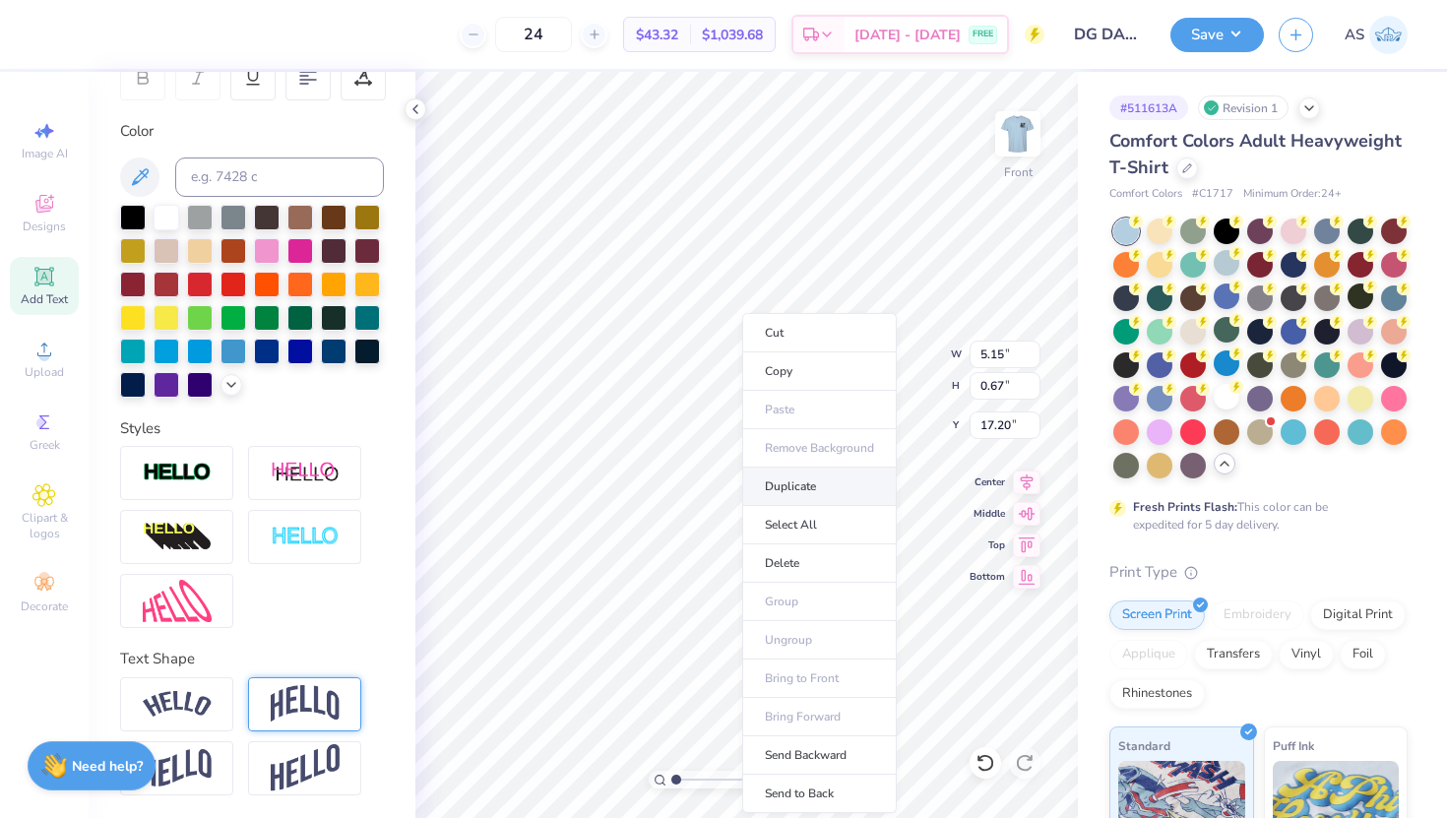
type input "18.20"
type textarea "Dad' weekend"
type textarea "2025"
type input "18.10"
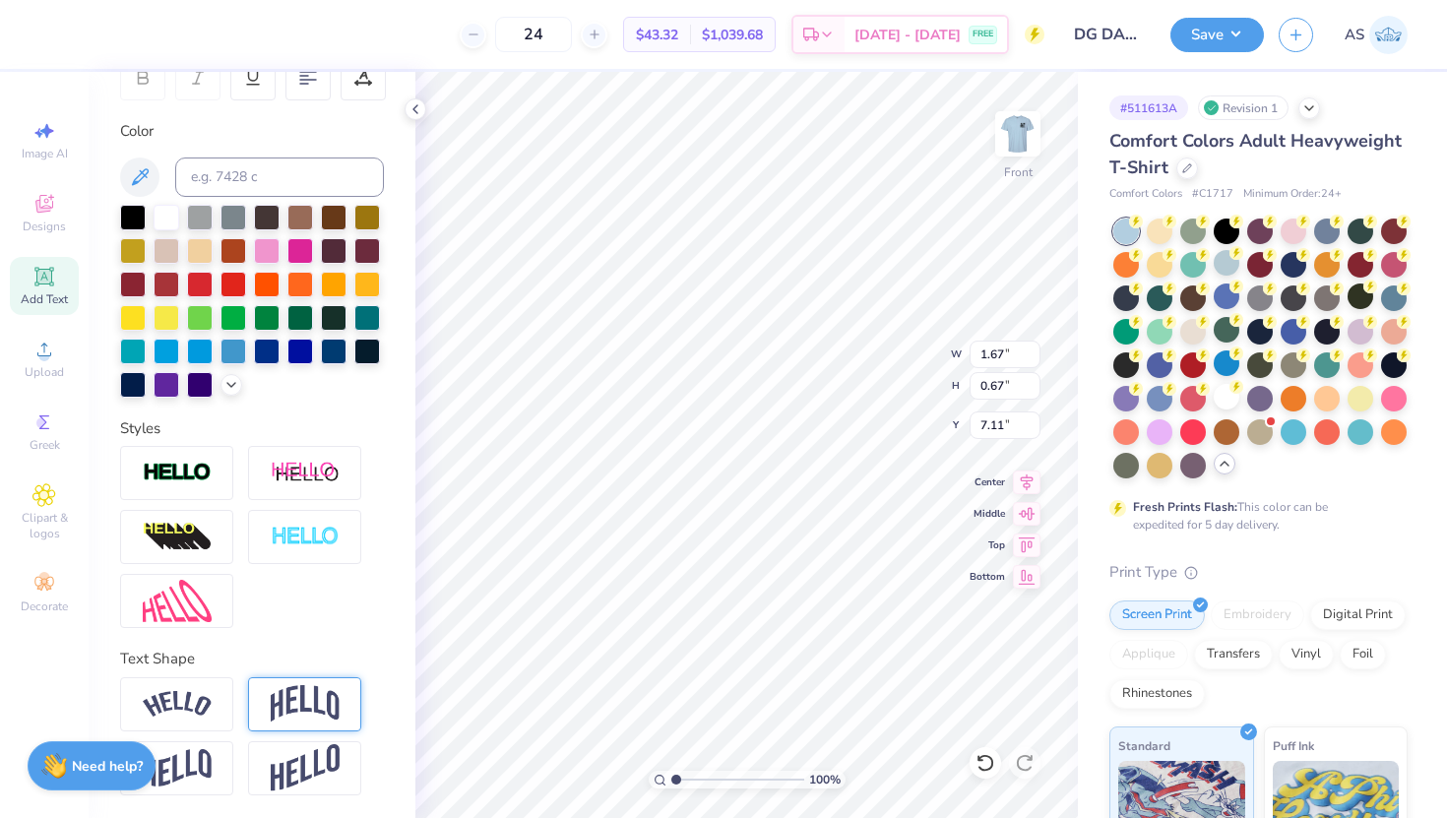
type input "7.11"
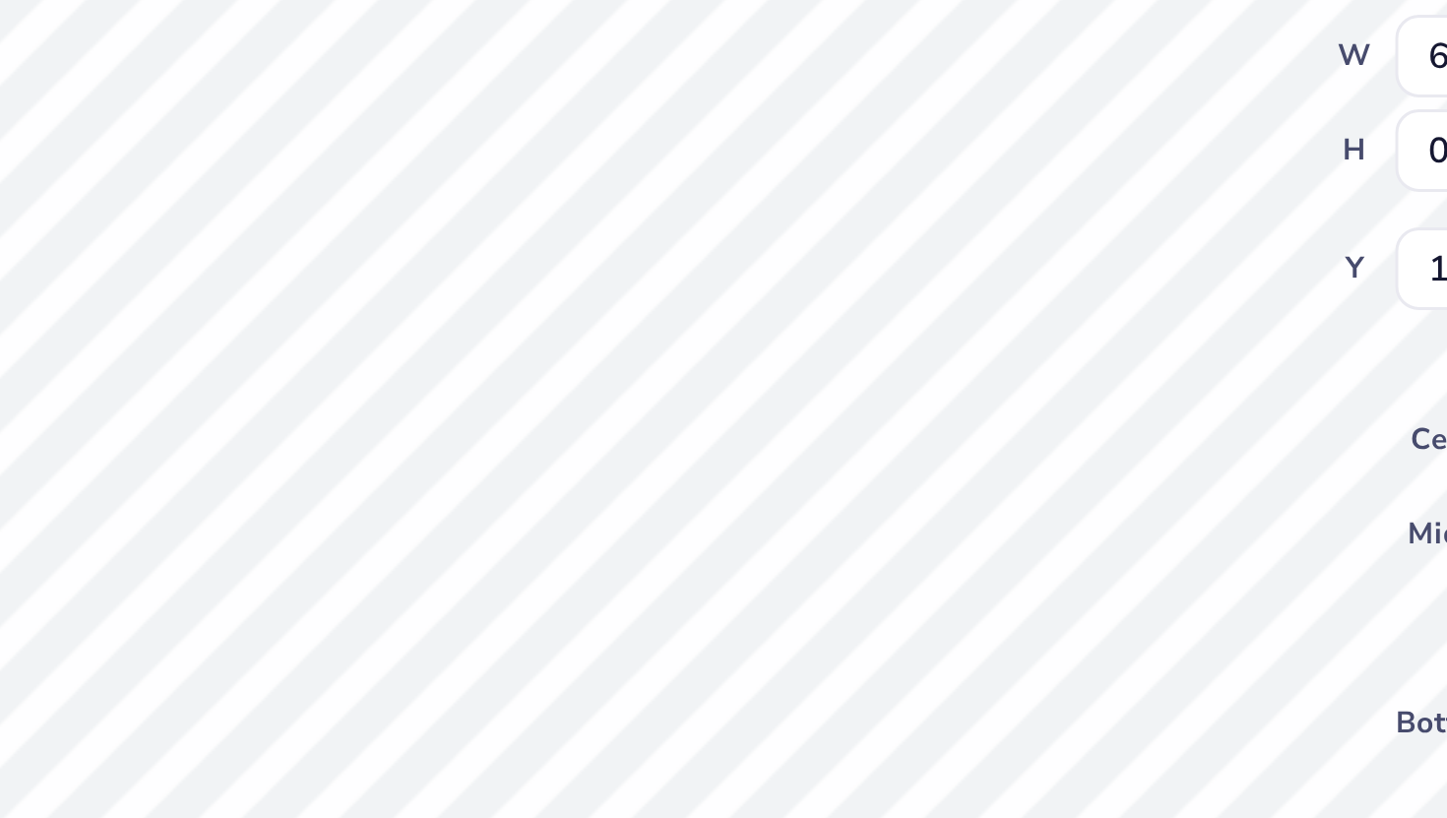
type input "16.23"
type input "5.15"
type input "0.67"
type input "17.95"
type input "6.58"
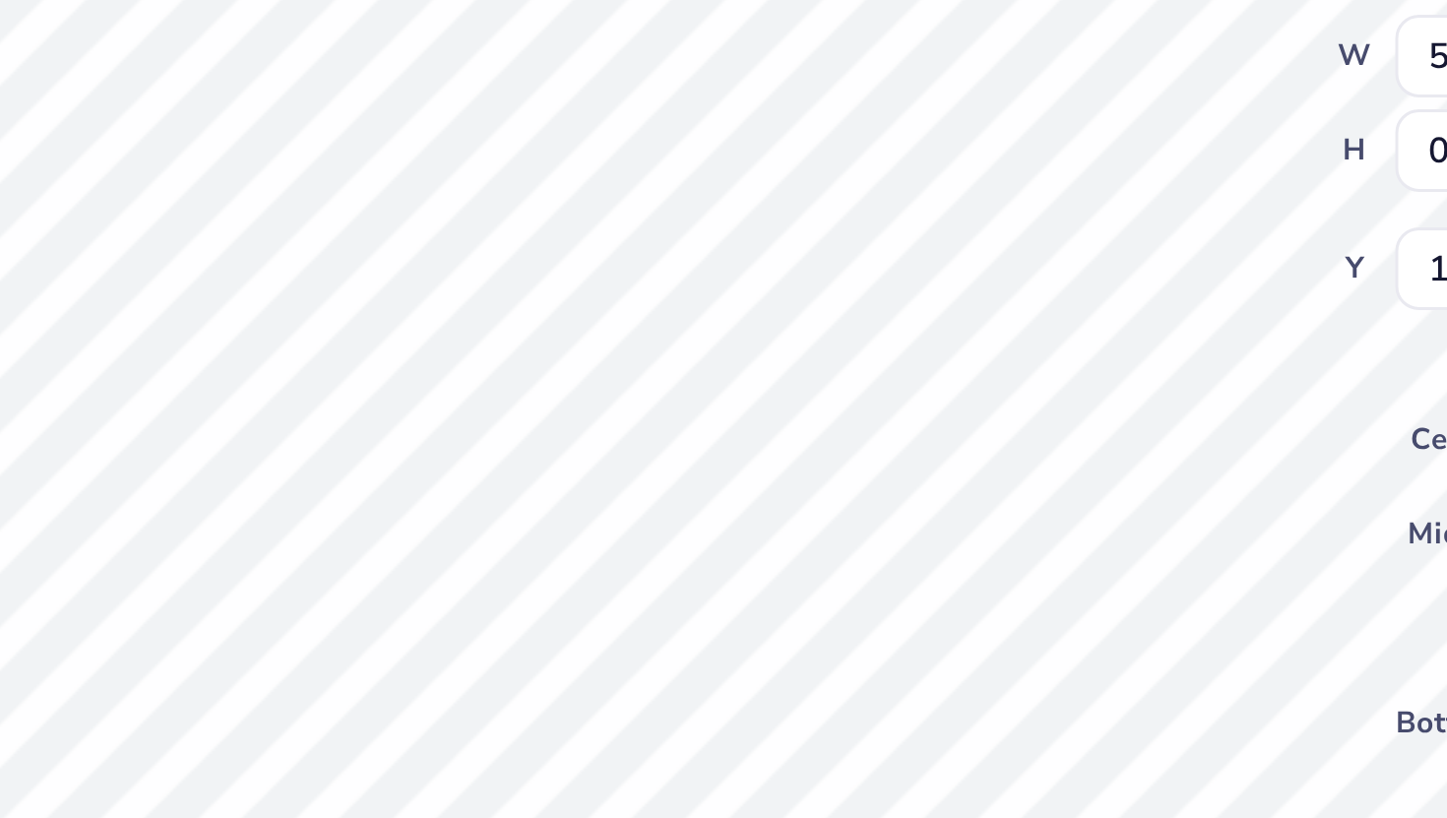
type input "0.98"
type input "16.22"
type input "5.15"
type input "0.67"
type input "17.20"
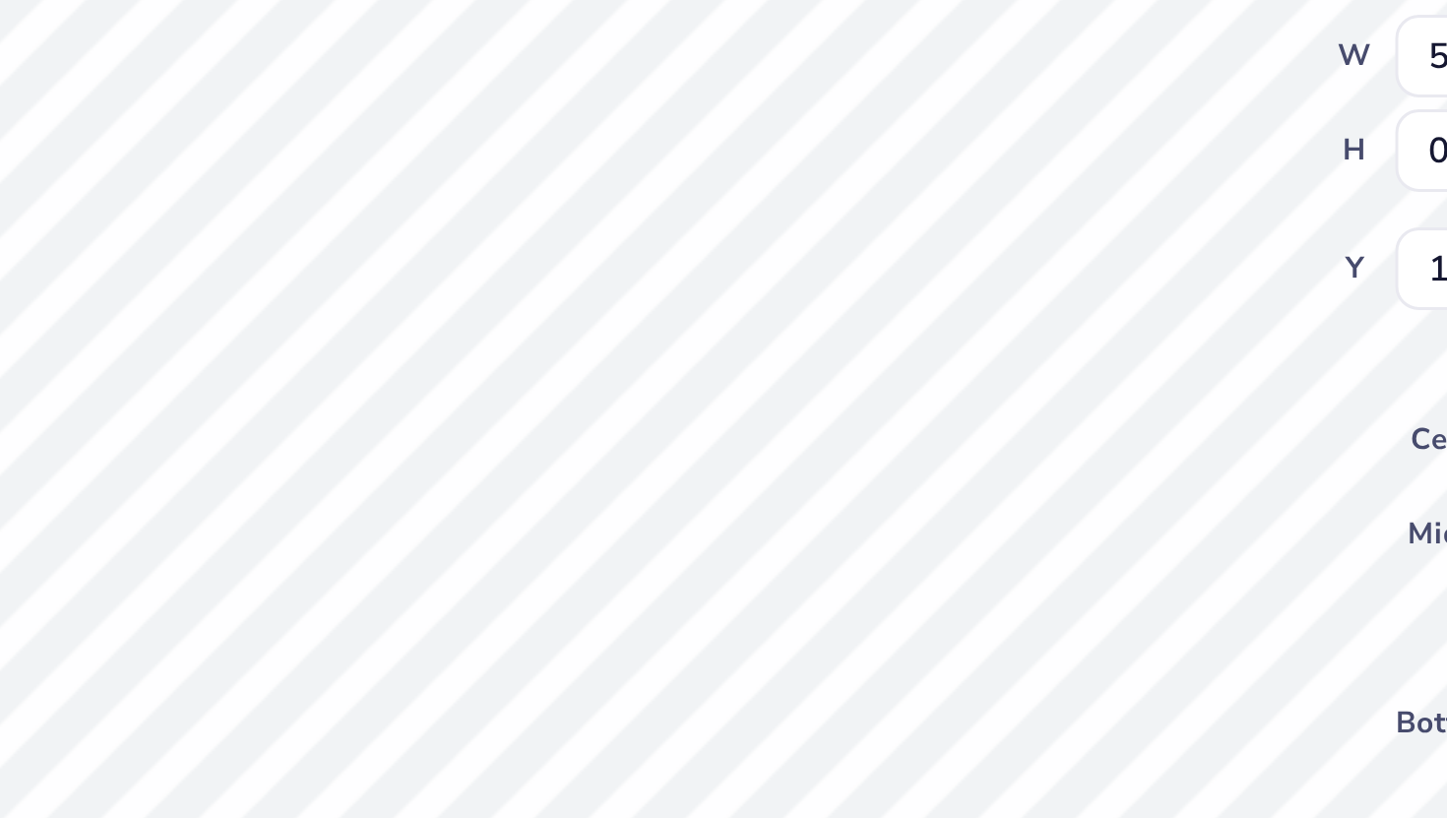
type input "17.41"
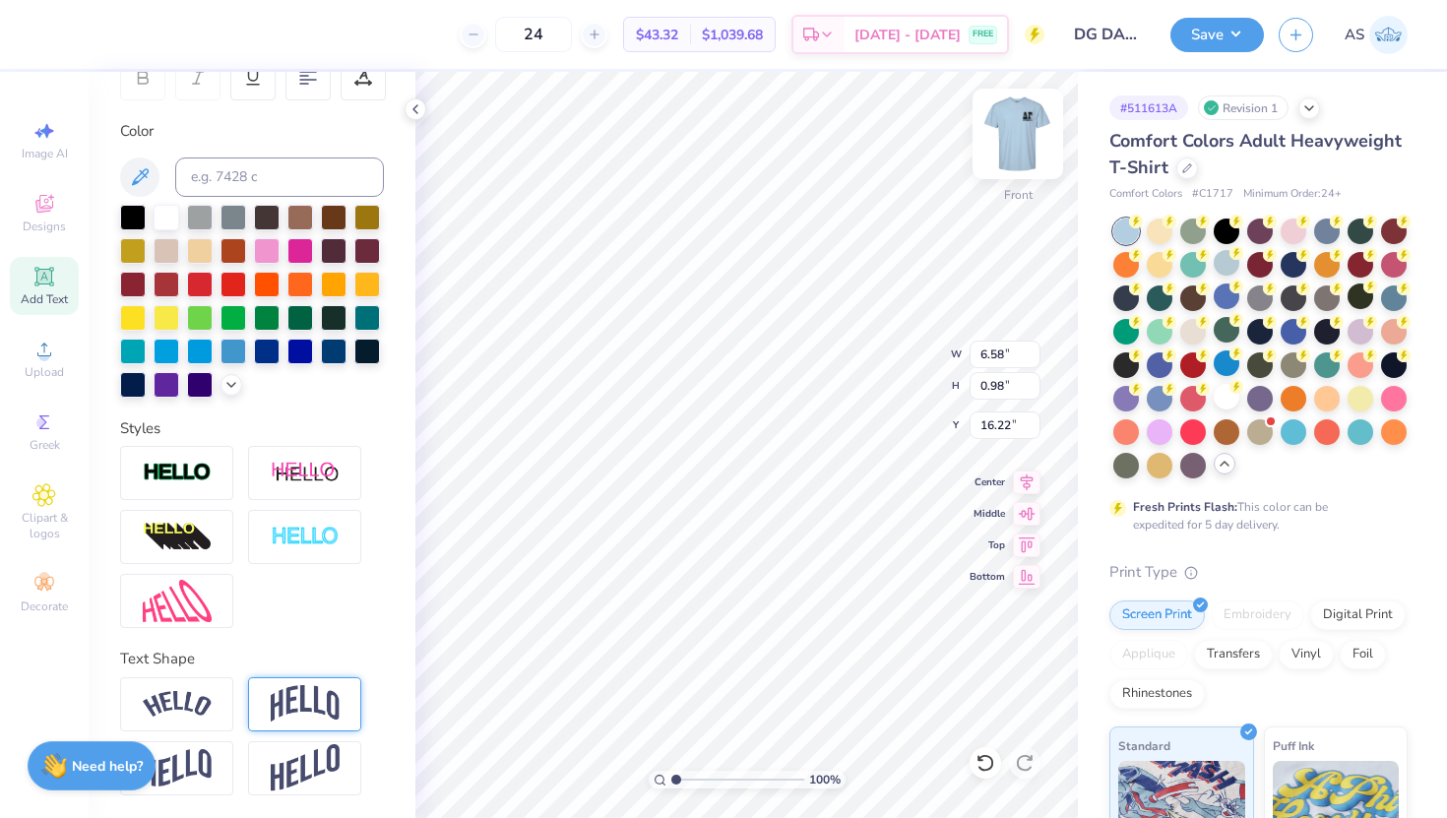
type textarea "Delta tau delta"
type input "16.43"
type textarea "Delta gamma"
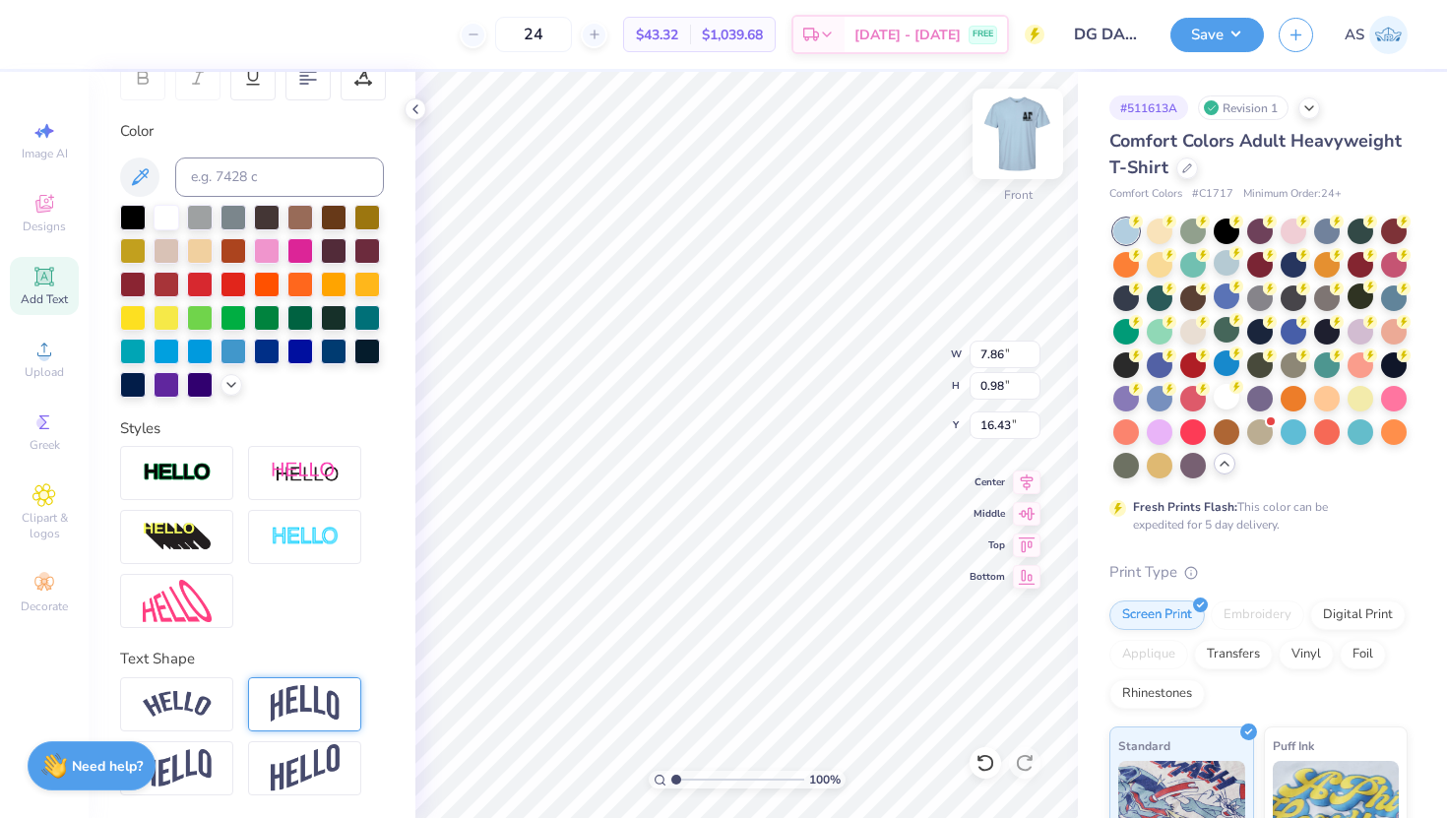
scroll to position [0, 4]
type input "16.22"
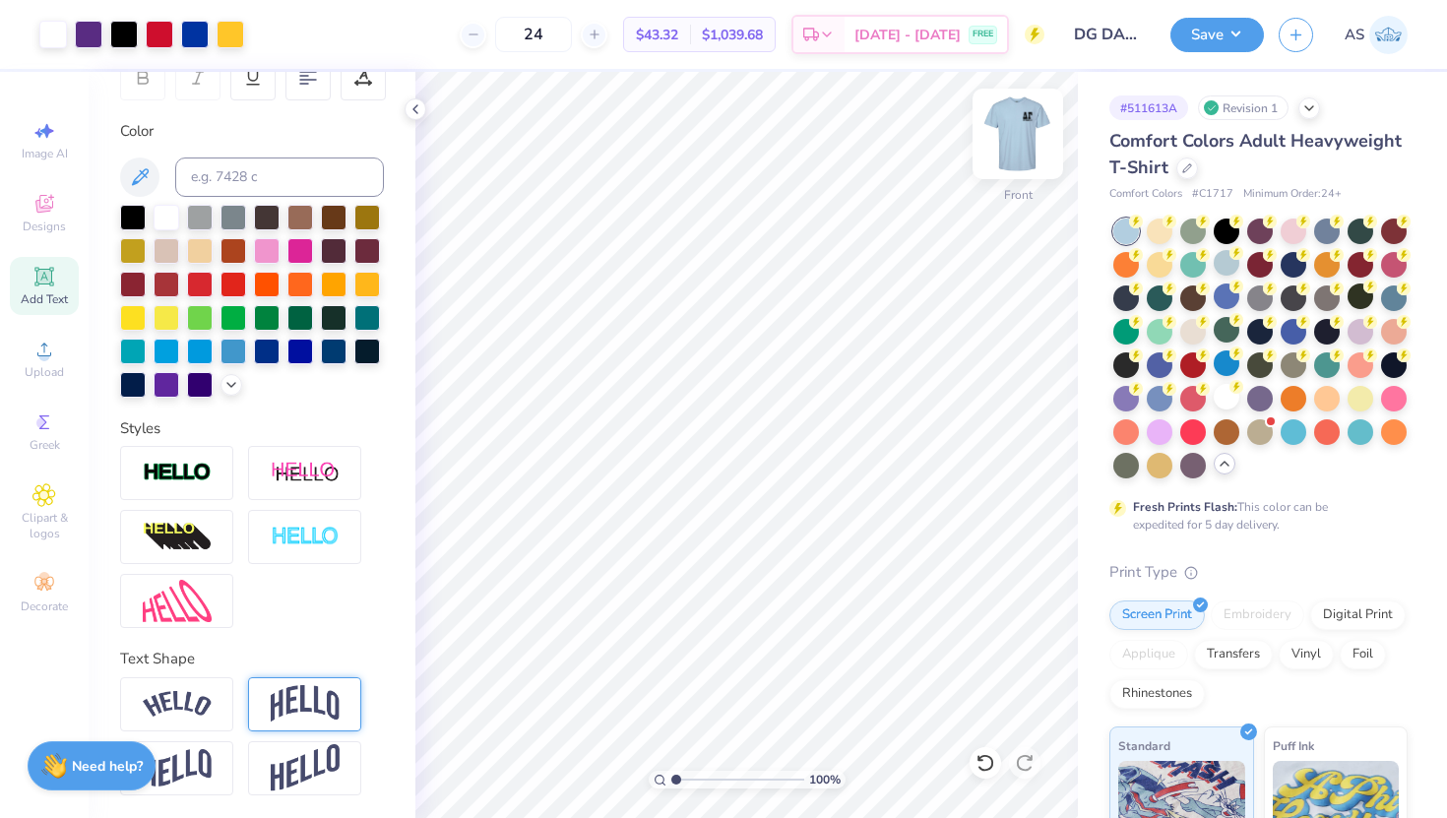
click at [1022, 136] on img at bounding box center [1018, 134] width 79 height 79
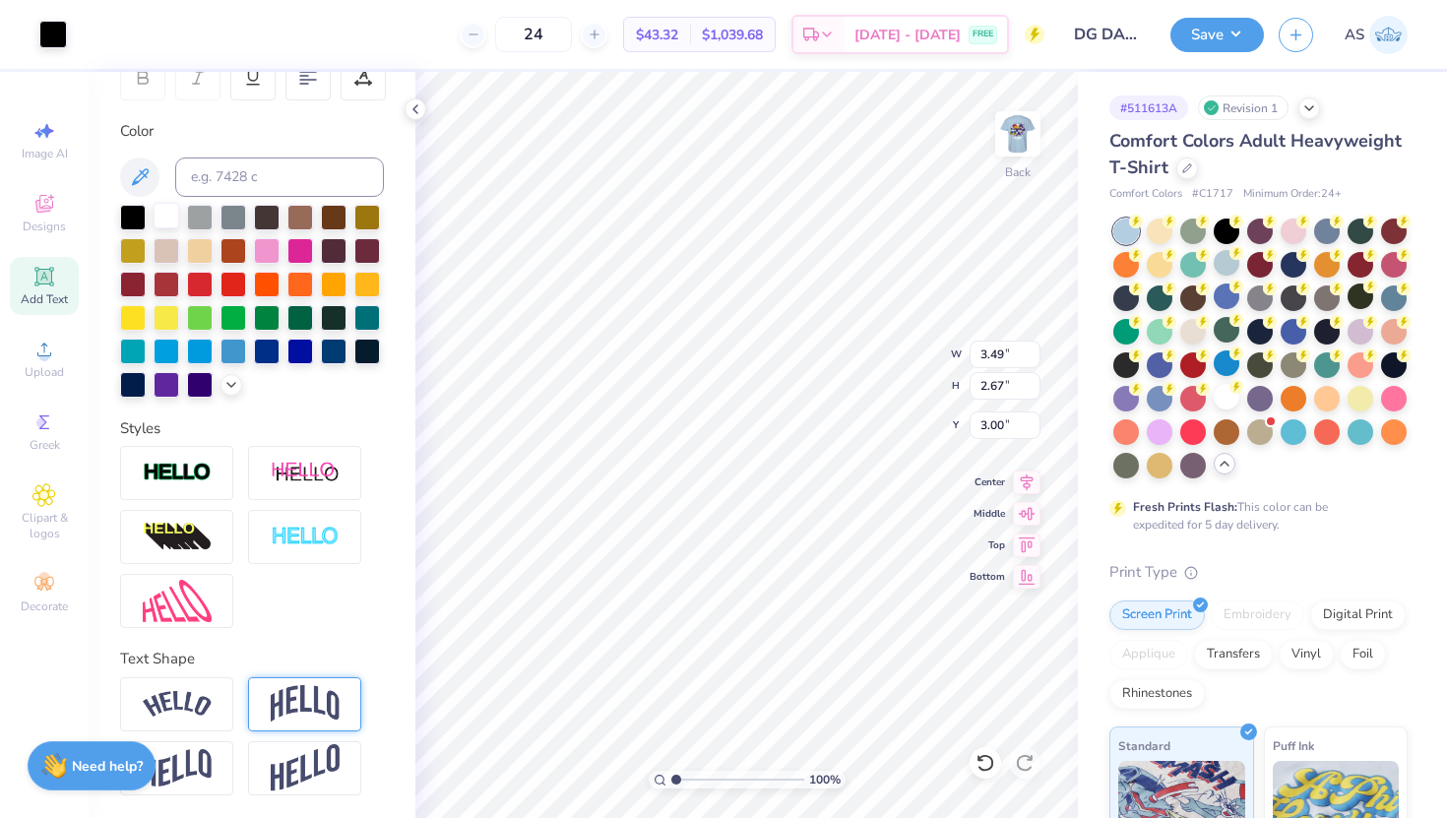
click at [172, 216] on div at bounding box center [167, 216] width 26 height 26
click at [412, 272] on div "Art colors 24 $43.32 Per Item $1,039.68 Total Est. Delivery Sep 7 - 10 FREE Des…" at bounding box center [723, 409] width 1447 height 818
click at [55, 31] on div at bounding box center [53, 33] width 28 height 28
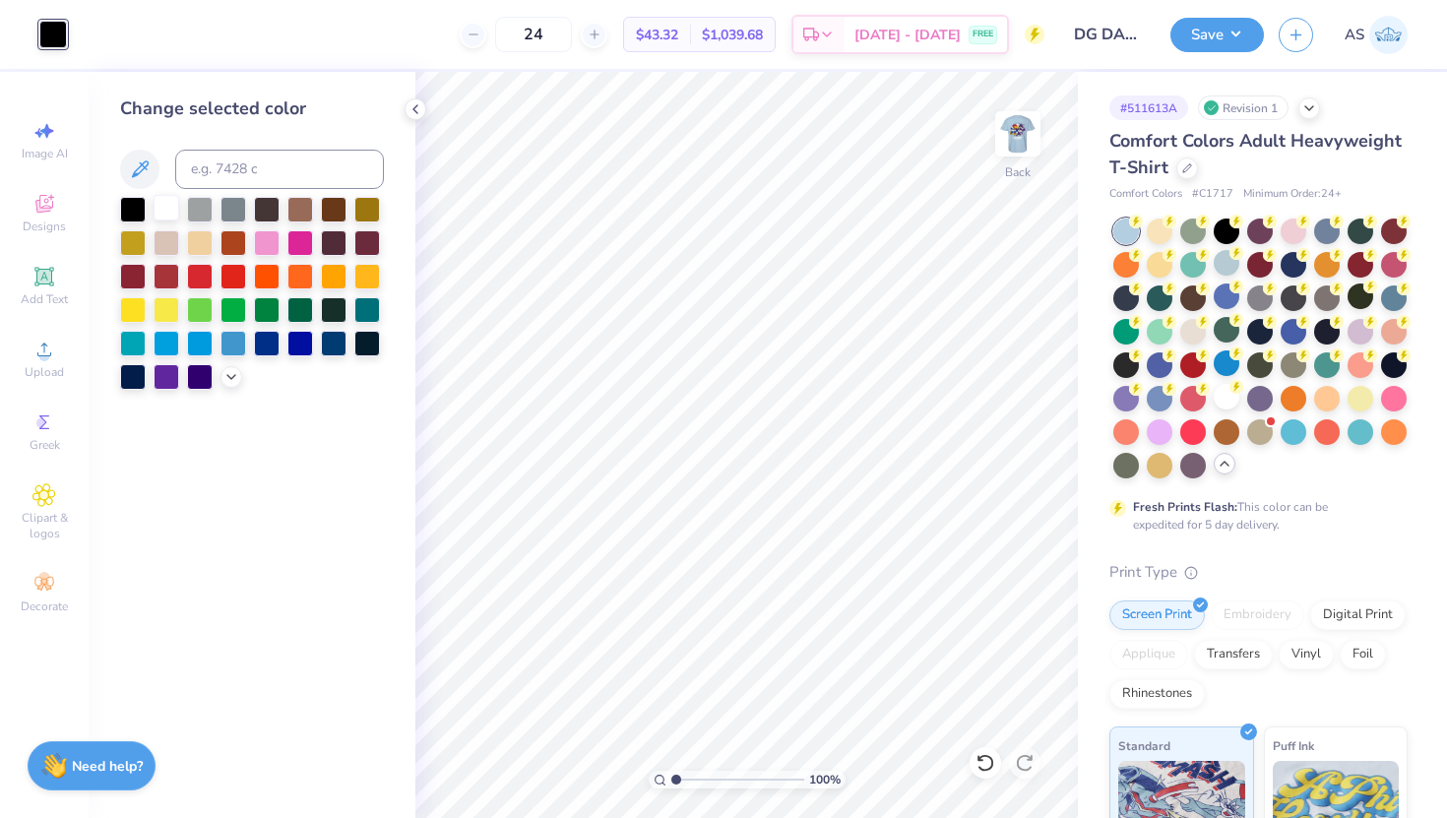
click at [170, 217] on div at bounding box center [167, 208] width 26 height 26
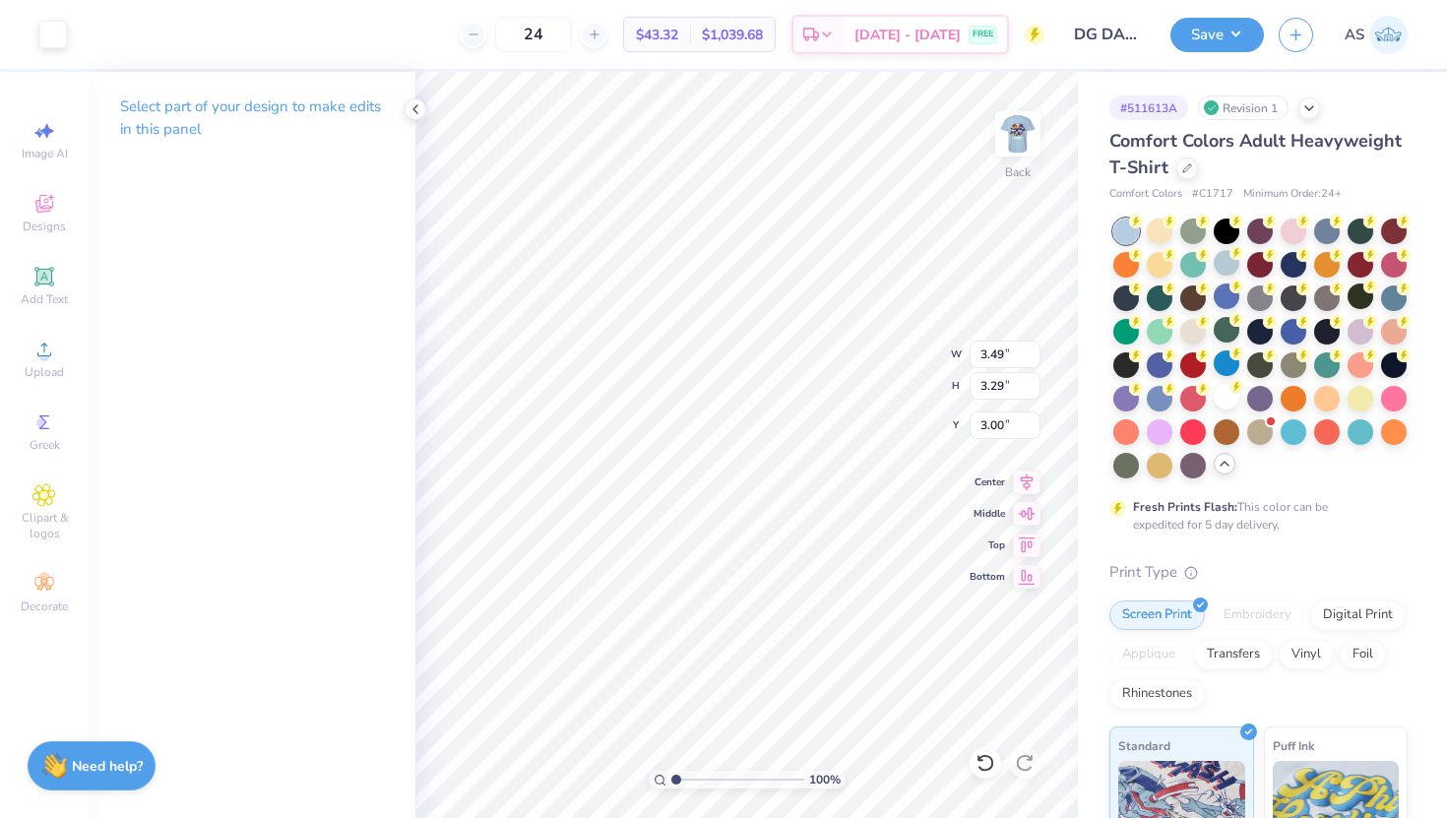
type input "2.84"
type input "2.68"
type input "3.28"
click at [1005, 146] on img at bounding box center [1018, 134] width 79 height 79
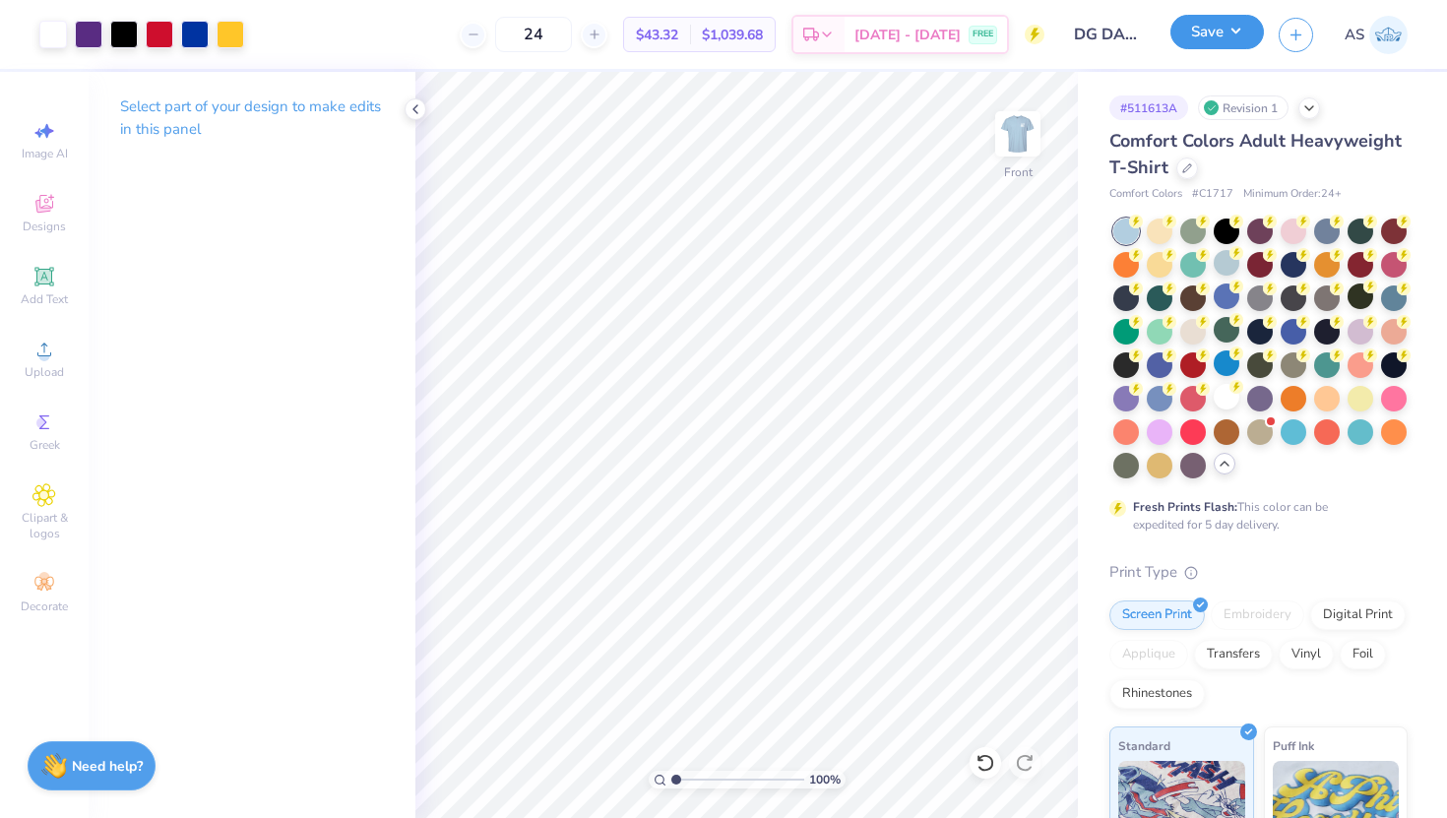
click at [1208, 39] on button "Save" at bounding box center [1218, 32] width 94 height 34
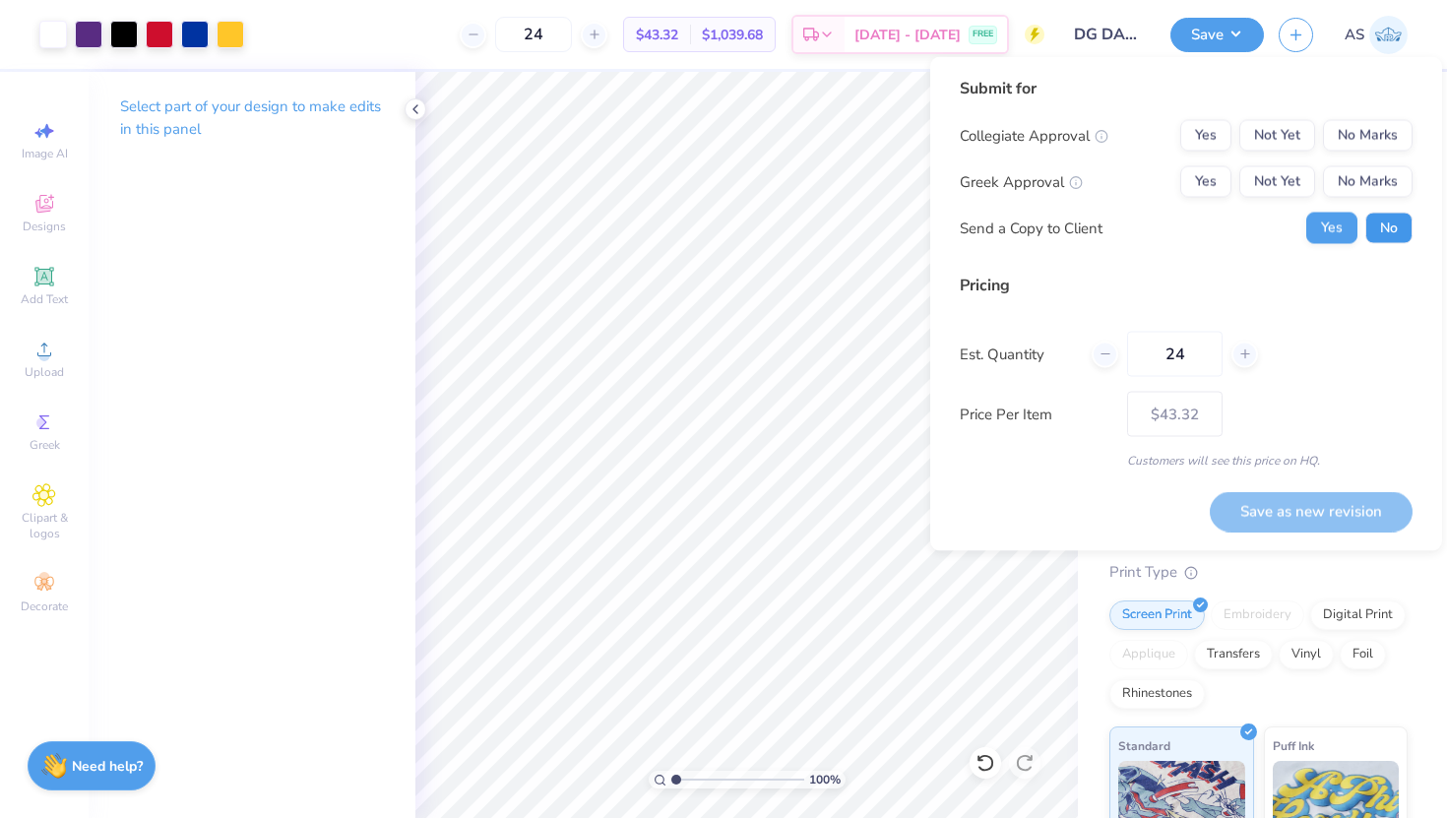
click at [1396, 239] on button "No" at bounding box center [1388, 229] width 47 height 32
click at [1205, 168] on button "Yes" at bounding box center [1205, 182] width 51 height 32
click at [1211, 141] on button "Yes" at bounding box center [1205, 136] width 51 height 32
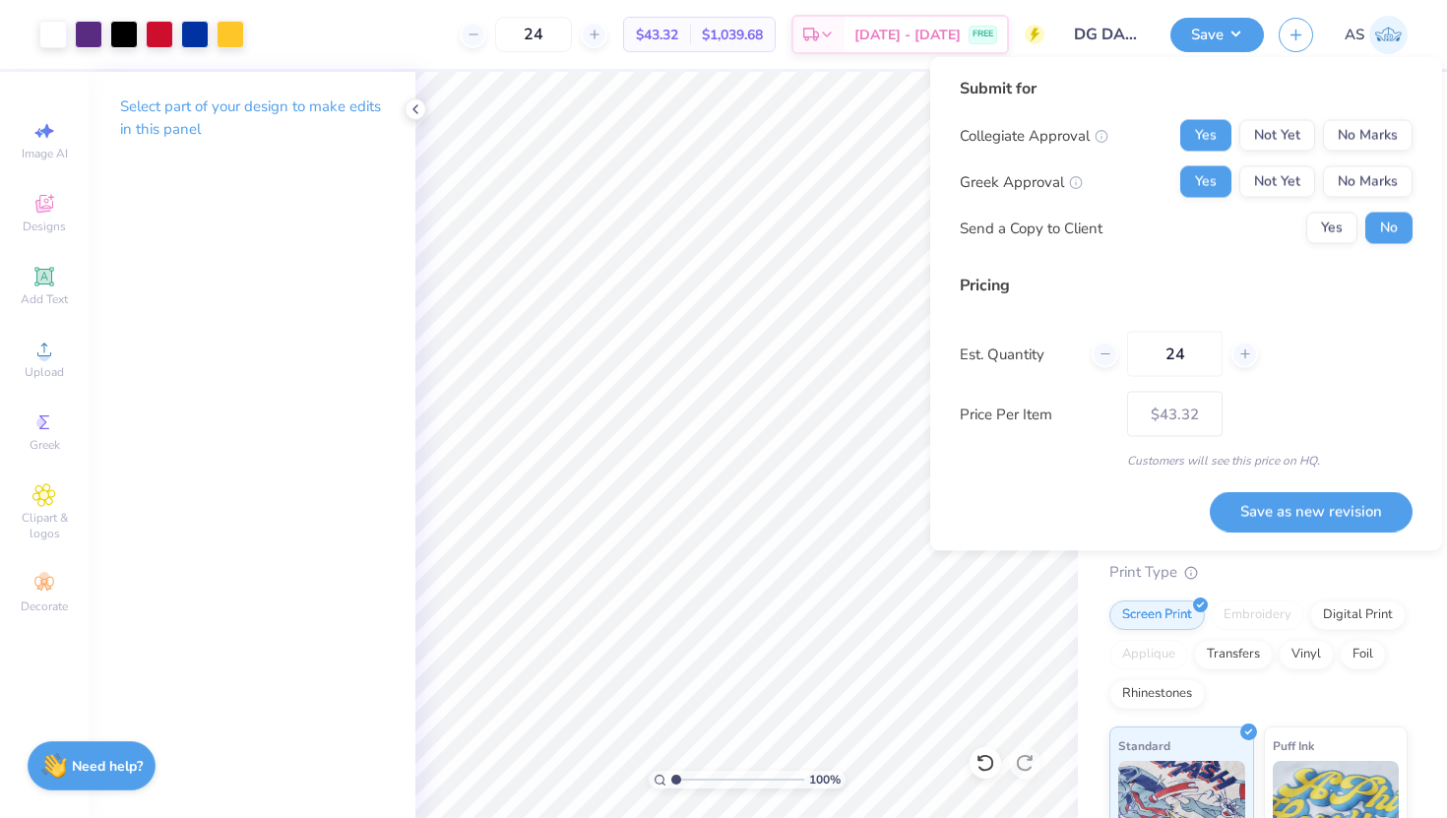
click at [1211, 141] on button "Yes" at bounding box center [1205, 136] width 51 height 32
click at [1316, 517] on button "Save as new revision" at bounding box center [1311, 511] width 203 height 40
type input "$43.32"
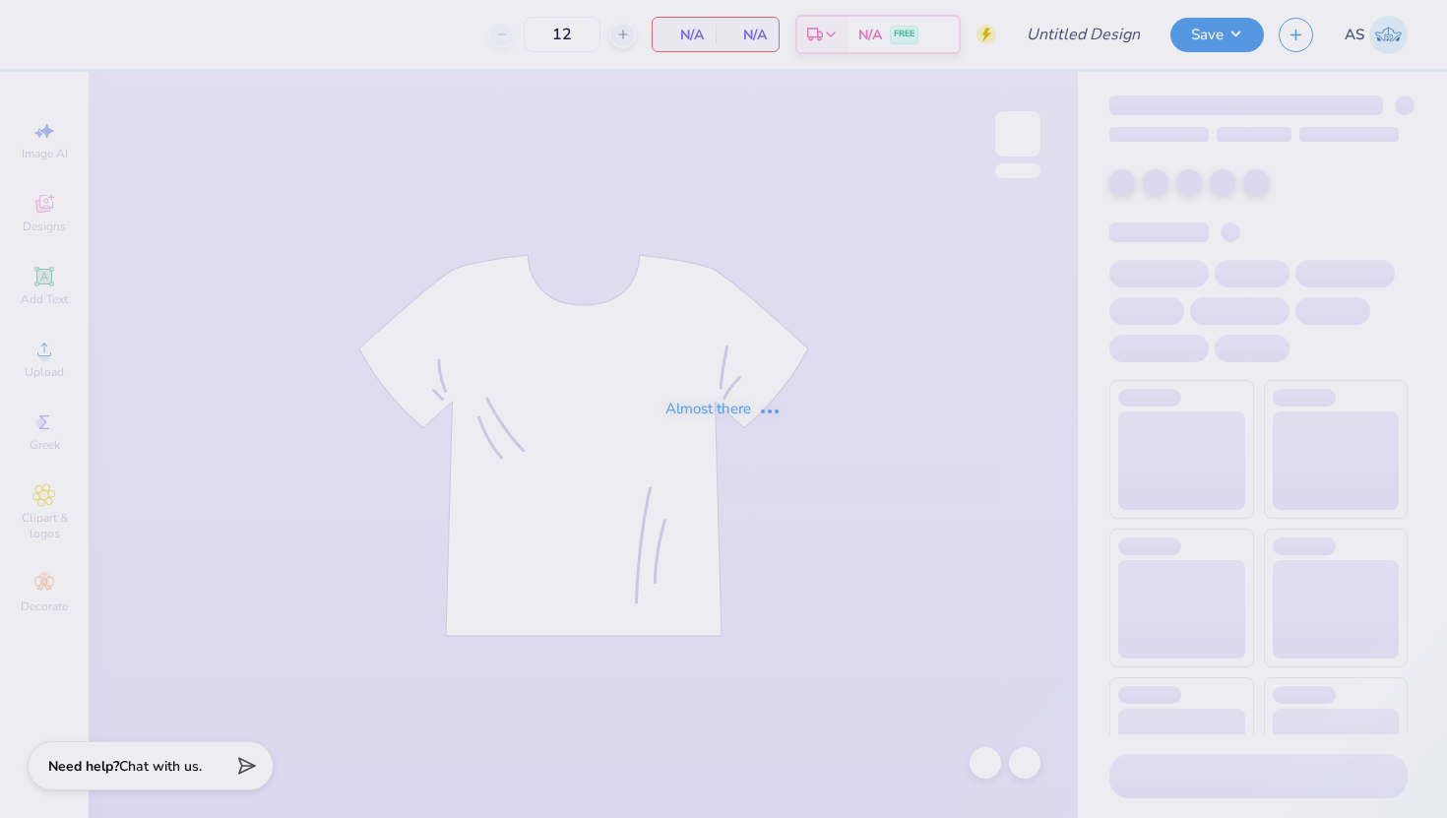
type input "Theta Family Weekend"
type input "24"
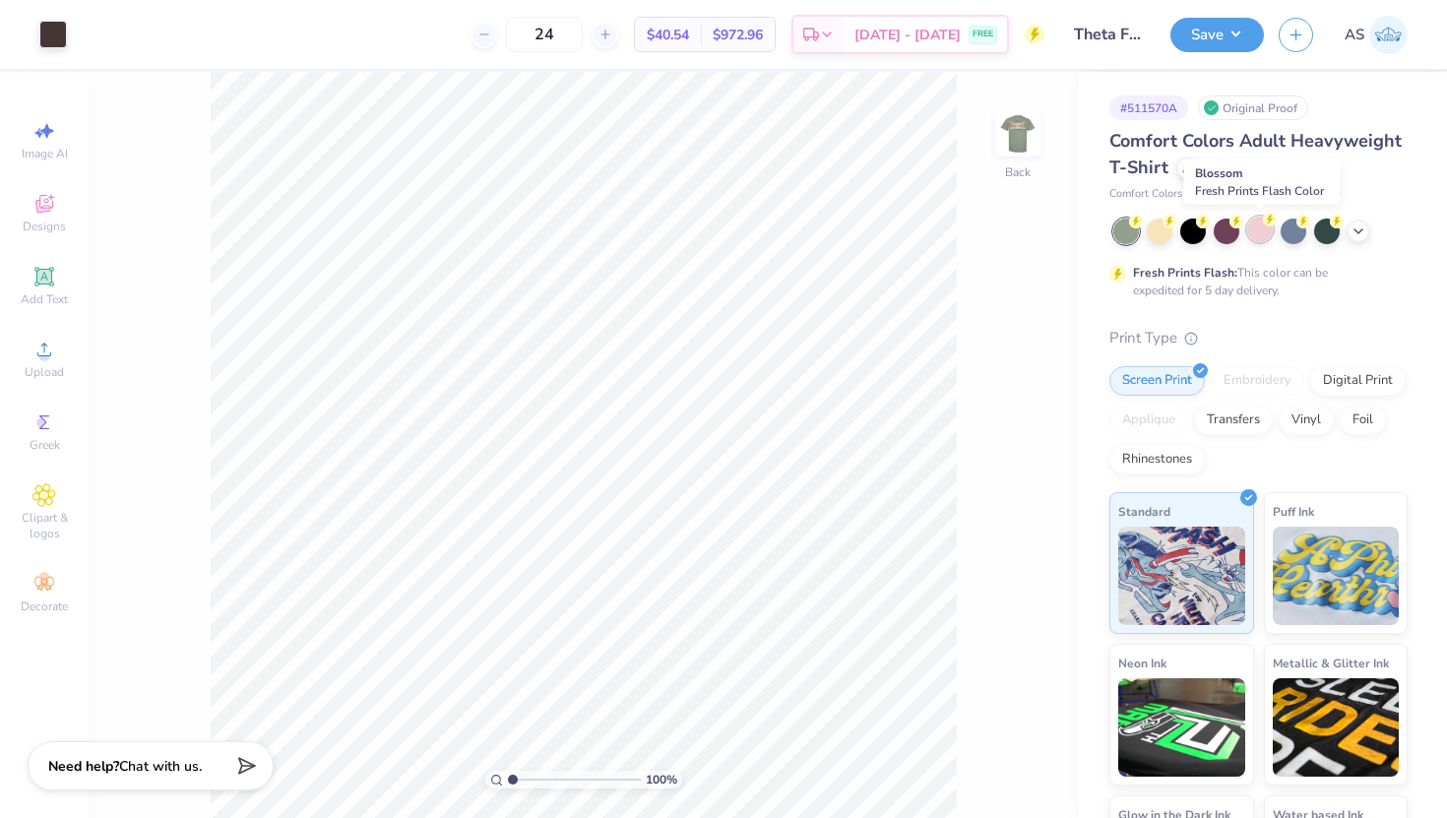
click at [1255, 234] on div at bounding box center [1260, 230] width 26 height 26
click at [1031, 130] on img at bounding box center [1018, 134] width 79 height 79
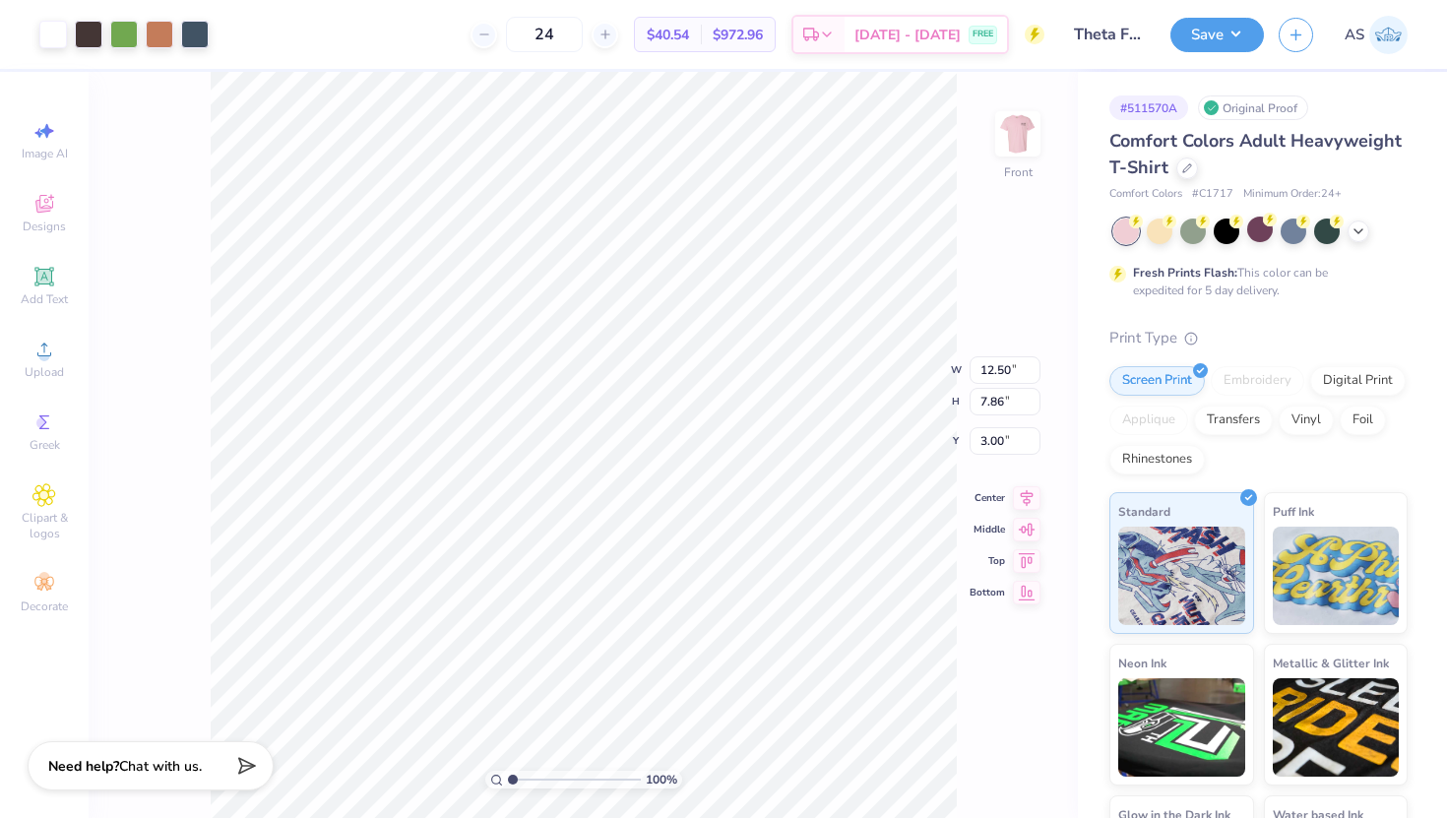
type input "3.87"
click at [1241, 50] on div "Save" at bounding box center [1218, 35] width 94 height 34
click at [1237, 34] on button "Save" at bounding box center [1218, 32] width 94 height 34
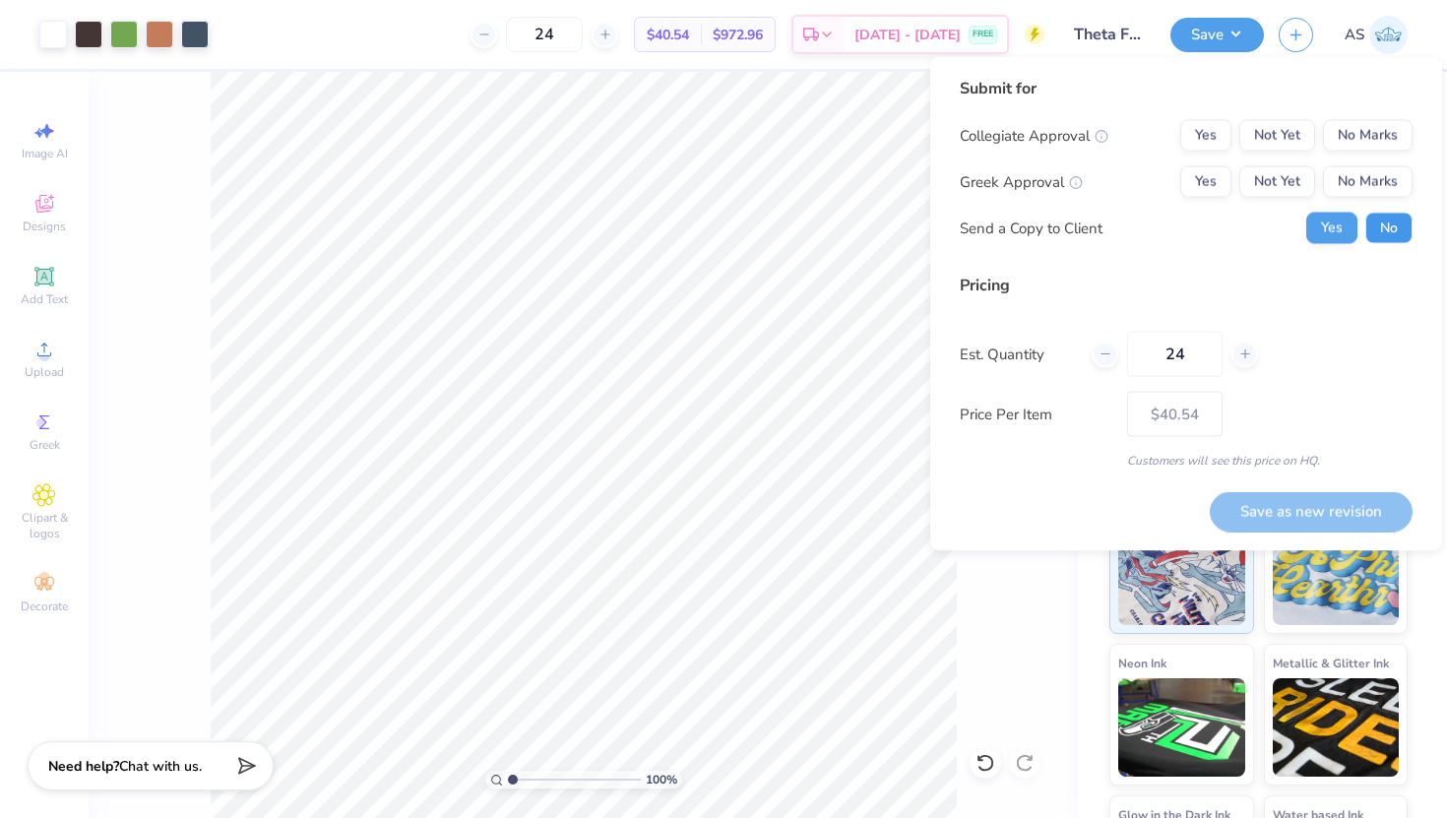
click at [1390, 229] on button "No" at bounding box center [1388, 229] width 47 height 32
click at [1219, 188] on button "Yes" at bounding box center [1205, 182] width 51 height 32
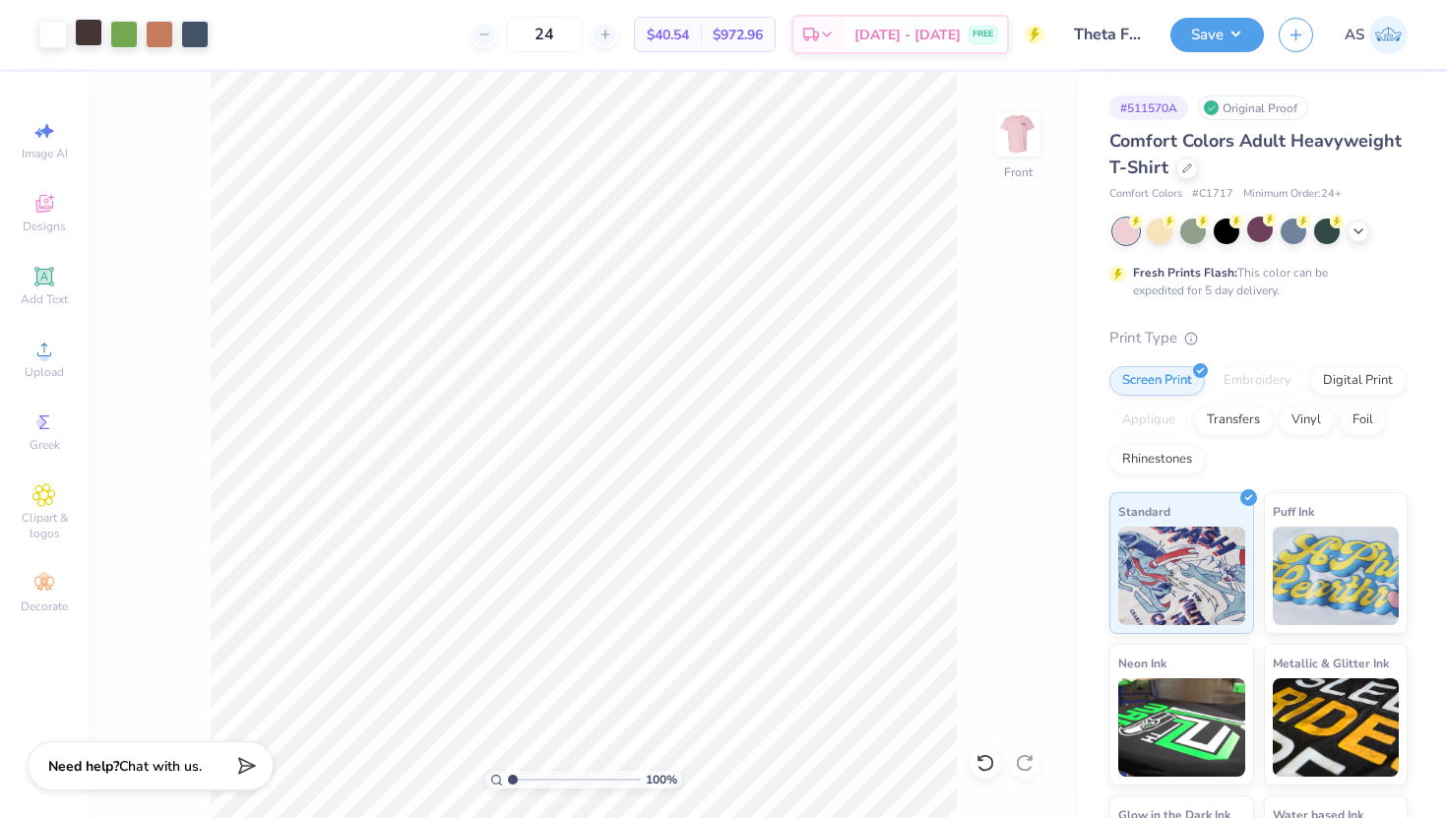
click at [91, 37] on div at bounding box center [89, 33] width 28 height 28
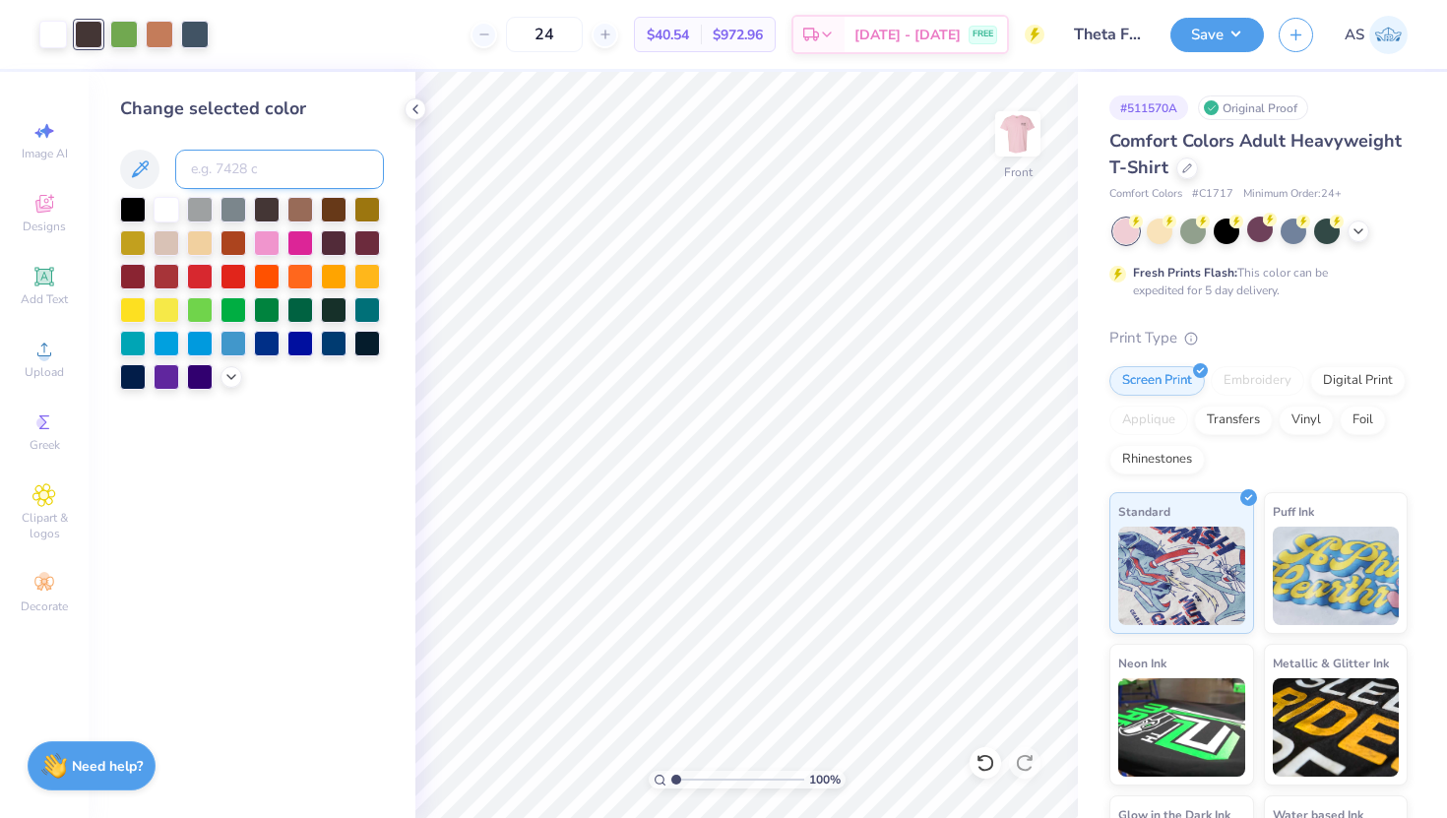
click at [229, 166] on input at bounding box center [279, 169] width 209 height 39
type input "7545"
click at [1045, 118] on img at bounding box center [1018, 134] width 79 height 79
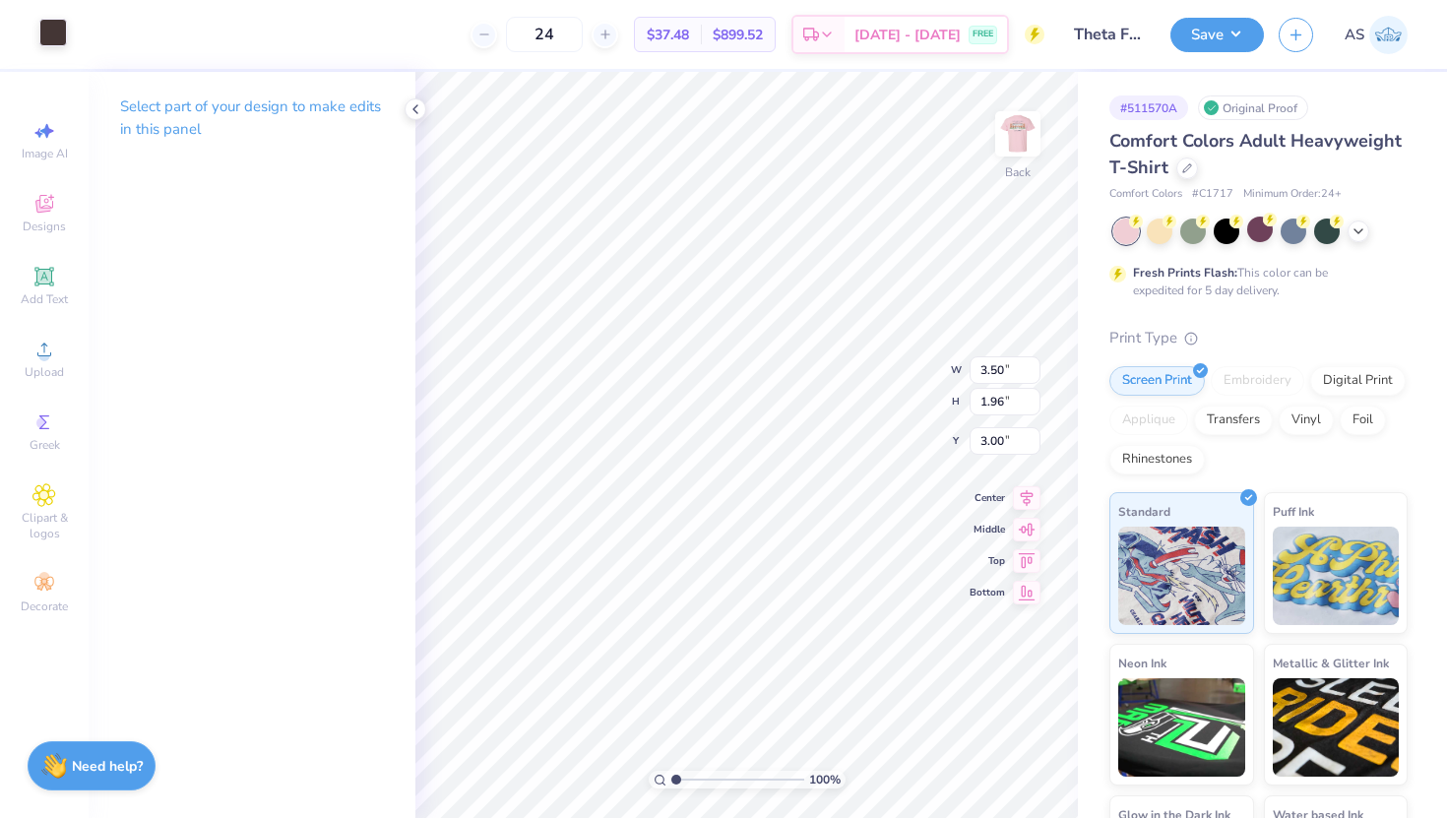
click at [61, 44] on div at bounding box center [53, 33] width 28 height 28
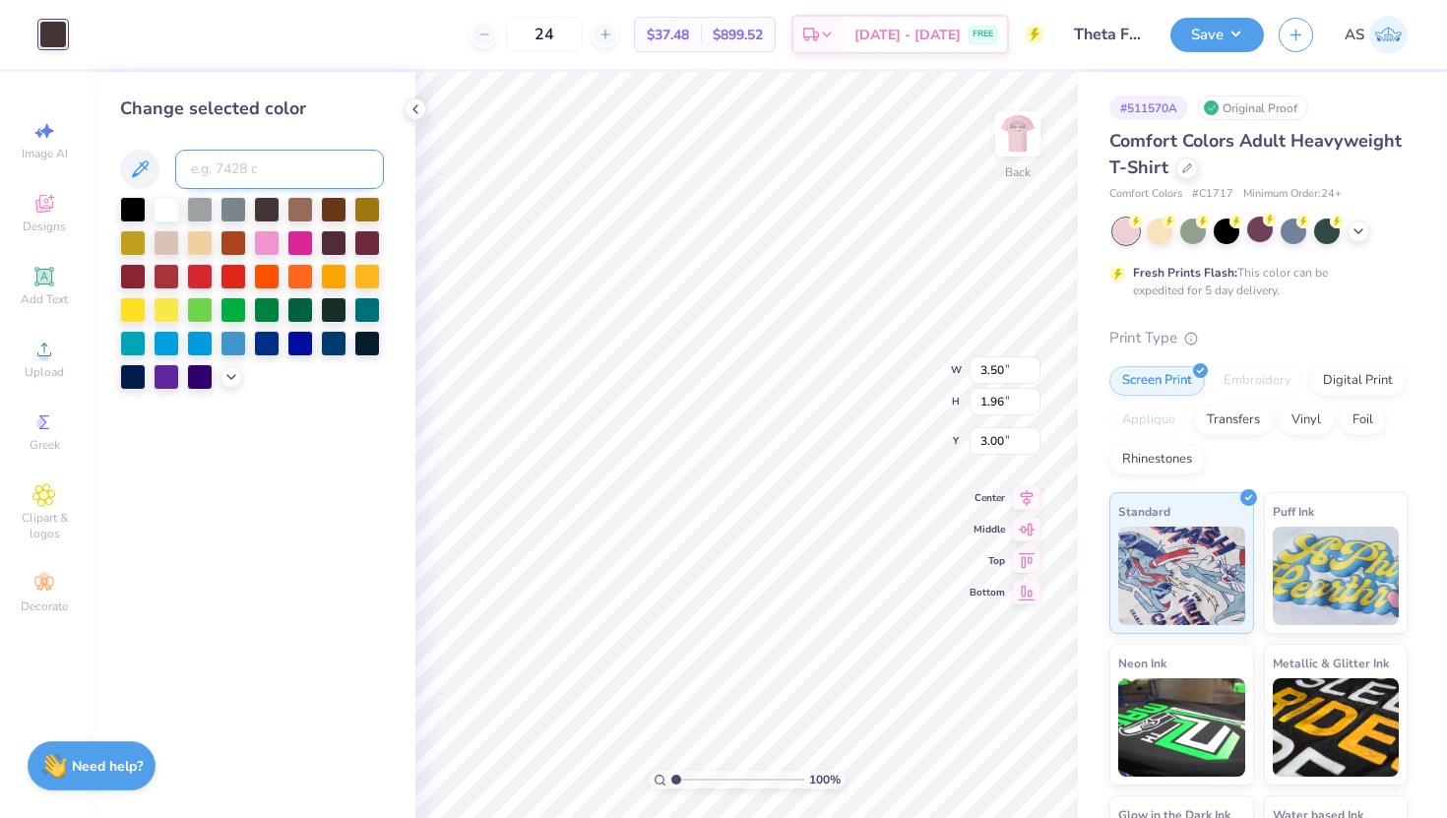
click at [265, 185] on input at bounding box center [279, 169] width 209 height 39
type input "7545"
click at [165, 376] on div at bounding box center [167, 375] width 26 height 26
click at [982, 759] on icon at bounding box center [986, 763] width 20 height 20
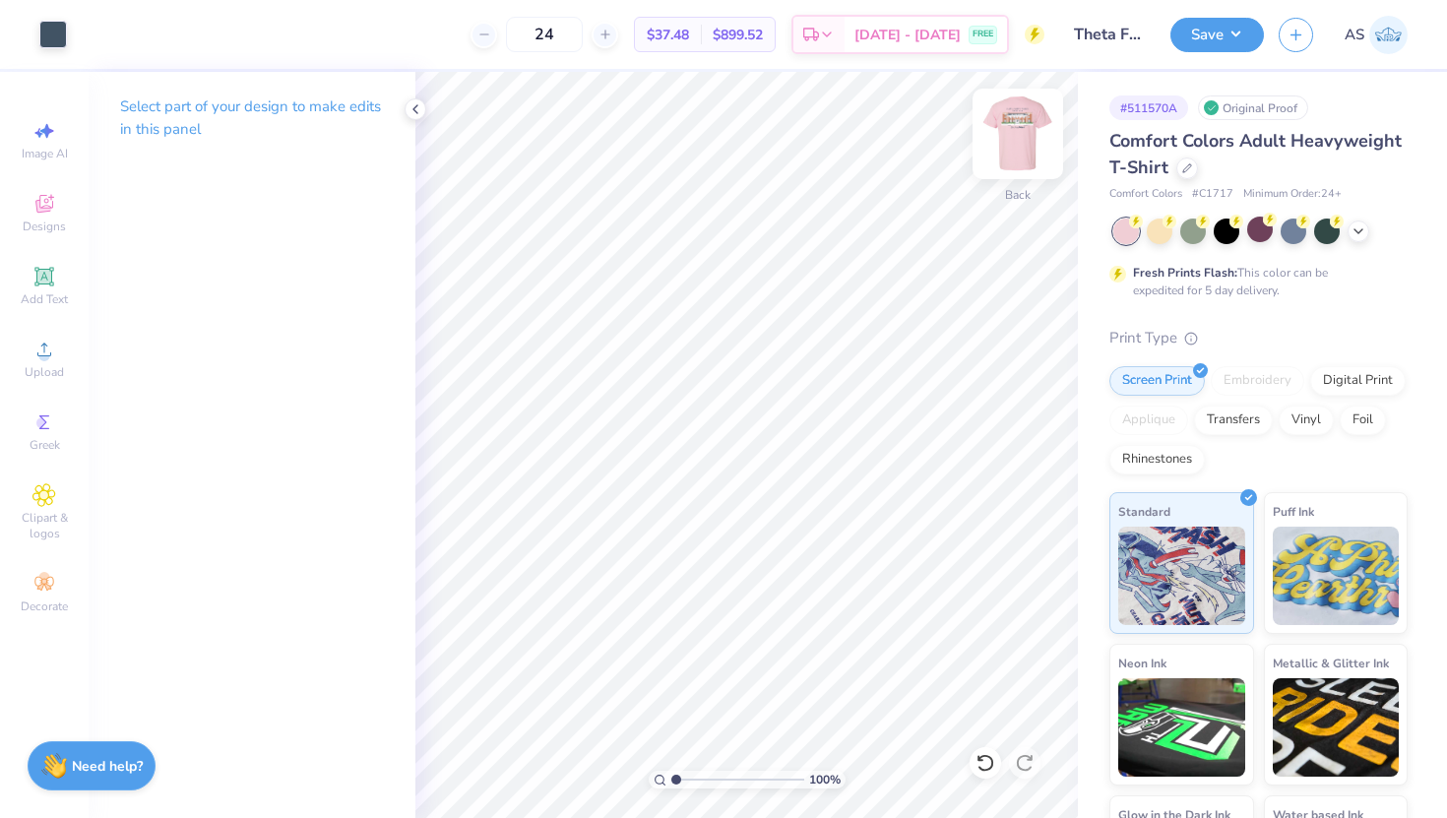
click at [1028, 120] on img at bounding box center [1018, 134] width 79 height 79
click at [1221, 38] on button "Save" at bounding box center [1218, 32] width 94 height 34
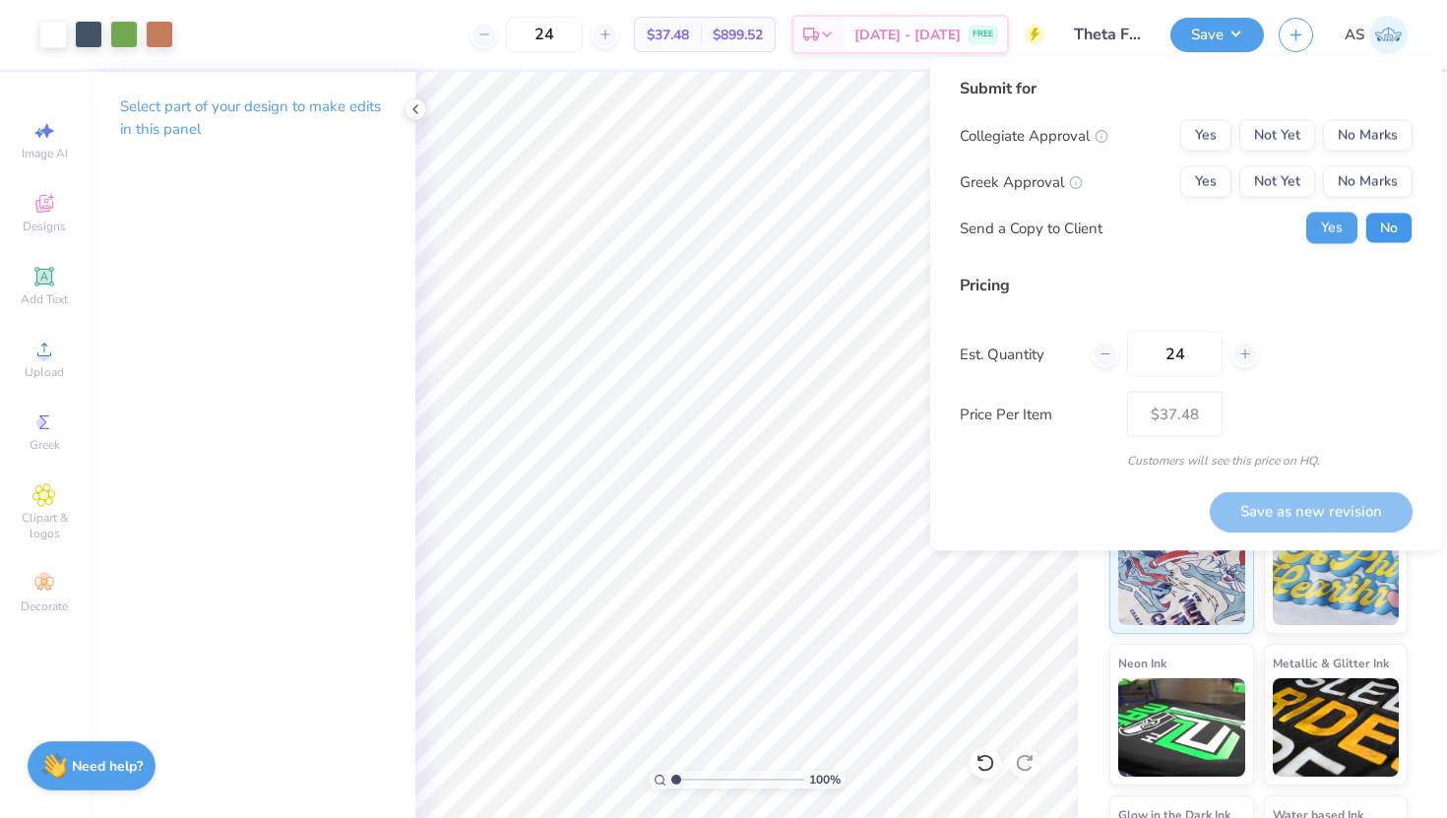
click at [1386, 229] on button "No" at bounding box center [1388, 229] width 47 height 32
click at [1198, 182] on button "Yes" at bounding box center [1205, 182] width 51 height 32
click at [1379, 138] on button "No Marks" at bounding box center [1368, 136] width 90 height 32
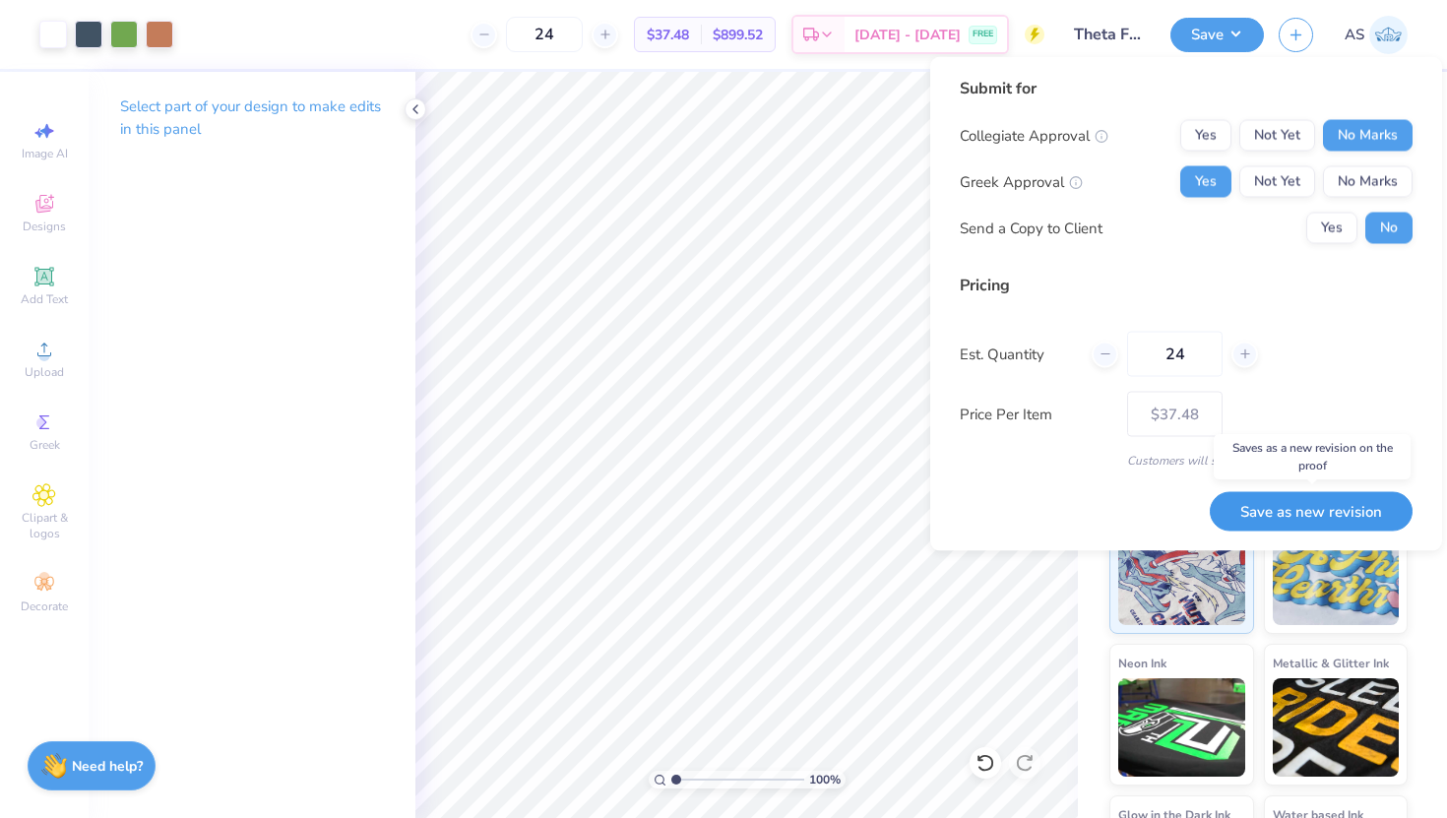
click at [1300, 515] on button "Save as new revision" at bounding box center [1311, 511] width 203 height 40
type input "$37.48"
